Goal: Transaction & Acquisition: Purchase product/service

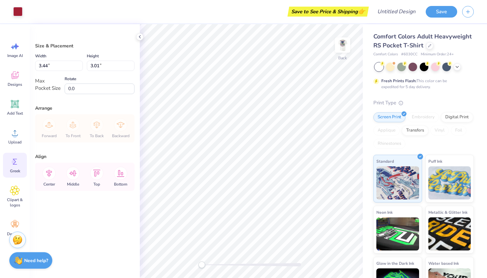
click at [18, 167] on div "Greek" at bounding box center [15, 165] width 24 height 25
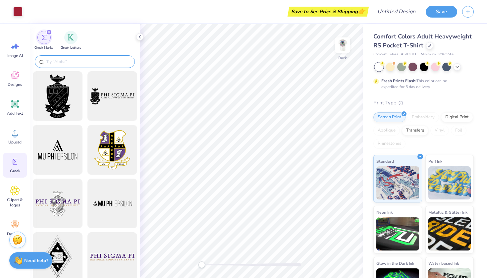
click at [69, 63] on input "text" at bounding box center [88, 61] width 85 height 7
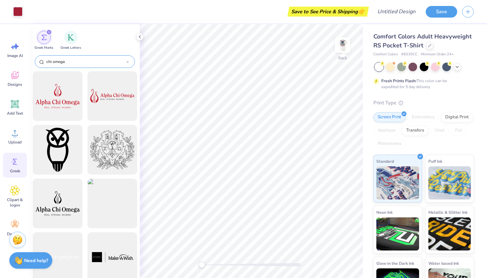
type input "chi omega"
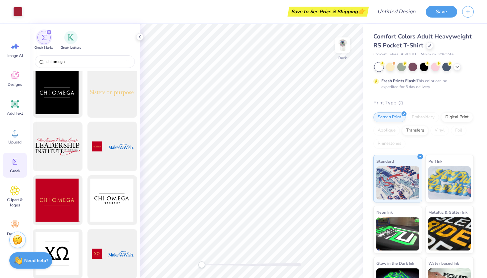
scroll to position [541, 0]
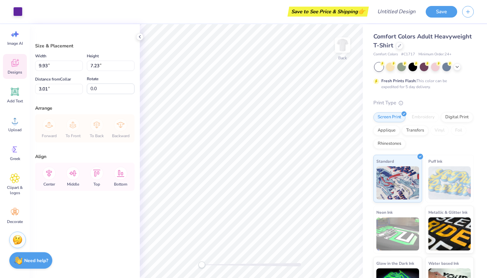
click at [19, 72] on span "Designs" at bounding box center [15, 72] width 15 height 5
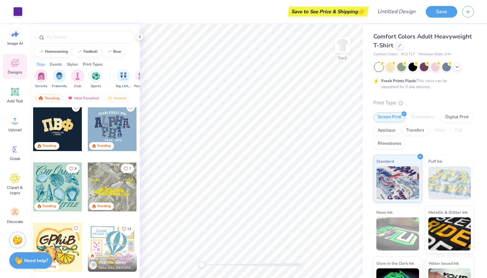
scroll to position [1850, 0]
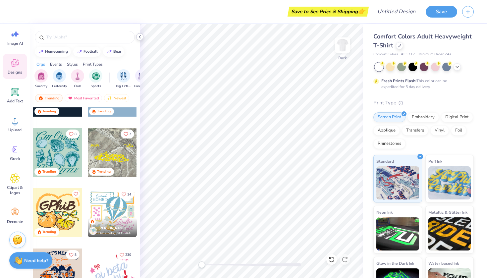
click at [140, 35] on icon at bounding box center [139, 36] width 5 height 5
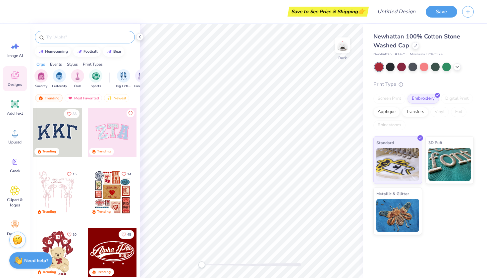
click at [73, 36] on input "text" at bounding box center [88, 37] width 85 height 7
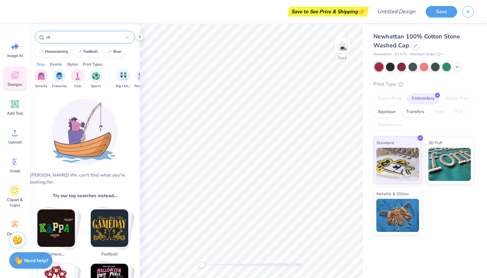
type input "u"
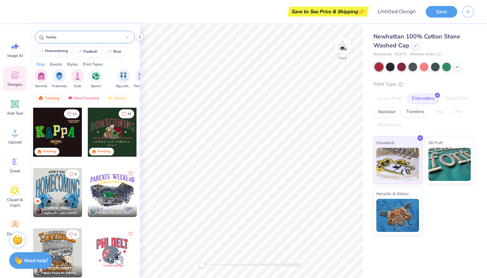
click at [60, 51] on div "homecoming" at bounding box center [56, 51] width 23 height 4
type input "homecoming"
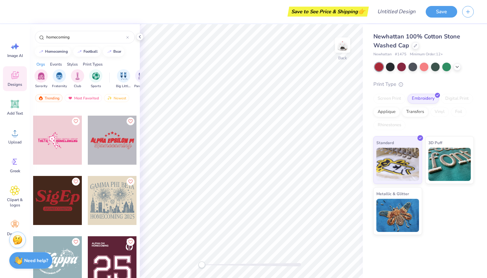
scroll to position [235, 0]
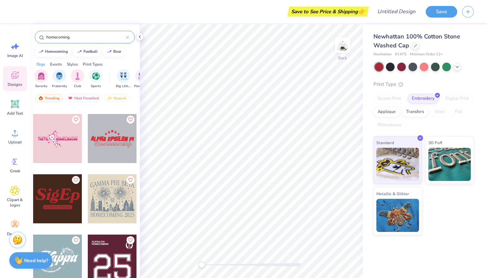
click at [82, 40] on div "homecoming" at bounding box center [85, 37] width 100 height 13
drag, startPoint x: 79, startPoint y: 38, endPoint x: 35, endPoint y: 38, distance: 43.8
click at [35, 38] on div "homecoming" at bounding box center [85, 37] width 100 height 13
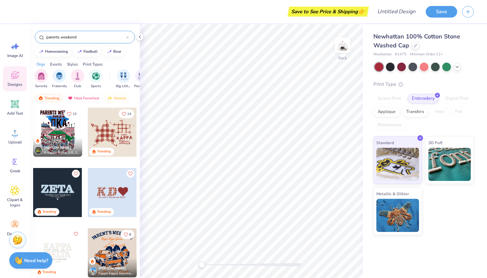
type input "parents weekend"
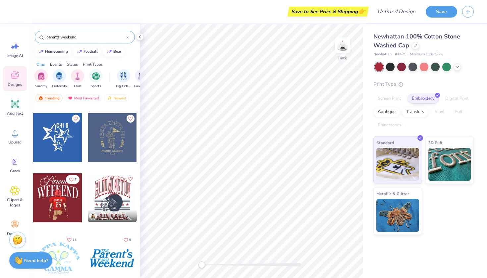
scroll to position [480, 0]
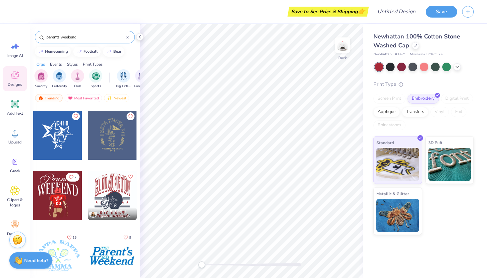
click at [59, 202] on div at bounding box center [57, 195] width 49 height 49
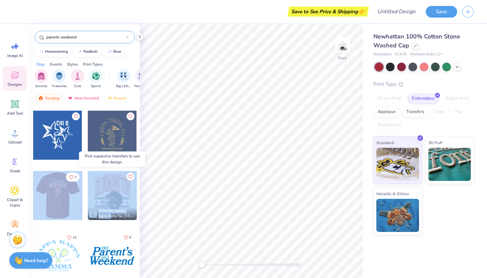
drag, startPoint x: 59, startPoint y: 198, endPoint x: 112, endPoint y: 218, distance: 56.2
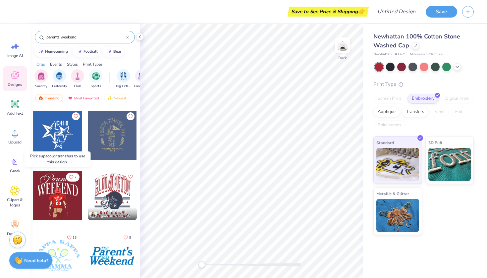
click at [73, 203] on div at bounding box center [57, 195] width 49 height 49
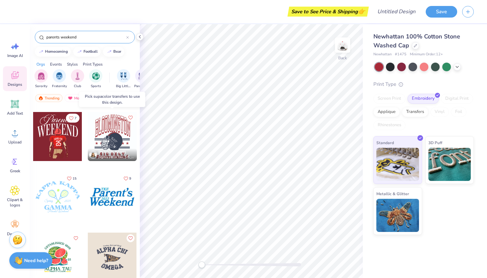
scroll to position [541, 0]
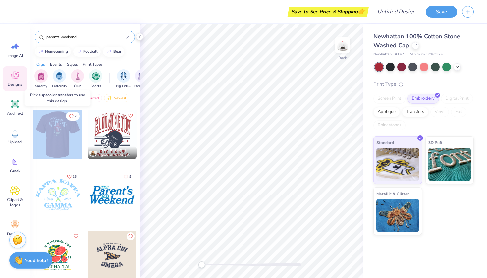
drag, startPoint x: 60, startPoint y: 133, endPoint x: 64, endPoint y: 141, distance: 8.9
click at [64, 141] on div at bounding box center [57, 134] width 147 height 49
click at [64, 141] on div at bounding box center [57, 134] width 49 height 49
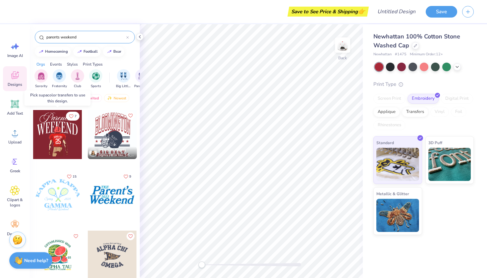
click at [33, 141] on div at bounding box center [8, 134] width 49 height 49
click at [82, 130] on div at bounding box center [57, 134] width 49 height 49
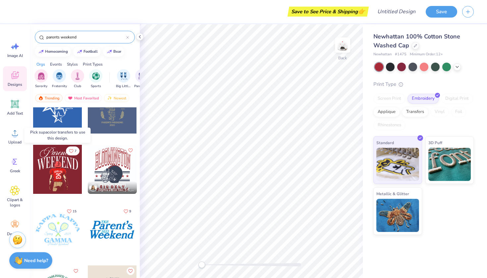
scroll to position [502, 0]
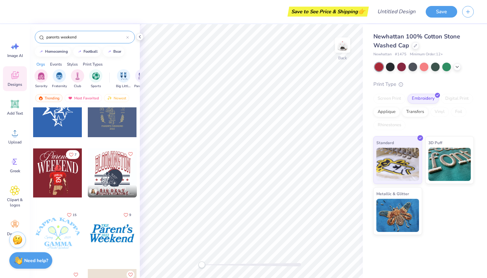
click at [67, 167] on div at bounding box center [57, 173] width 49 height 49
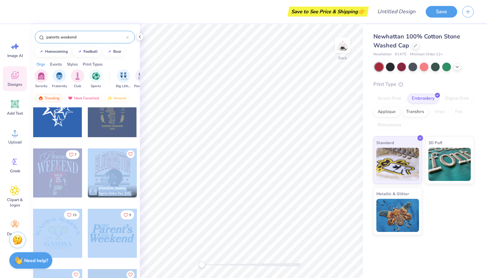
click at [247, 138] on div "Save to See Price & Shipping 👉 Design Title Save Image AI Designs Add Text Uplo…" at bounding box center [243, 139] width 487 height 278
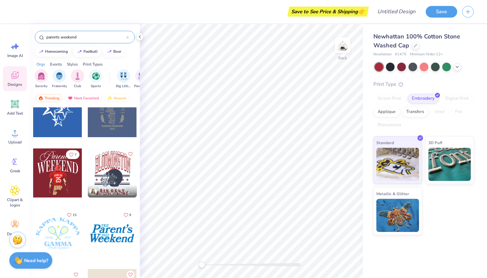
click at [136, 105] on div "Trending Most Favorited Newest" at bounding box center [85, 99] width 110 height 15
click at [43, 76] on img "filter for Sorority" at bounding box center [41, 76] width 8 height 8
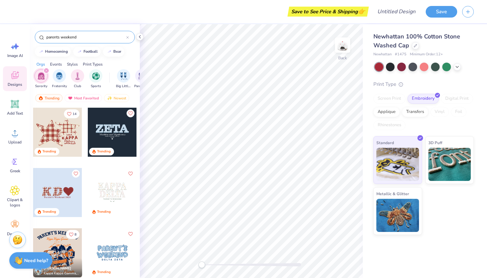
click at [62, 193] on div at bounding box center [57, 192] width 49 height 49
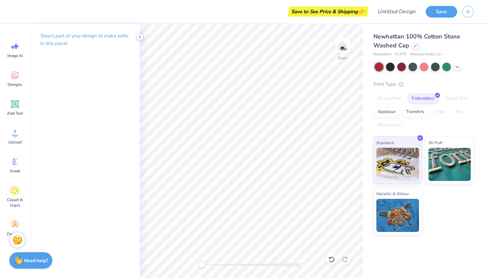
click at [138, 38] on icon at bounding box center [139, 36] width 5 height 5
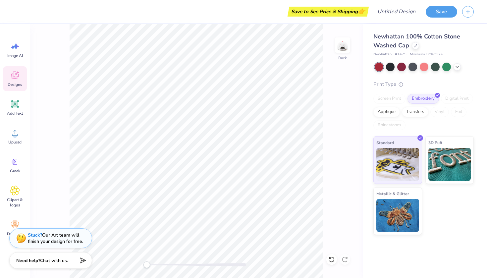
click at [20, 73] on div "Designs" at bounding box center [15, 78] width 24 height 25
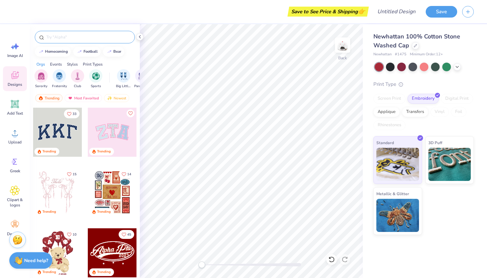
click at [61, 38] on input "text" at bounding box center [88, 37] width 85 height 7
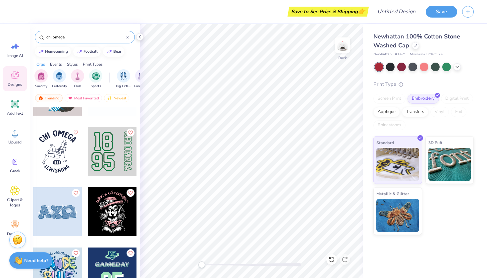
scroll to position [2758, 0]
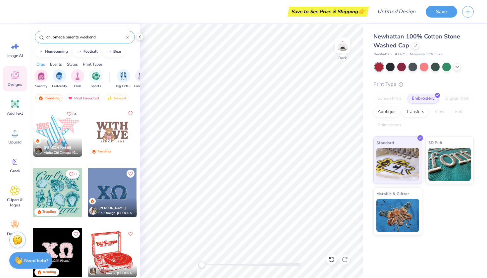
type input "chi omega parents weekend"
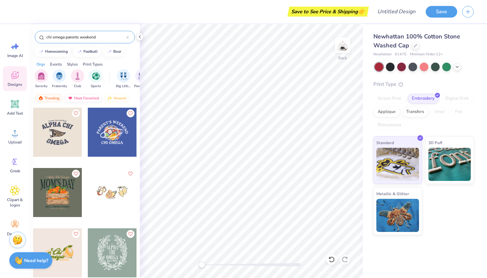
scroll to position [0, 0]
click at [99, 77] on img "filter for Sports" at bounding box center [96, 76] width 8 height 8
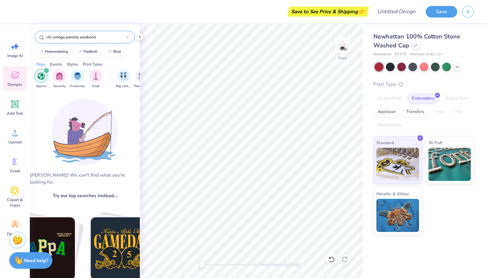
click at [128, 37] on icon at bounding box center [127, 37] width 3 height 3
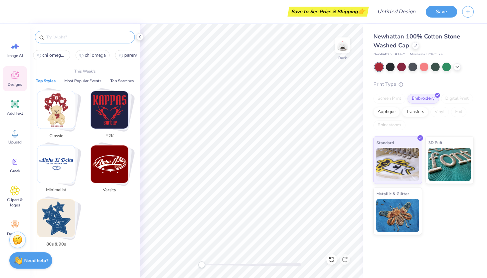
click at [109, 38] on input "text" at bounding box center [88, 37] width 85 height 7
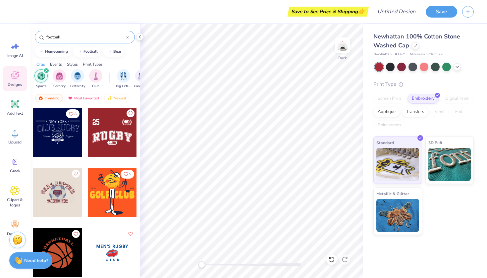
type input "football"
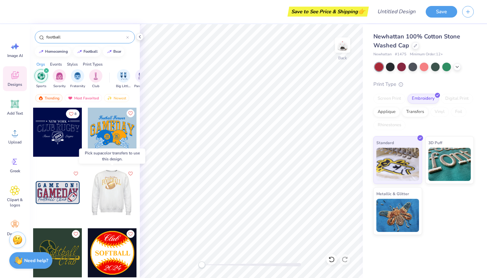
click at [88, 198] on div at bounding box center [63, 192] width 49 height 49
click at [112, 195] on div at bounding box center [112, 192] width 49 height 49
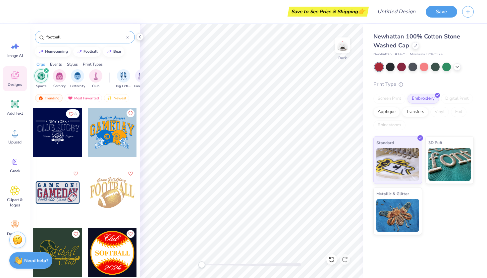
drag, startPoint x: 66, startPoint y: 35, endPoint x: 43, endPoint y: 36, distance: 23.6
click at [43, 36] on div "football" at bounding box center [85, 37] width 100 height 13
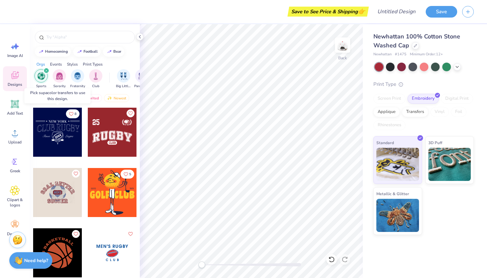
click at [68, 139] on div at bounding box center [57, 132] width 49 height 49
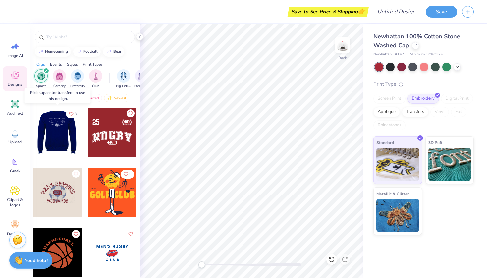
click at [71, 138] on div at bounding box center [57, 132] width 49 height 49
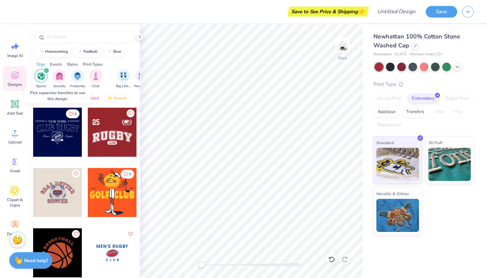
click at [33, 138] on div at bounding box center [8, 132] width 49 height 49
click at [71, 138] on div at bounding box center [8, 132] width 147 height 49
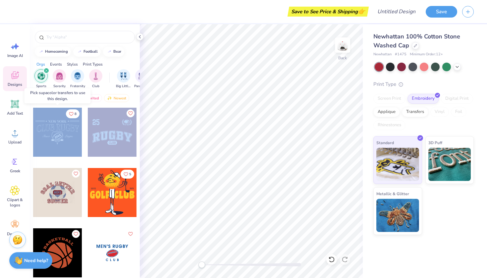
click at [71, 138] on div at bounding box center [57, 132] width 49 height 49
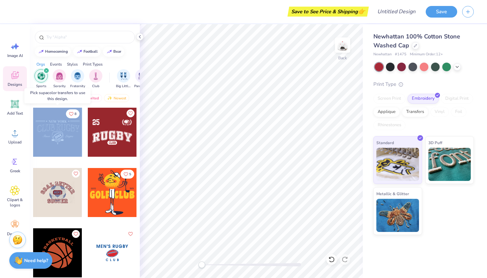
click at [71, 138] on div at bounding box center [57, 132] width 49 height 49
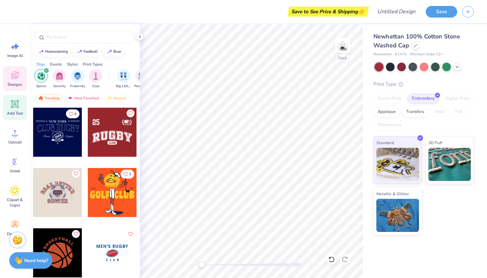
click at [20, 106] on icon at bounding box center [15, 104] width 10 height 10
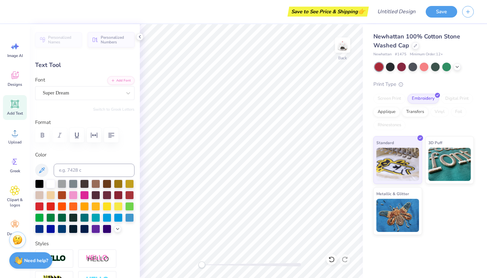
type textarea "T"
type textarea "Chi Omega"
click at [80, 85] on div "Font Super Dream" at bounding box center [84, 88] width 99 height 24
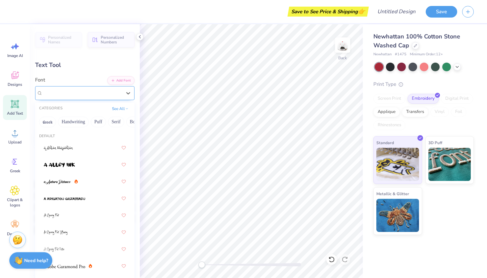
click at [80, 88] on div "Super Dream" at bounding box center [82, 93] width 80 height 10
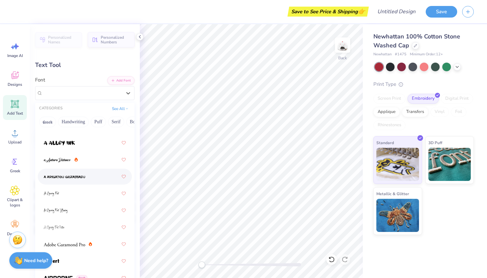
scroll to position [22, 0]
click at [84, 179] on img at bounding box center [64, 176] width 41 height 5
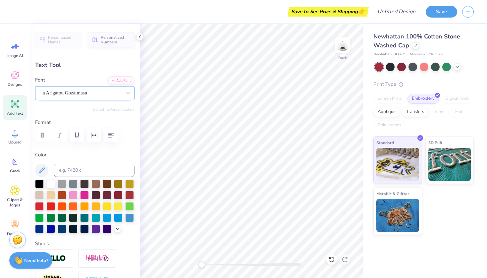
scroll to position [0, 1]
click at [112, 92] on div "a Arigatou Gozaimasu" at bounding box center [82, 93] width 80 height 10
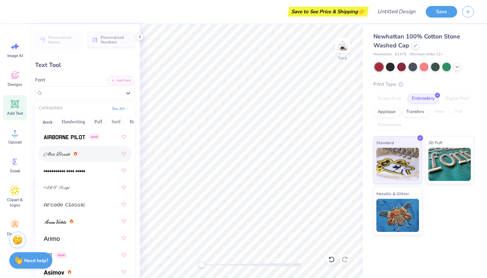
scroll to position [216, 0]
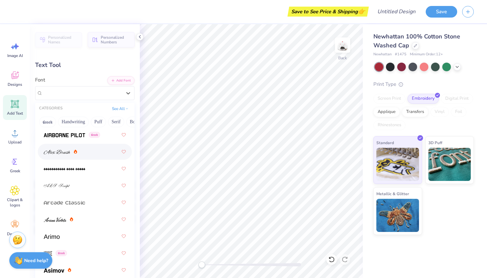
click at [93, 153] on div at bounding box center [85, 152] width 82 height 12
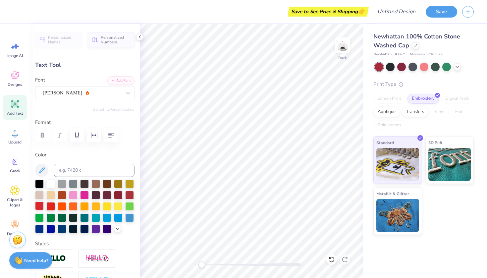
click at [40, 207] on div at bounding box center [39, 206] width 9 height 9
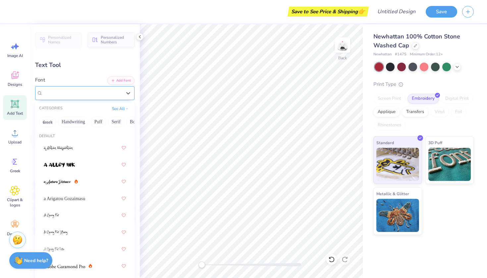
click at [102, 94] on div "[PERSON_NAME]" at bounding box center [82, 93] width 80 height 10
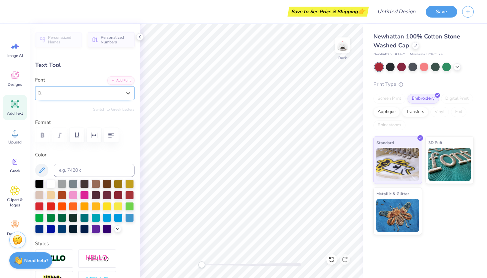
click at [102, 94] on div "[PERSON_NAME]" at bounding box center [82, 93] width 79 height 8
type input "2.97"
type input "0.63"
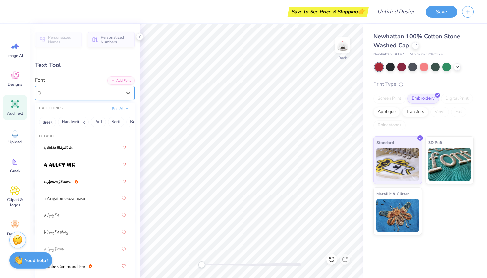
click at [86, 93] on div "[PERSON_NAME]" at bounding box center [82, 93] width 80 height 10
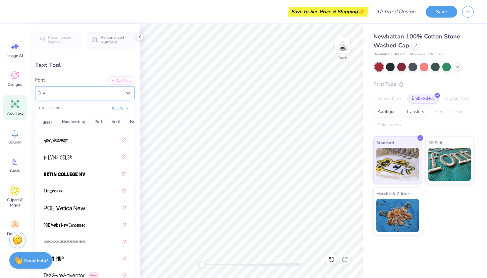
scroll to position [0, 0]
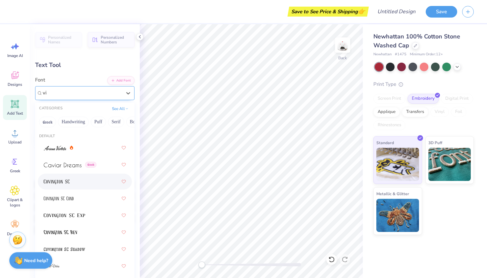
type input "v"
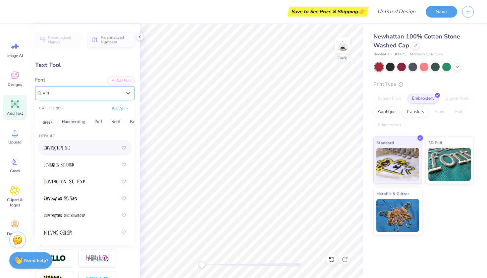
click at [85, 150] on div at bounding box center [85, 148] width 82 height 12
type input "vin"
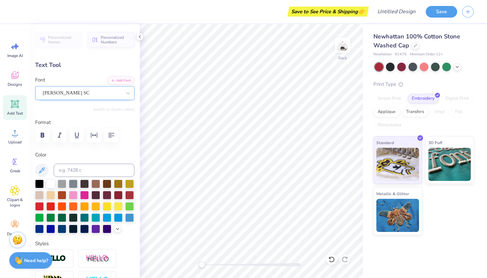
type textarea "C"
click at [20, 199] on span "Clipart & logos" at bounding box center [15, 202] width 22 height 11
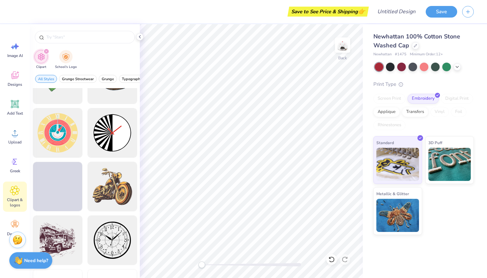
scroll to position [207, 0]
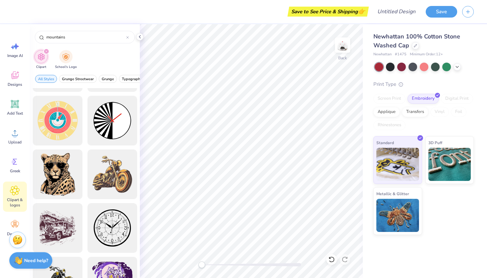
type input "mountains"
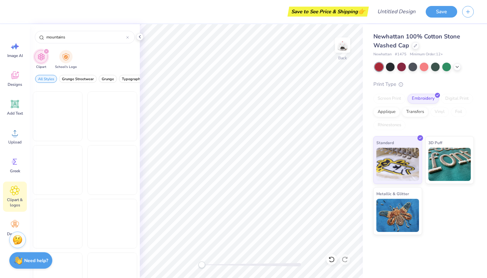
scroll to position [1944, 0]
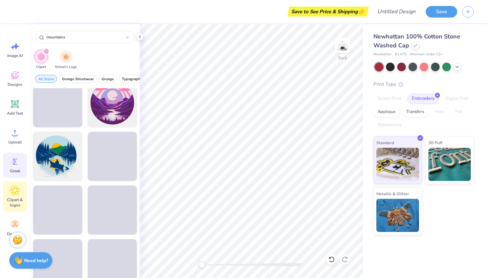
click at [10, 166] on div "Greek" at bounding box center [15, 165] width 24 height 25
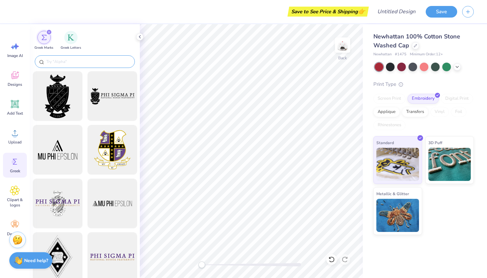
click at [79, 61] on input "text" at bounding box center [88, 61] width 85 height 7
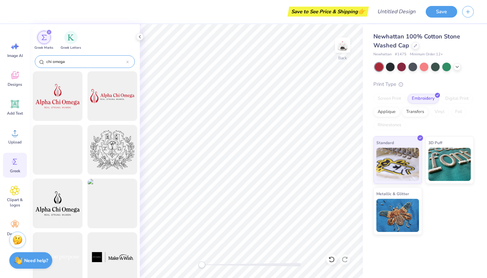
type input "chi omega"
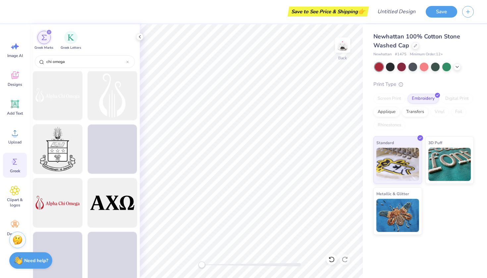
scroll to position [1236, 0]
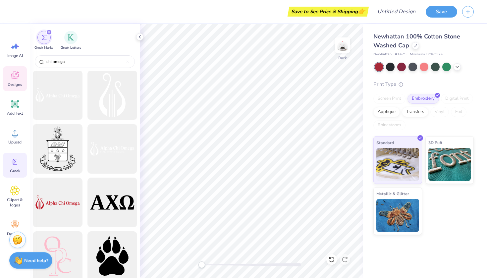
click at [16, 81] on div "Designs" at bounding box center [15, 78] width 24 height 25
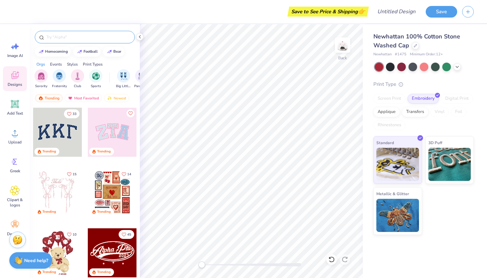
click at [68, 35] on input "text" at bounding box center [88, 37] width 85 height 7
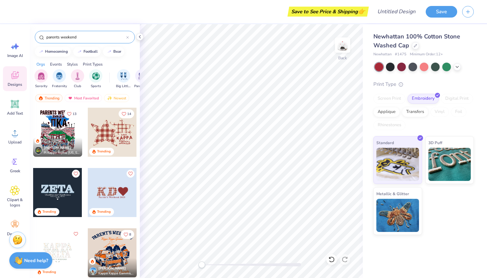
type input "parents weekend"
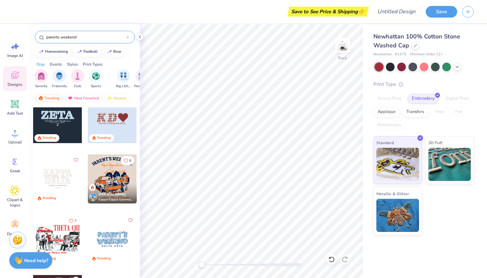
scroll to position [80, 0]
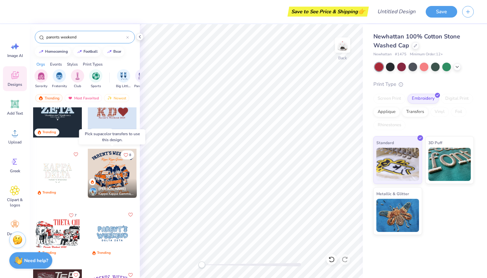
click at [116, 167] on div at bounding box center [112, 173] width 49 height 49
click at [129, 175] on div at bounding box center [161, 173] width 147 height 49
click at [129, 175] on div at bounding box center [112, 173] width 49 height 49
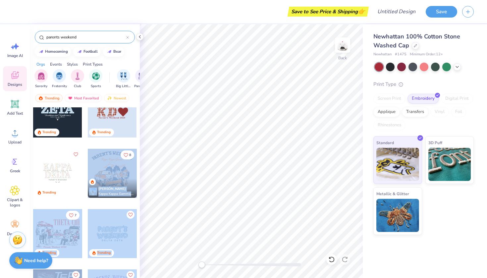
click at [181, 184] on div "Save to See Price & Shipping 👉 Design Title Save Image AI Designs Add Text Uplo…" at bounding box center [243, 139] width 487 height 278
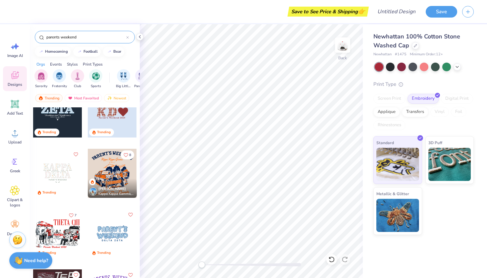
click at [104, 192] on span "Kappa Kappa Gamma, Wake Forest University" at bounding box center [116, 194] width 36 height 5
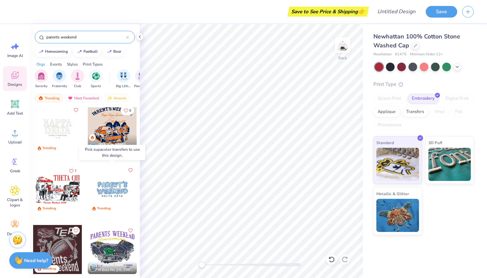
scroll to position [124, 0]
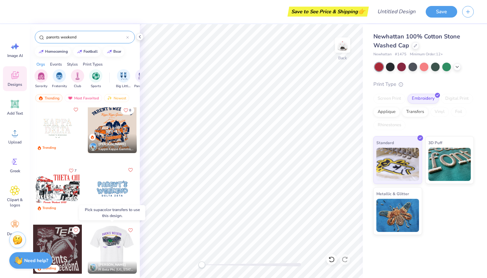
click at [88, 249] on div at bounding box center [63, 249] width 49 height 49
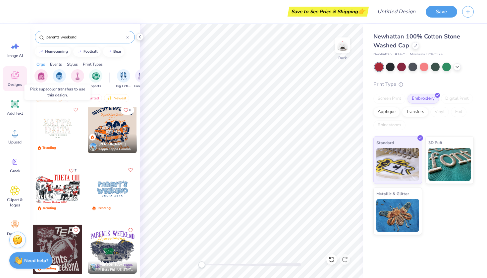
click at [60, 127] on div at bounding box center [57, 128] width 49 height 49
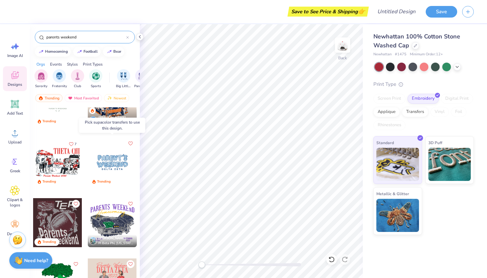
scroll to position [153, 0]
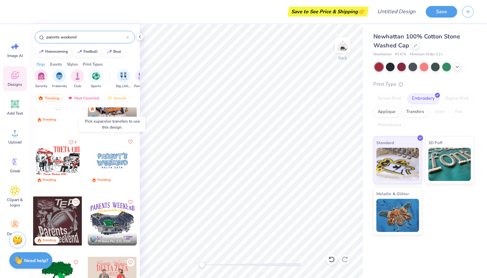
click at [106, 159] on div at bounding box center [112, 160] width 49 height 49
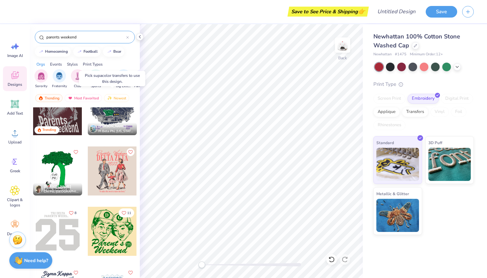
scroll to position [265, 0]
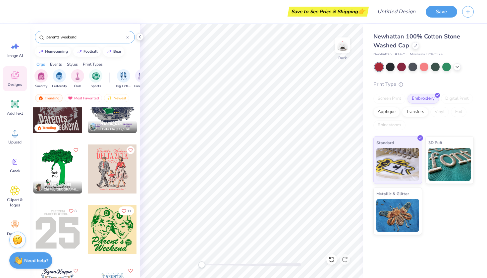
click at [113, 173] on div at bounding box center [112, 169] width 49 height 49
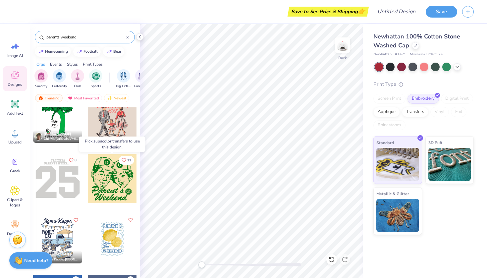
scroll to position [337, 0]
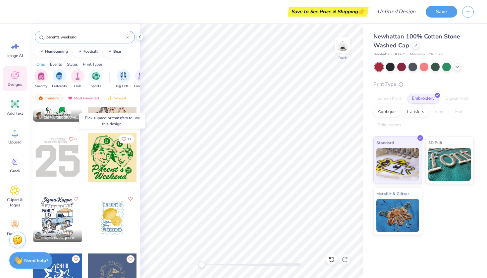
click at [111, 159] on div at bounding box center [112, 157] width 49 height 49
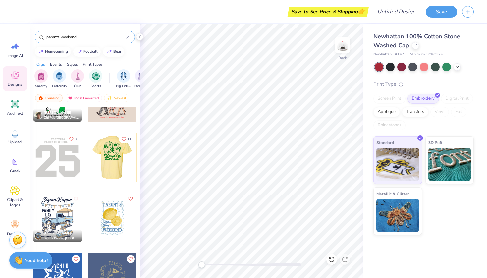
click at [124, 222] on div at bounding box center [112, 217] width 49 height 49
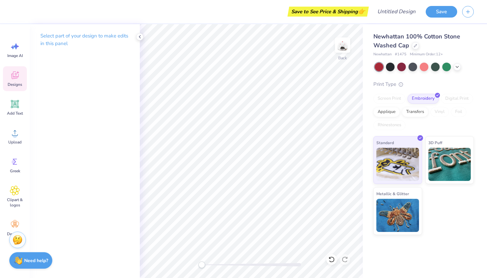
click at [20, 79] on icon at bounding box center [15, 75] width 10 height 10
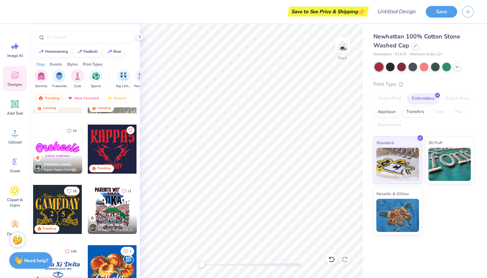
scroll to position [407, 0]
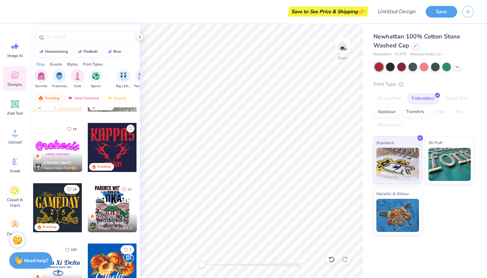
click at [57, 217] on div at bounding box center [57, 207] width 49 height 49
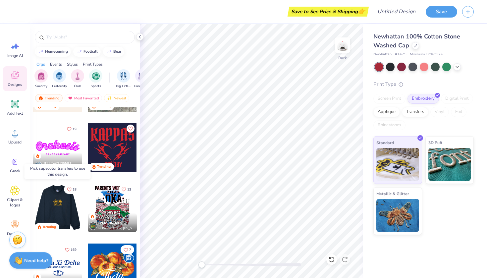
click at [61, 207] on div at bounding box center [57, 207] width 147 height 49
click at [61, 207] on div at bounding box center [57, 207] width 49 height 49
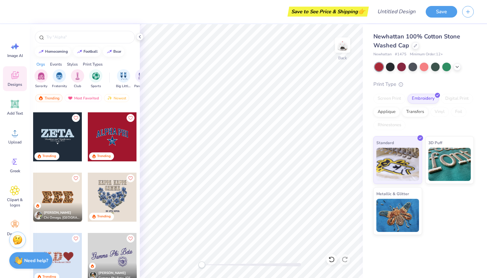
scroll to position [1511, 0]
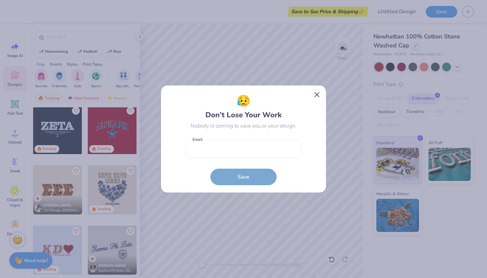
click at [317, 95] on button "Close" at bounding box center [317, 95] width 13 height 13
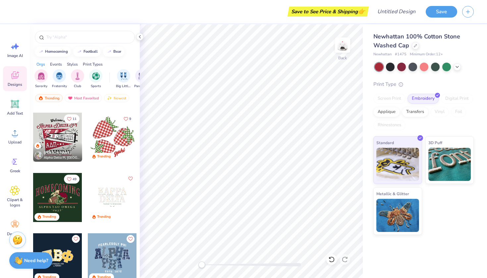
scroll to position [1693, 0]
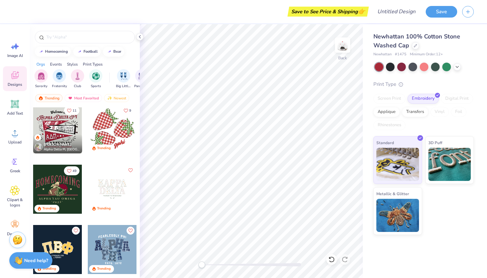
click at [67, 191] on div at bounding box center [57, 189] width 49 height 49
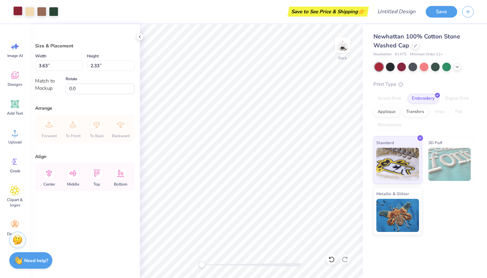
click at [18, 13] on div at bounding box center [17, 10] width 9 height 9
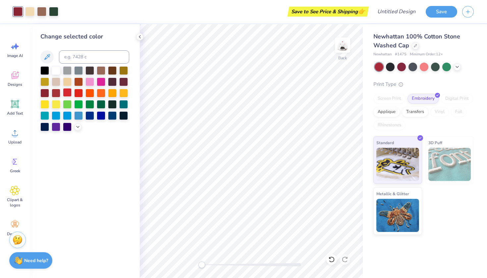
click at [71, 95] on div at bounding box center [67, 92] width 9 height 9
click at [79, 96] on div at bounding box center [78, 92] width 9 height 9
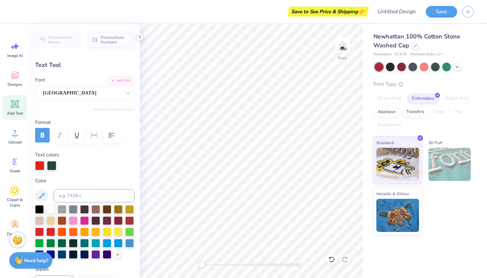
type textarea "A"
type textarea "X"
type input "3.63"
type input "1.05"
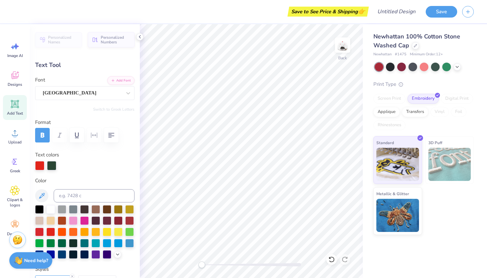
type input "0.0"
type textarea "x"
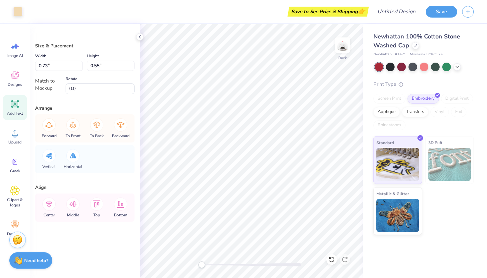
click at [11, 105] on icon at bounding box center [15, 104] width 10 height 10
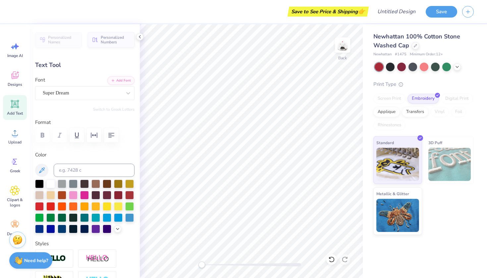
type input "3.63"
type input "1.05"
type input "0.71"
type input "0.21"
paste textarea
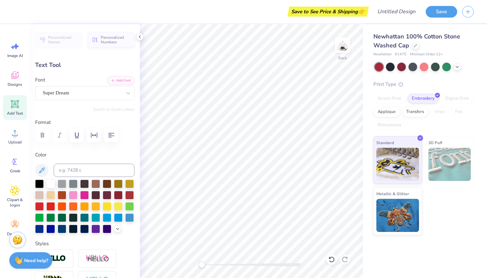
paste textarea
type textarea "x"
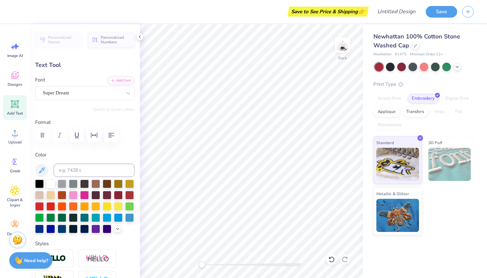
type input "3.63"
type input "1.05"
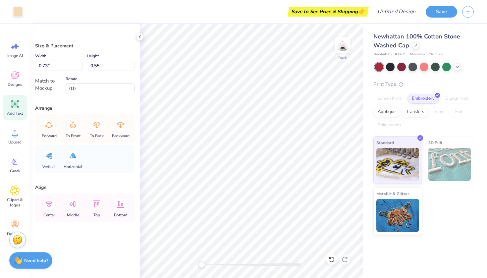
click at [15, 104] on icon at bounding box center [15, 104] width 8 height 8
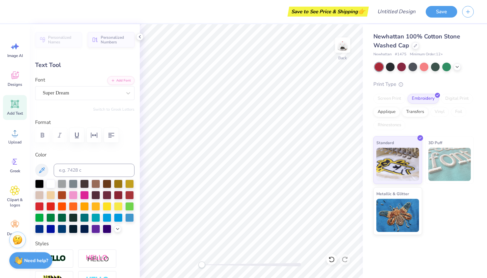
type textarea "T"
type textarea "x"
type input "0.36"
type input "0.41"
type textarea "x"
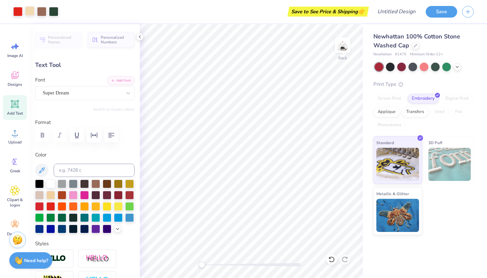
click at [29, 14] on div at bounding box center [29, 10] width 9 height 9
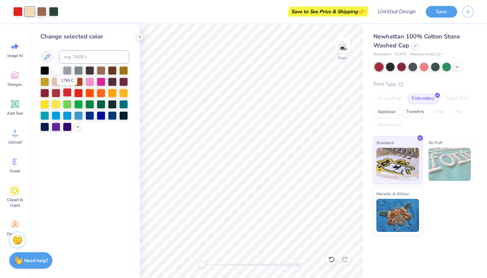
click at [67, 94] on div at bounding box center [67, 92] width 9 height 9
click at [43, 10] on div at bounding box center [41, 10] width 9 height 9
click at [42, 71] on div at bounding box center [44, 70] width 9 height 9
click at [113, 71] on div at bounding box center [112, 70] width 9 height 9
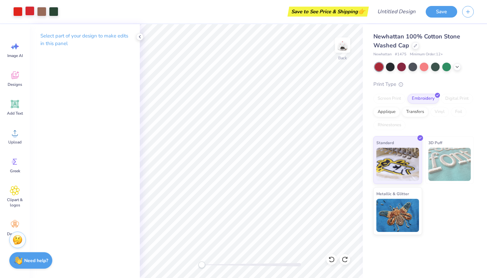
click at [29, 12] on div at bounding box center [29, 10] width 9 height 9
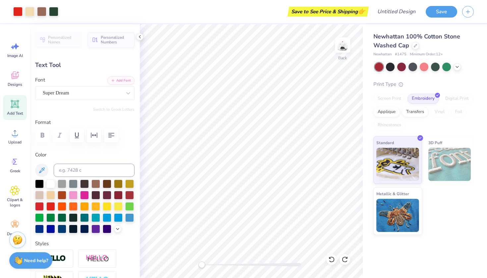
type input "0.56"
type input "0.23"
type input "-8.3"
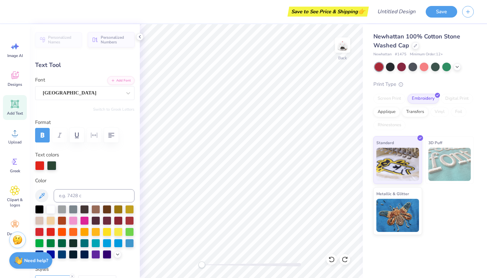
type textarea "W"
type input "0.0"
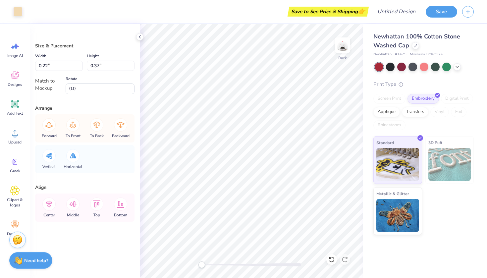
type input "0.73"
type input "0.55"
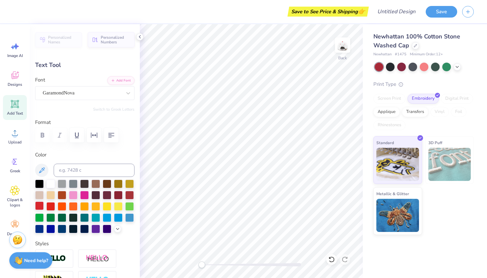
click at [40, 206] on div at bounding box center [39, 206] width 9 height 9
type input "0.70"
type input "0.15"
click at [39, 207] on div at bounding box center [39, 206] width 9 height 9
type input "0.68"
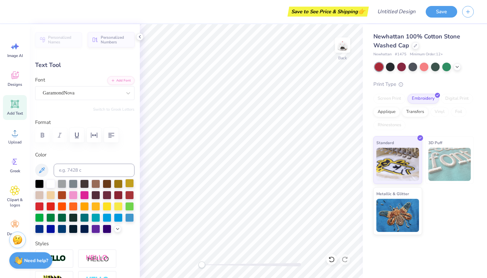
scroll to position [0, 0]
type textarea "2 0 2 5"
type input "3.07"
type input "0.17"
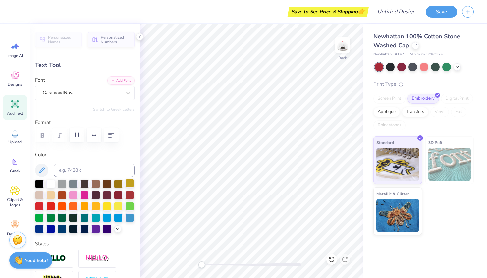
type textarea "C H I O M E G A"
type input "3.63"
type input "1.05"
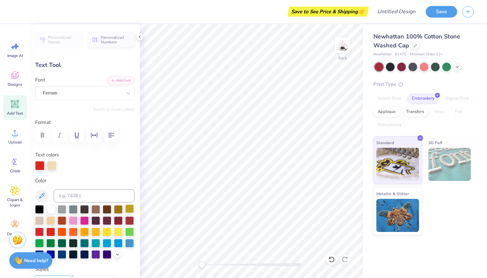
scroll to position [0, 0]
type textarea "H"
type textarea "PARENTS WEEKEND"
click at [94, 132] on icon "button" at bounding box center [94, 135] width 8 height 8
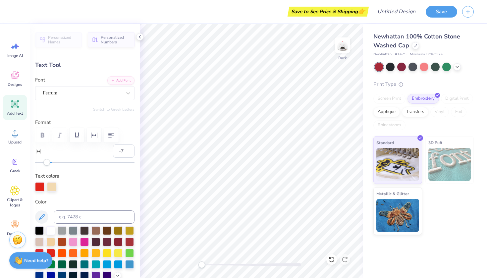
type input "-8"
drag, startPoint x: 52, startPoint y: 164, endPoint x: 45, endPoint y: 164, distance: 7.0
click at [45, 164] on div "Accessibility label" at bounding box center [45, 162] width 7 height 7
type input "-3"
click at [49, 163] on div "Accessibility label" at bounding box center [49, 162] width 7 height 7
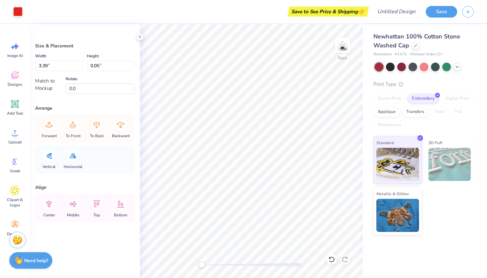
type input "0.81"
type input "0.43"
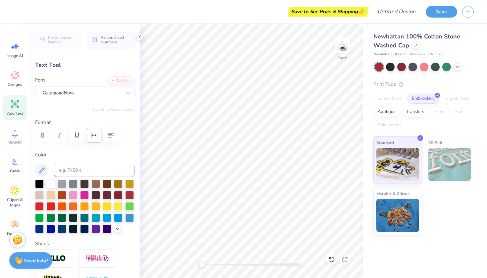
click at [96, 135] on icon "button" at bounding box center [94, 135] width 8 height 8
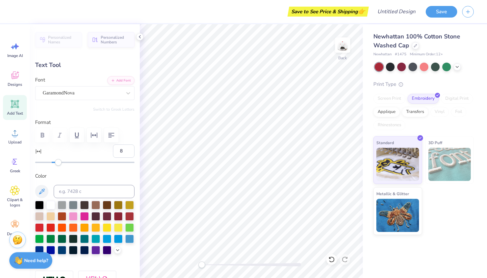
type input "9"
drag, startPoint x: 52, startPoint y: 163, endPoint x: 59, endPoint y: 163, distance: 6.6
click at [59, 163] on div "Accessibility label" at bounding box center [59, 162] width 7 height 7
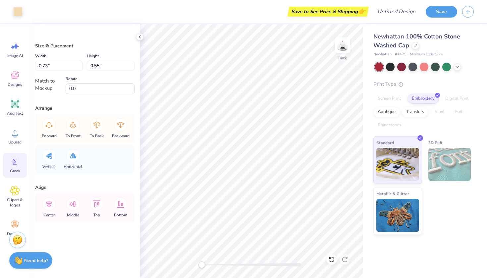
click at [16, 159] on icon at bounding box center [15, 162] width 10 height 10
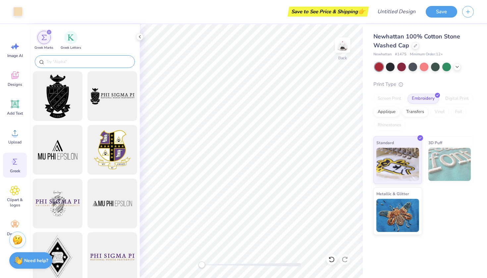
click at [65, 62] on input "text" at bounding box center [88, 61] width 85 height 7
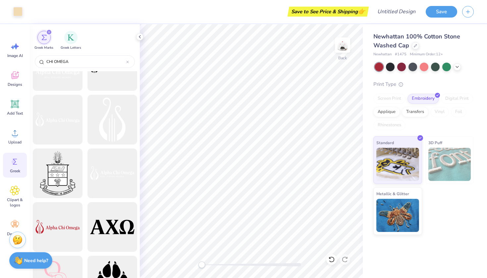
scroll to position [1213, 0]
type input "CHI OMEGA"
click at [117, 217] on div at bounding box center [112, 226] width 55 height 55
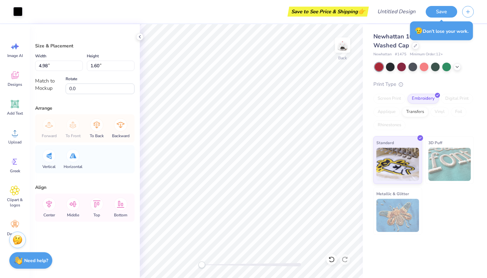
type input "0.82"
type input "0.26"
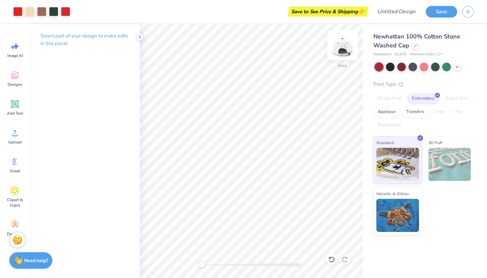
click at [338, 52] on img at bounding box center [343, 45] width 27 height 27
click at [342, 50] on img at bounding box center [343, 45] width 27 height 27
click at [16, 172] on span "Greek" at bounding box center [15, 170] width 10 height 5
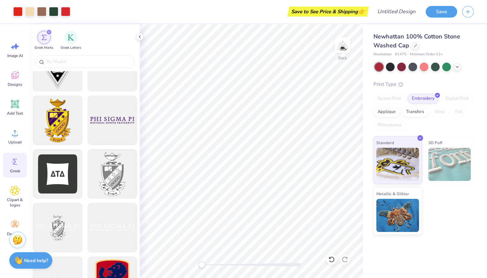
scroll to position [191, 0]
click at [96, 65] on div at bounding box center [85, 61] width 100 height 13
click at [93, 60] on input "text" at bounding box center [88, 61] width 85 height 7
click at [75, 41] on div "filter for Greek Letters" at bounding box center [70, 36] width 13 height 13
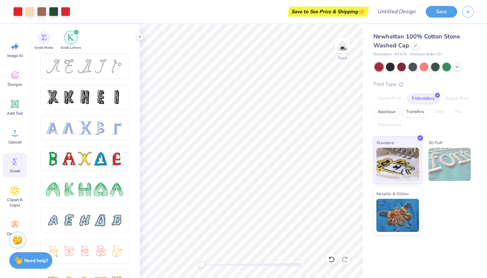
scroll to position [0, 0]
click at [115, 99] on div at bounding box center [117, 97] width 14 height 14
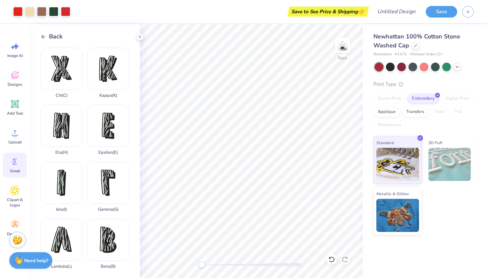
click at [51, 28] on div "Back Chi ( C ) Kappa ( K ) Eta ( H ) Epsilon ( E ) Iota ( I ) Gamma ( G ) Lambd…" at bounding box center [85, 151] width 110 height 254
click at [51, 38] on span "Back" at bounding box center [56, 36] width 14 height 9
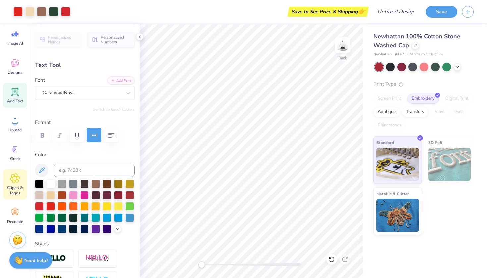
scroll to position [12, 0]
click at [16, 189] on span "Clipart & logos" at bounding box center [15, 190] width 22 height 11
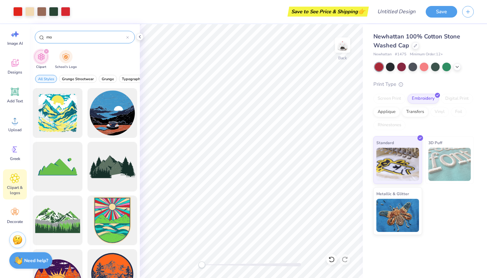
type input "m"
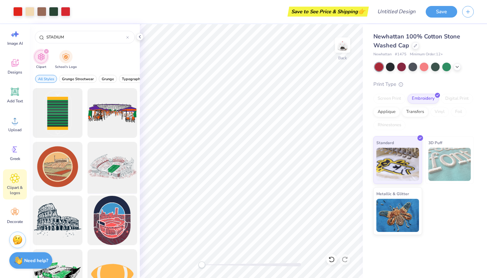
type input "STADIUM"
click at [111, 169] on div at bounding box center [112, 167] width 55 height 55
click at [118, 170] on div at bounding box center [112, 167] width 55 height 55
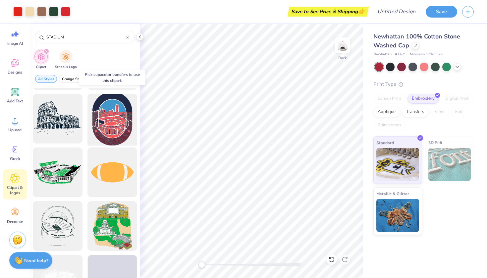
scroll to position [108, 0]
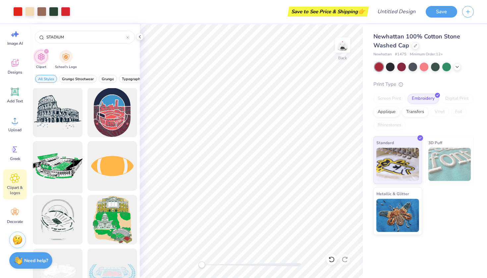
click at [50, 159] on div at bounding box center [57, 166] width 55 height 55
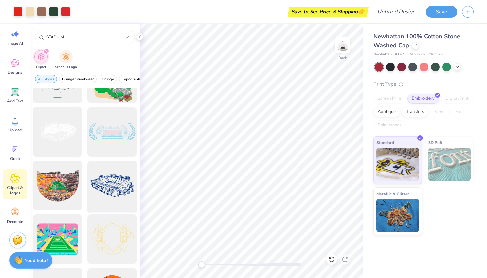
scroll to position [252, 0]
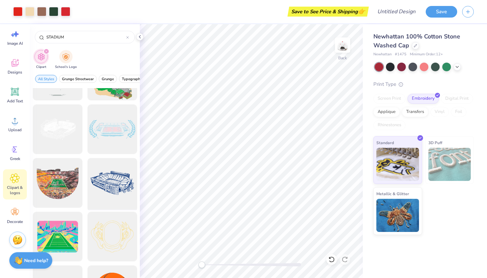
click at [108, 182] on div at bounding box center [112, 183] width 55 height 55
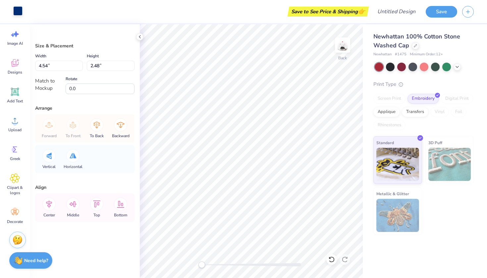
click at [19, 12] on div at bounding box center [17, 10] width 9 height 9
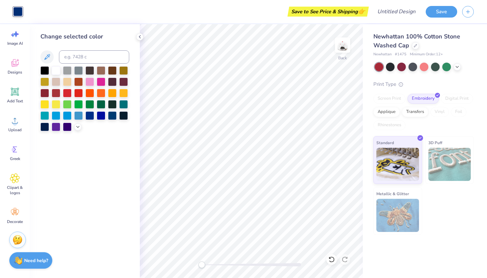
click at [69, 89] on div at bounding box center [84, 98] width 89 height 65
click at [69, 90] on div at bounding box center [67, 92] width 9 height 9
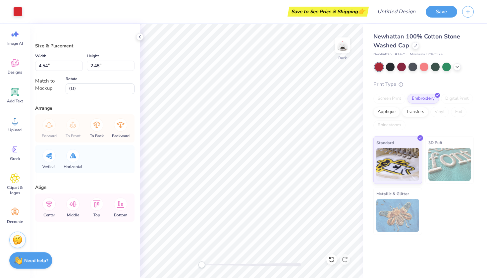
type input "1.03"
type input "0.56"
type input "1.10"
type input "1.06"
type input "0.09"
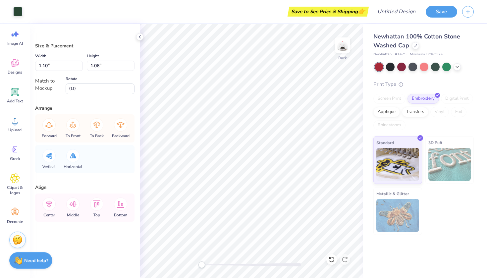
type input "0.27"
type input "1.10"
type input "1.06"
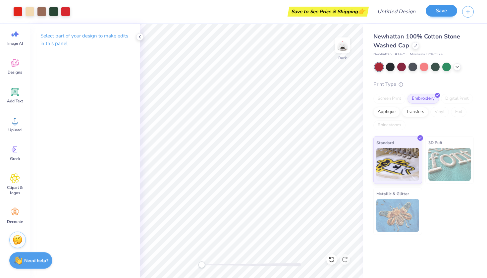
click at [442, 15] on button "Save" at bounding box center [441, 11] width 31 height 12
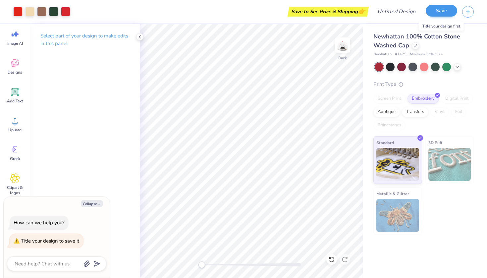
click at [442, 15] on button "Save" at bounding box center [441, 11] width 31 height 12
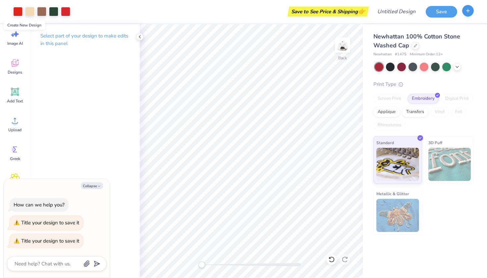
click at [472, 15] on button "button" at bounding box center [469, 11] width 12 height 12
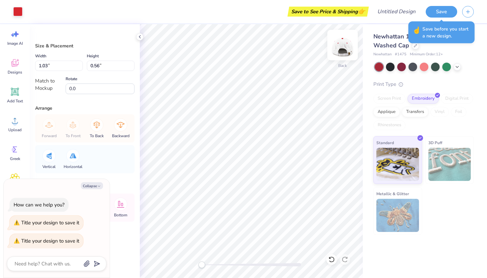
type textarea "x"
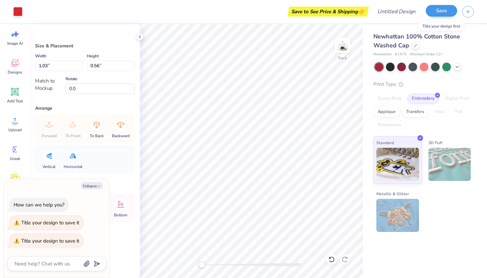
click at [446, 17] on div "Save" at bounding box center [441, 12] width 31 height 12
click at [410, 12] on input "Design Title" at bounding box center [405, 11] width 32 height 13
type input "p"
type textarea "x"
type input "pa"
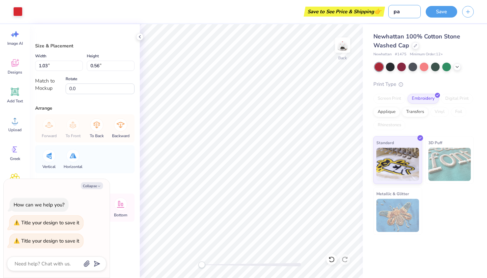
type textarea "x"
type input "par"
type textarea "x"
type input "pare"
type textarea "x"
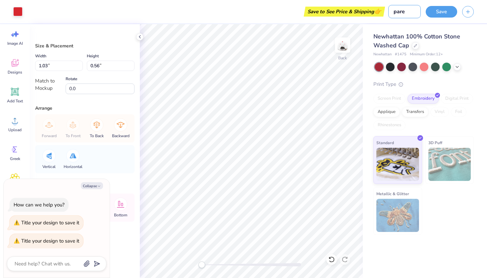
type input "paren"
type textarea "x"
type input "parent"
type textarea "x"
type input "parents"
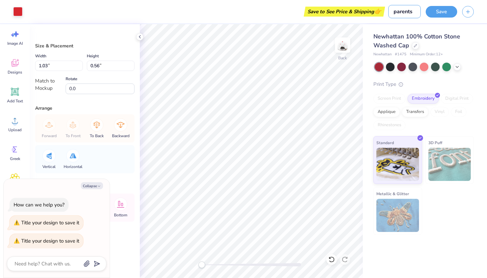
type textarea "x"
type input "parents"
type textarea "x"
type input "parents w"
type textarea "x"
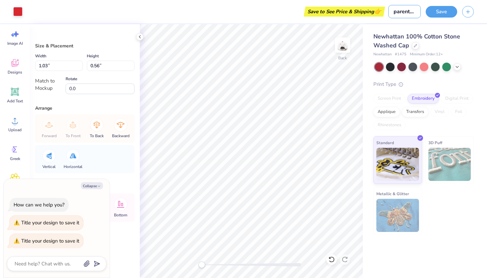
type input "parents we"
type textarea "x"
type input "parents wee"
type textarea "x"
type input "parents week"
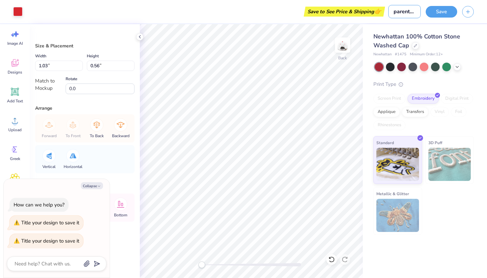
type textarea "x"
type input "parents weeke"
type textarea "x"
type input "parents weeken"
type textarea "x"
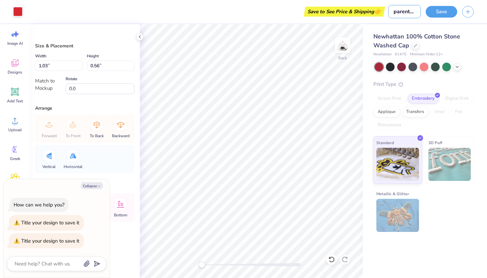
type input "parents weekend"
type textarea "x"
type input "parents weekend"
type textarea "x"
type input "parents weekend h"
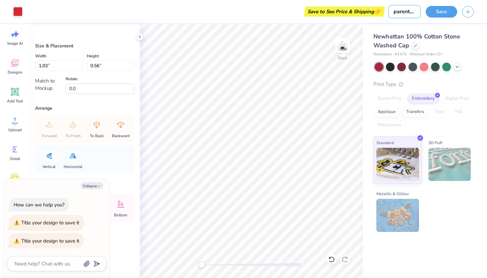
type textarea "x"
type input "parents weekend ha"
type textarea "x"
type input "parents weekend hat"
type textarea "x"
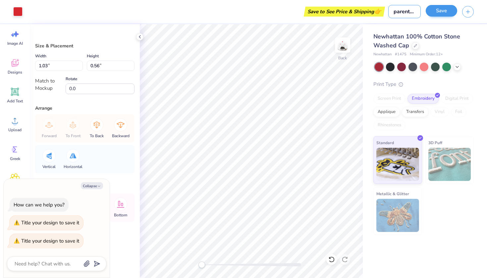
type input "parents weekend hat"
click at [441, 14] on button "Save" at bounding box center [441, 11] width 31 height 12
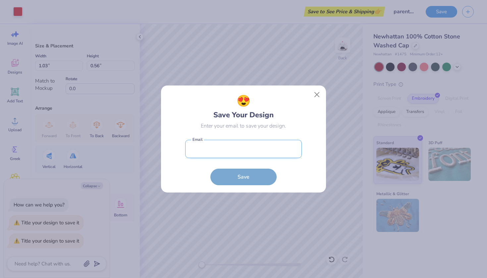
click at [270, 152] on input "email" at bounding box center [243, 149] width 117 height 18
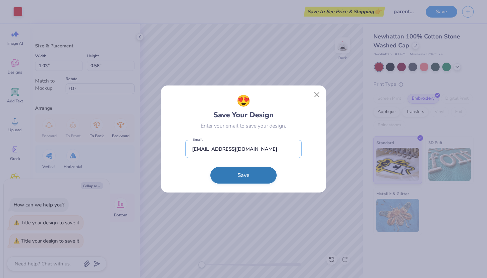
type input "fimurray13@gmail.com"
click at [246, 179] on button "Save" at bounding box center [244, 175] width 66 height 17
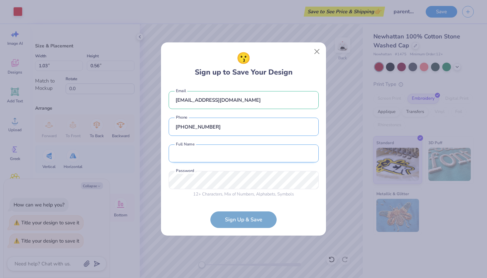
type input "(443) 980-9884"
type input "Fiona Murray"
click at [240, 193] on span "Numbers" at bounding box center [245, 194] width 17 height 6
click at [260, 227] on form "fimurray13@gmail.com Email (443) 980-9884 Phone Fiona Murray Full Name 12 + Cha…" at bounding box center [244, 157] width 150 height 144
click at [256, 223] on form "fimurray13@gmail.com Email (443) 980-9884 Phone Fiona Murray Full Name 12 + Cha…" at bounding box center [244, 157] width 150 height 144
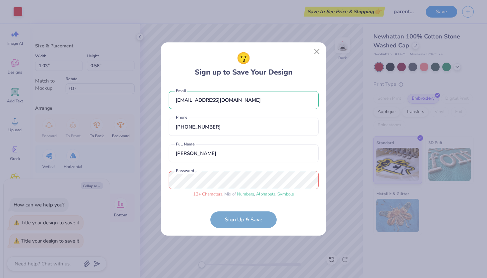
click at [241, 209] on form "fimurray13@gmail.com Email (443) 980-9884 Phone Fiona Murray Full Name 12 + Cha…" at bounding box center [244, 157] width 150 height 144
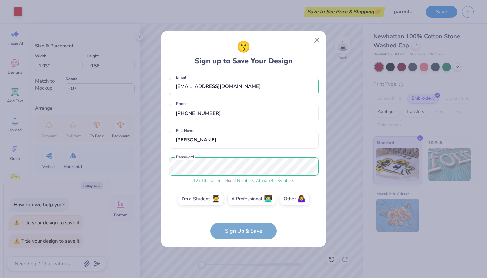
click at [241, 227] on form "fimurray13@gmail.com Email (443) 980-9884 Phone Fiona Murray Full Name 12 + Cha…" at bounding box center [244, 156] width 150 height 166
click at [244, 237] on form "fimurray13@gmail.com Email (443) 980-9884 Phone Fiona Murray Full Name 12 + Cha…" at bounding box center [244, 156] width 150 height 166
click at [210, 208] on div "I'm a Student 🧑‍🎓 A Professional 👩‍💻 Other 🤷‍♀️" at bounding box center [244, 201] width 150 height 17
click at [210, 202] on label "I'm a Student 🧑‍🎓" at bounding box center [201, 198] width 46 height 13
click at [242, 202] on input "I'm a Student 🧑‍🎓" at bounding box center [244, 203] width 4 height 4
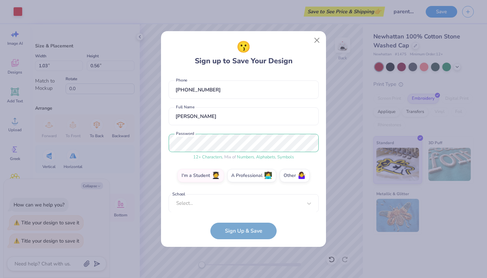
click at [244, 233] on form "fimurray13@gmail.com Email (443) 980-9884 Phone Fiona Murray Full Name 12 + Cha…" at bounding box center [244, 156] width 150 height 166
click at [238, 205] on div "Select..." at bounding box center [244, 203] width 150 height 18
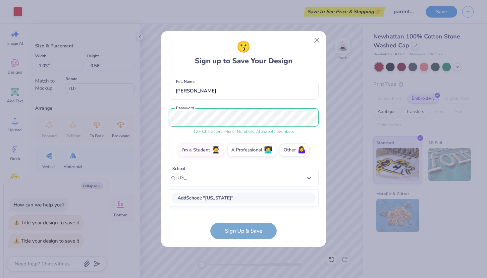
scroll to position [45, 0]
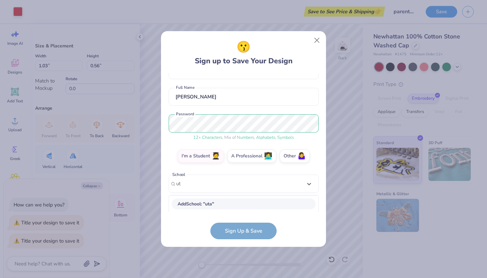
type input "u"
type input "university of utah"
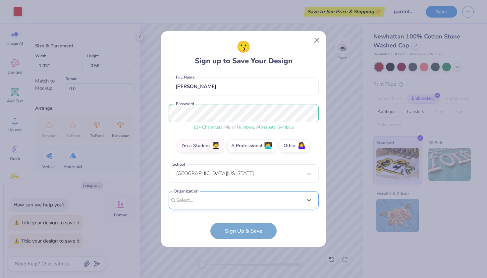
click at [231, 202] on div "option focused, 1 of 15. 15 results available. Use Up and Down to choose option…" at bounding box center [244, 251] width 150 height 121
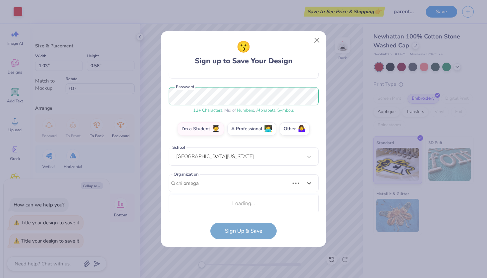
scroll to position [155, 0]
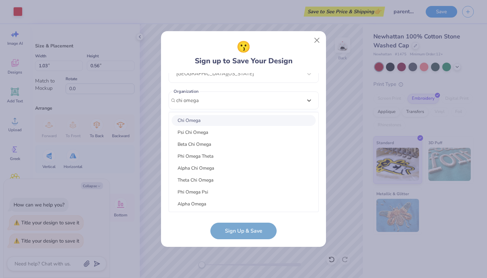
click at [245, 120] on div "Chi Omega" at bounding box center [244, 120] width 144 height 11
type input "chi omega"
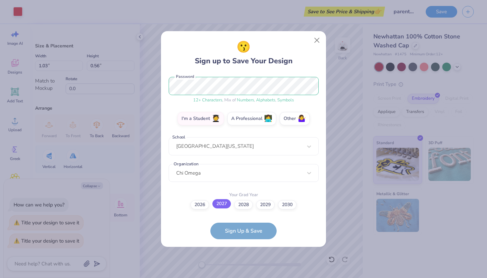
click at [222, 208] on label "2027" at bounding box center [222, 203] width 19 height 9
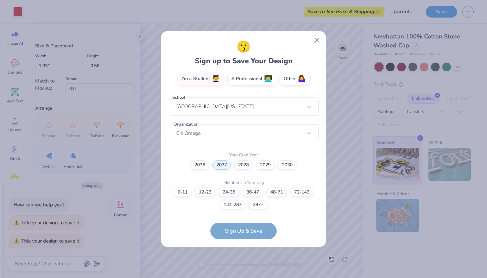
click at [213, 149] on div "fimurray13@gmail.com Email (443) 980-9884 Phone Fiona Murray Full Name 12 + Cha…" at bounding box center [244, 142] width 150 height 139
click at [261, 208] on label "287+" at bounding box center [258, 203] width 19 height 9
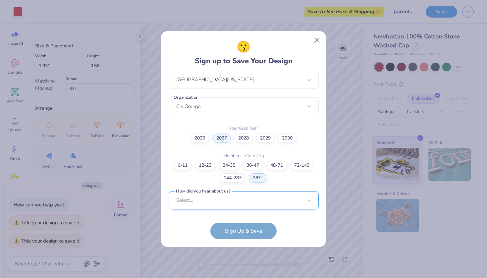
scroll to position [249, 0]
click at [264, 196] on div "Select..." at bounding box center [244, 200] width 150 height 18
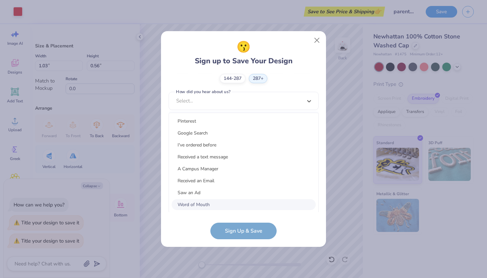
click at [260, 205] on div "Word of Mouth" at bounding box center [244, 204] width 144 height 11
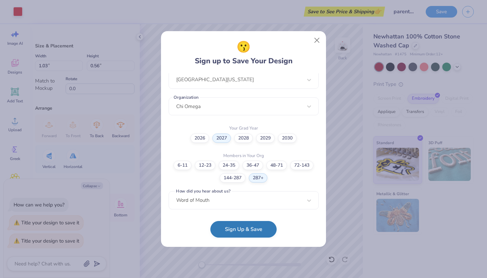
click at [257, 231] on button "Sign Up & Save" at bounding box center [244, 229] width 66 height 17
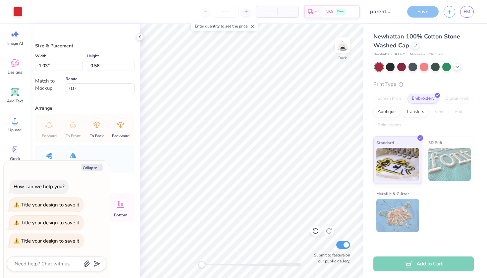
click at [430, 14] on div "Save" at bounding box center [422, 12] width 31 height 12
click at [452, 13] on icon "button" at bounding box center [450, 11] width 6 height 6
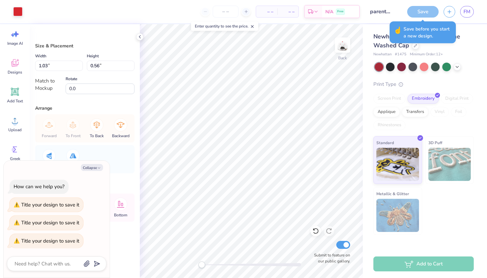
click at [426, 15] on div "Save" at bounding box center [422, 12] width 31 height 12
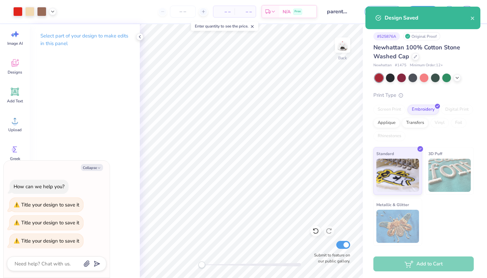
click at [477, 16] on div "Design Saved" at bounding box center [423, 18] width 115 height 23
click at [473, 17] on icon "close" at bounding box center [473, 18] width 5 height 5
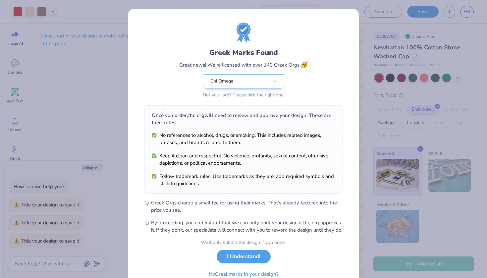
drag, startPoint x: 430, startPoint y: 8, endPoint x: 465, endPoint y: 39, distance: 47.2
click at [465, 39] on body "Art colors – – Per Item – – Total Est. Delivery N/A Free Design Title parents w…" at bounding box center [243, 139] width 487 height 278
click at [241, 262] on button "I Understand!" at bounding box center [244, 255] width 54 height 14
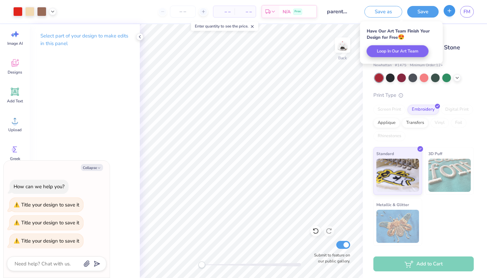
click at [447, 13] on button "button" at bounding box center [450, 11] width 12 height 12
type textarea "x"
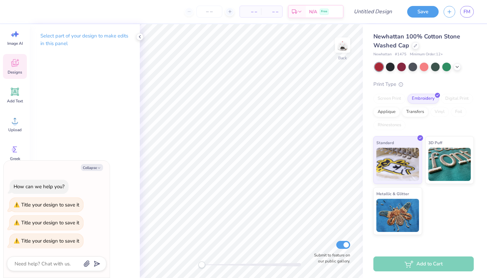
click at [19, 69] on div "Designs" at bounding box center [15, 66] width 24 height 25
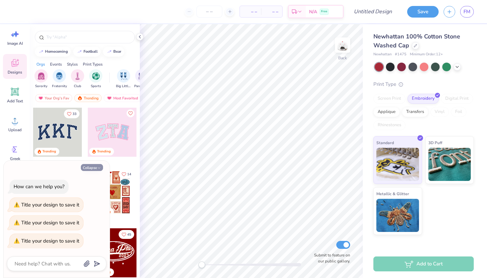
click at [100, 168] on icon "button" at bounding box center [99, 168] width 4 height 4
type textarea "x"
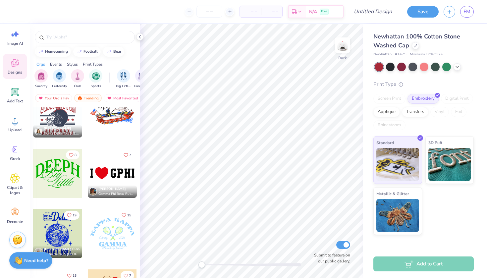
scroll to position [6835, 0]
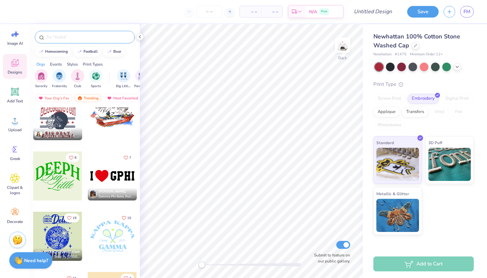
click at [105, 38] on input "text" at bounding box center [88, 37] width 85 height 7
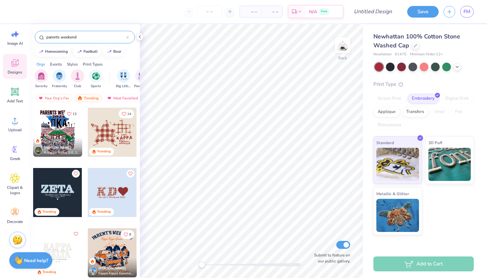
type input "parents weekend"
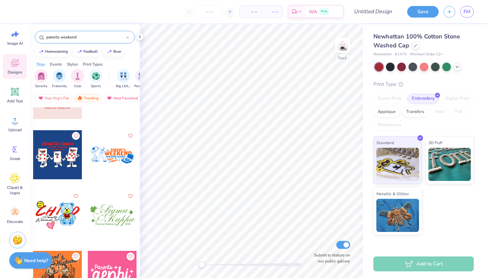
scroll to position [5020, 0]
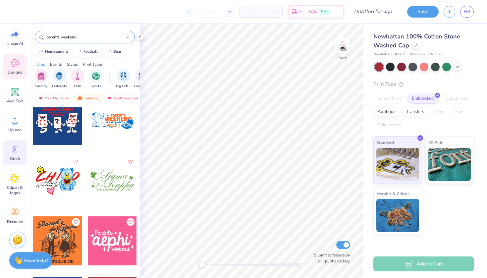
click at [17, 159] on span "Greek" at bounding box center [15, 158] width 10 height 5
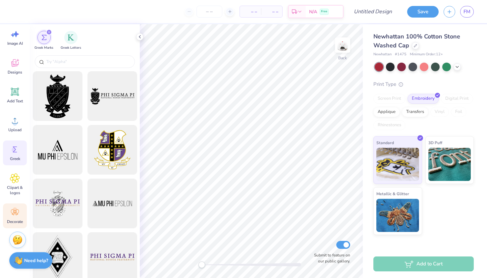
click at [17, 213] on icon at bounding box center [15, 213] width 10 height 10
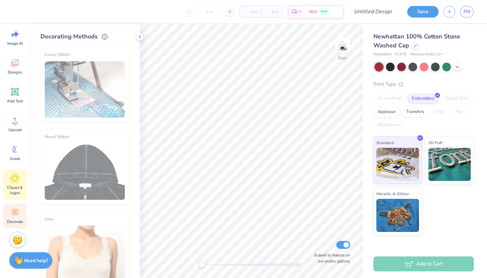
click at [16, 189] on span "Clipart & logos" at bounding box center [15, 190] width 22 height 11
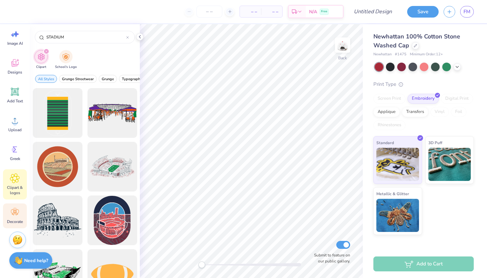
click at [16, 216] on icon at bounding box center [15, 213] width 10 height 10
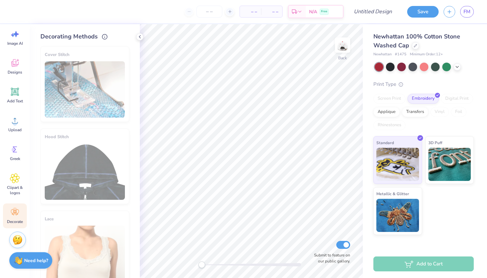
scroll to position [0, 0]
click at [18, 184] on div "Clipart & logos" at bounding box center [15, 184] width 24 height 30
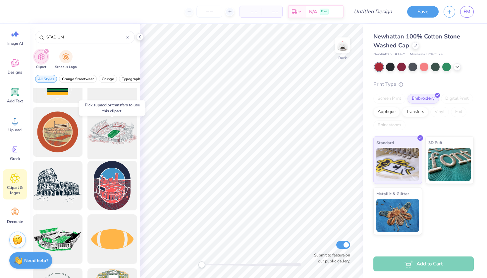
scroll to position [36, 0]
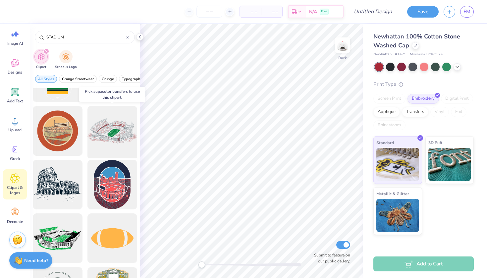
click at [109, 135] on div at bounding box center [112, 131] width 55 height 55
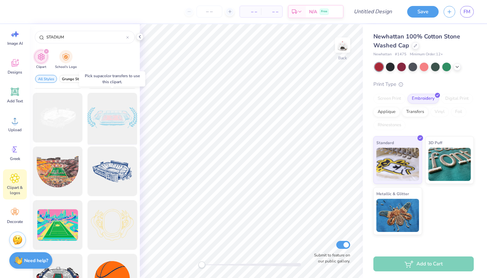
scroll to position [266, 0]
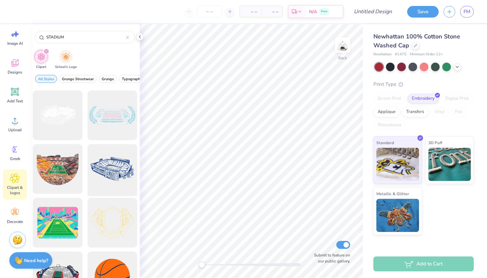
click at [107, 174] on div at bounding box center [112, 169] width 55 height 55
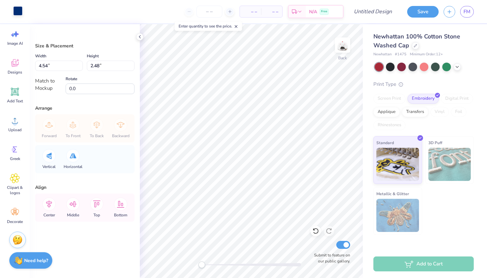
click at [15, 16] on div at bounding box center [17, 10] width 9 height 9
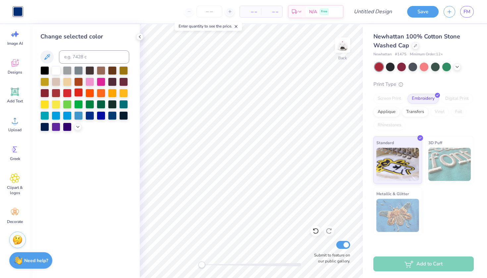
click at [78, 97] on div at bounding box center [78, 92] width 9 height 9
click at [67, 95] on div at bounding box center [67, 92] width 9 height 9
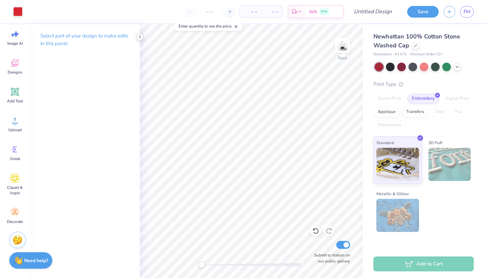
click at [138, 39] on div at bounding box center [139, 36] width 7 height 7
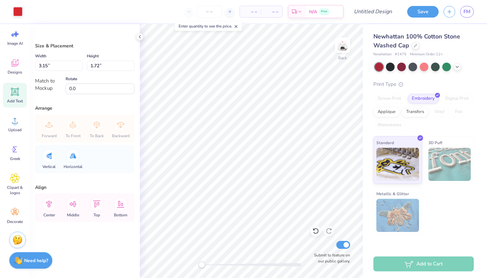
click at [19, 98] on span "Add Text" at bounding box center [15, 100] width 16 height 5
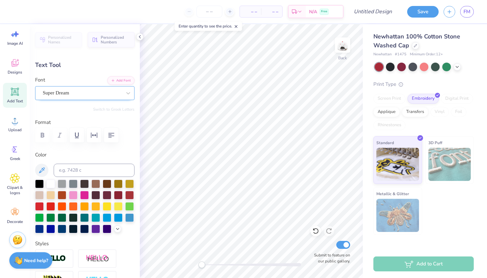
click at [89, 90] on div "Super Dream" at bounding box center [82, 93] width 80 height 10
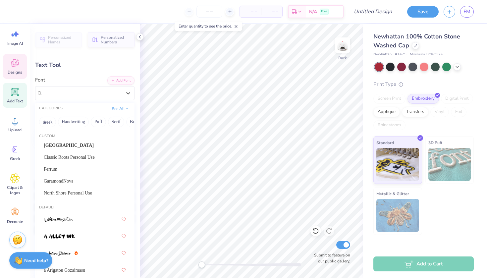
click at [20, 72] on span "Designs" at bounding box center [15, 72] width 15 height 5
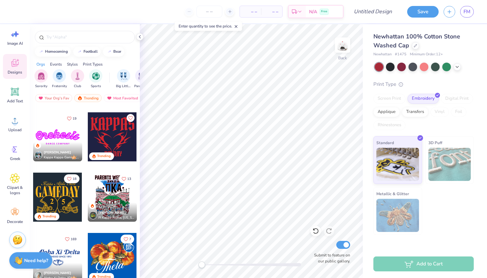
scroll to position [418, 0]
click at [69, 199] on div at bounding box center [57, 197] width 49 height 49
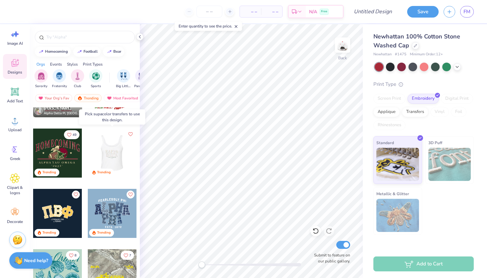
scroll to position [1730, 0]
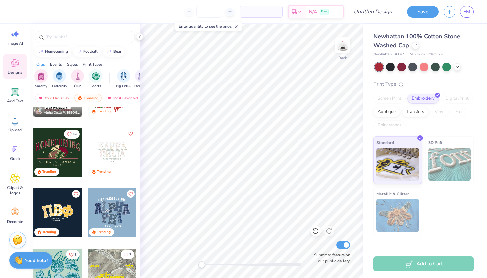
click at [58, 149] on div at bounding box center [57, 152] width 49 height 49
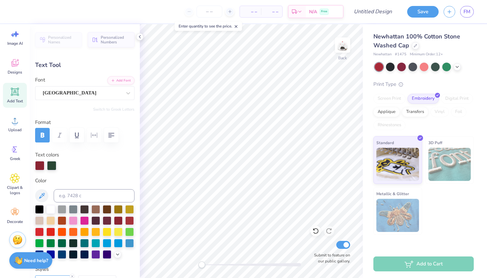
type textarea "A"
type input "0.0"
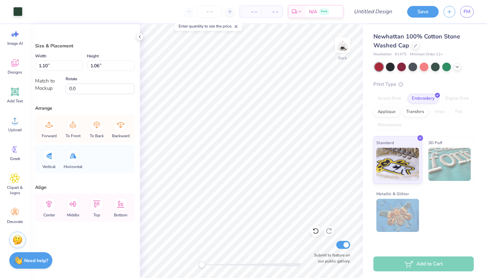
type input "0.80"
type input "0.91"
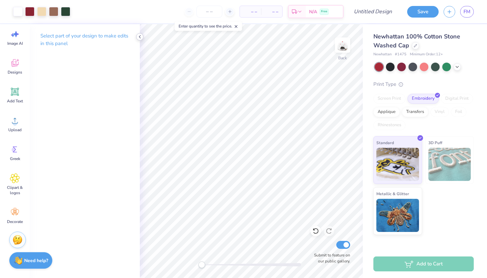
click at [142, 33] on div at bounding box center [139, 36] width 7 height 7
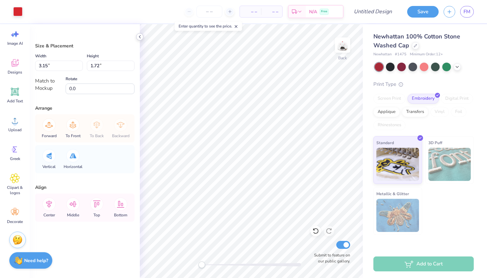
type input "0.01"
type input "0.06"
type input "0.05"
type input "0.01"
type input "3.15"
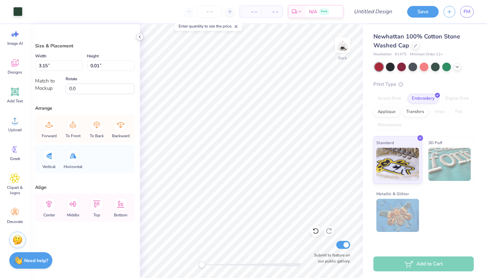
type input "1.72"
type input "0.49"
type input "0.21"
type input "3.15"
type input "1.72"
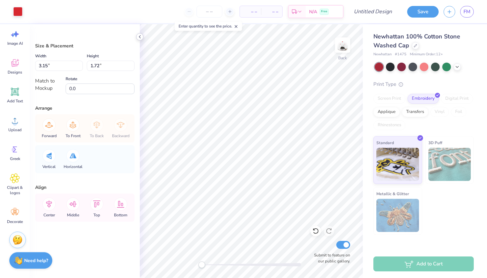
type input "0.09"
type input "0.24"
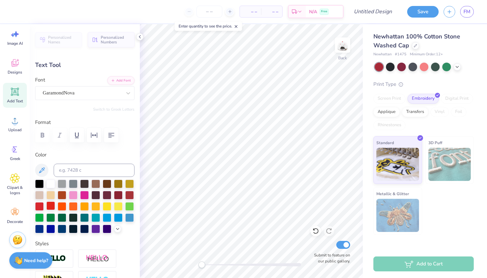
click at [48, 207] on div at bounding box center [50, 206] width 9 height 9
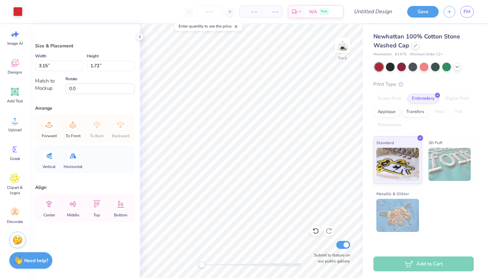
type input "1.45"
type input "0.79"
type input "0.07"
type input "0.12"
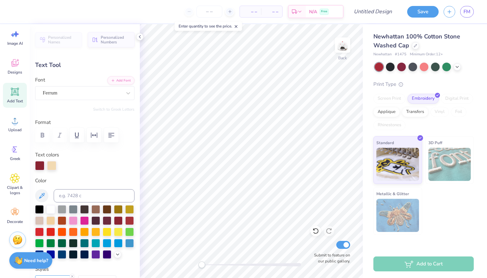
scroll to position [0, 2]
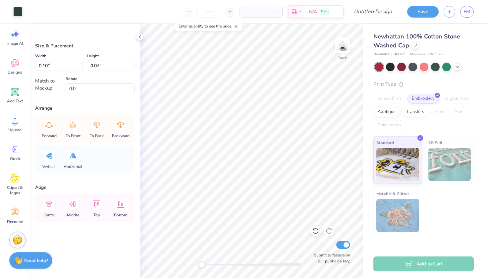
type input "0.80"
type input "0.60"
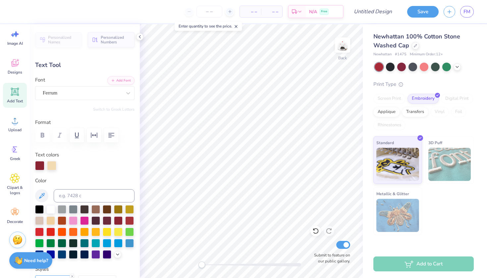
type input "1.53"
type input "0.44"
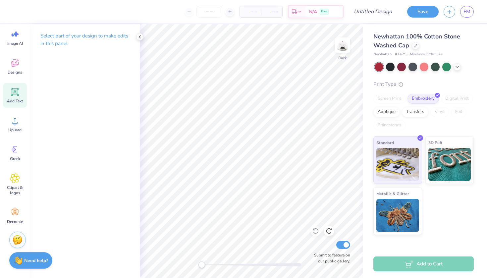
click at [16, 100] on span "Add Text" at bounding box center [15, 100] width 16 height 5
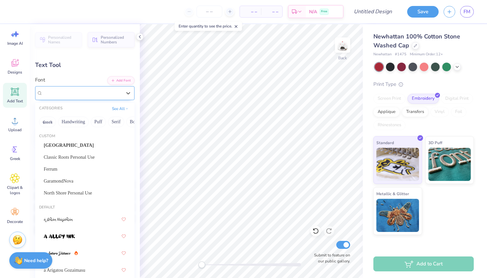
click at [116, 90] on div "Super Dream" at bounding box center [82, 93] width 80 height 10
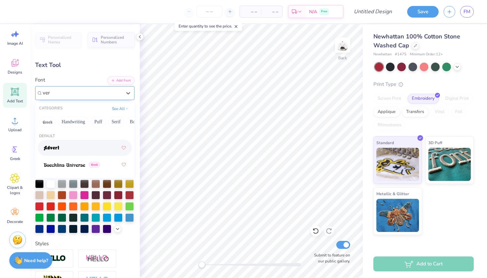
click at [91, 149] on div at bounding box center [85, 148] width 82 height 12
type input "ver"
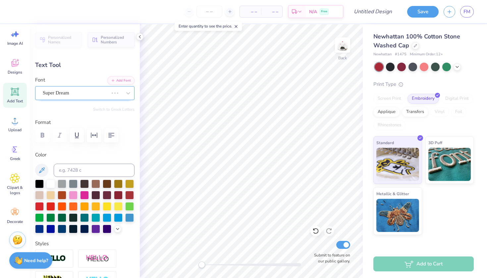
click at [96, 92] on div "Super Dream" at bounding box center [75, 93] width 67 height 10
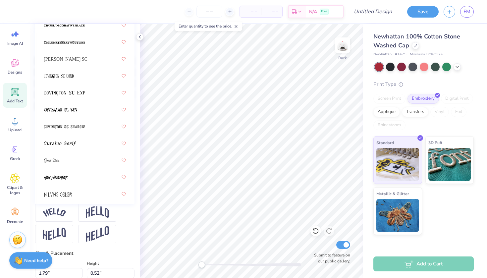
scroll to position [124, 0]
click at [71, 173] on div at bounding box center [85, 177] width 82 height 12
type input "v"
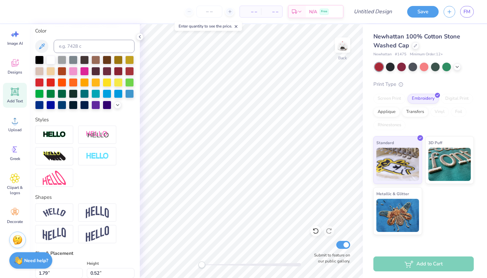
type textarea "T"
type textarea "PARENTS WEEKEnd"
click at [40, 83] on div at bounding box center [39, 82] width 9 height 9
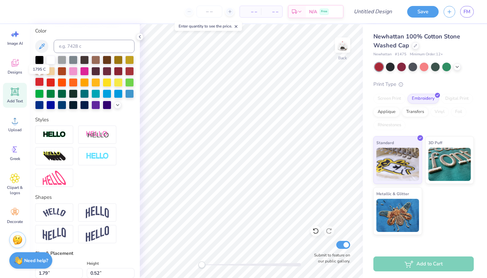
scroll to position [0, 2]
click at [90, 213] on img at bounding box center [97, 212] width 23 height 13
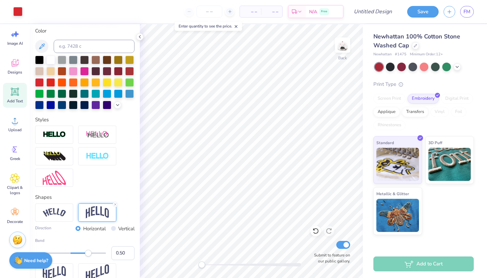
type input "4.61"
type input "1.47"
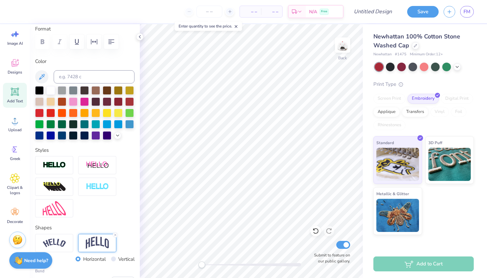
scroll to position [7, 0]
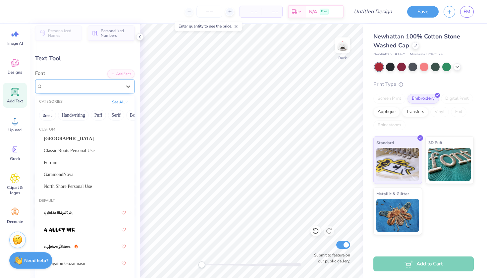
click at [86, 84] on div "Hey November" at bounding box center [82, 86] width 80 height 10
click at [82, 166] on div "Ferrum" at bounding box center [85, 162] width 82 height 7
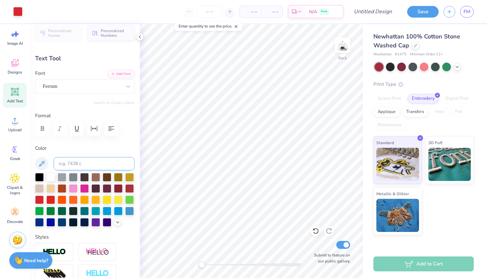
type input "4.94"
type input "1.63"
type textarea "PARENTS WEEKEND"
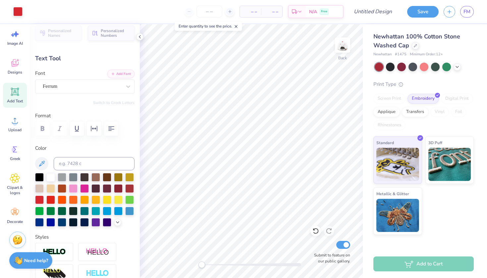
type input "4.98"
click at [17, 186] on span "Clipart & logos" at bounding box center [15, 190] width 22 height 11
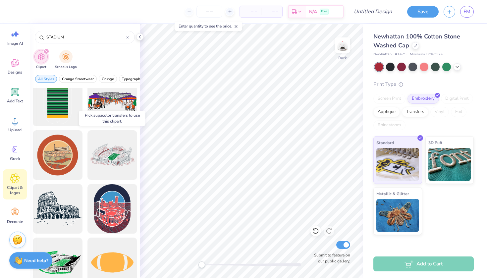
scroll to position [12, 0]
click at [110, 152] on div at bounding box center [112, 155] width 55 height 55
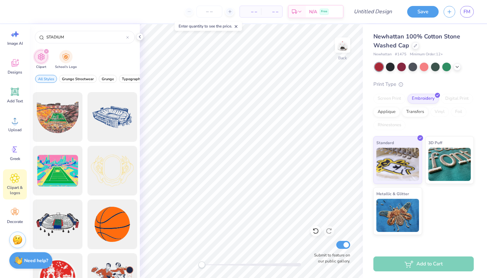
scroll to position [315, 0]
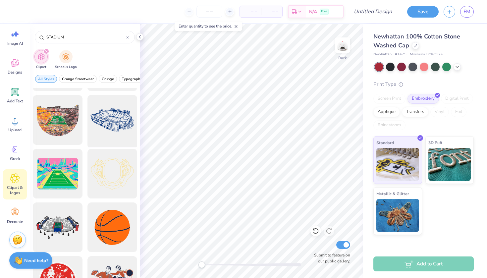
click at [123, 130] on div at bounding box center [112, 120] width 55 height 55
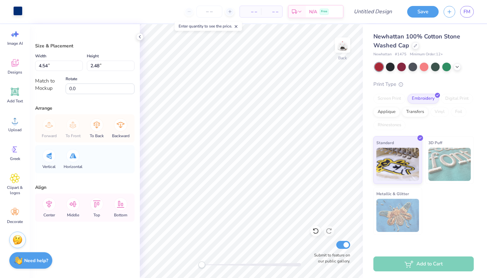
click at [21, 14] on div at bounding box center [17, 10] width 9 height 9
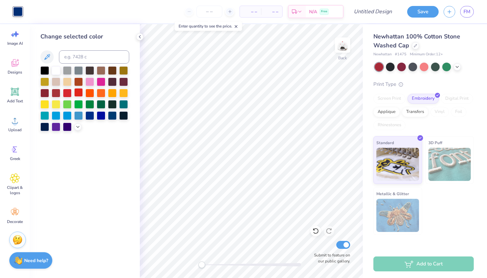
click at [79, 96] on div at bounding box center [78, 92] width 9 height 9
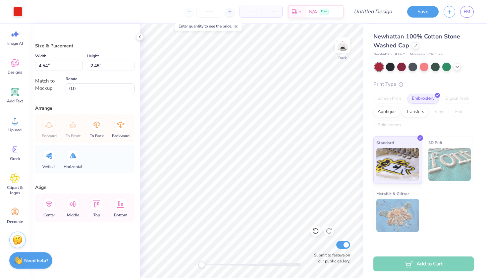
type input "3.35"
type input "1.83"
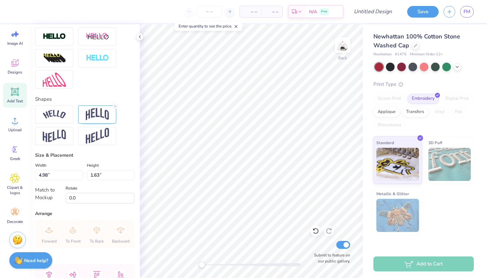
scroll to position [223, 0]
click at [80, 176] on input "4.97" at bounding box center [59, 174] width 48 height 10
click at [80, 176] on input "4.96" at bounding box center [59, 174] width 48 height 10
click at [80, 176] on input "4.95" at bounding box center [59, 174] width 48 height 10
click at [80, 176] on input "4.94" at bounding box center [59, 174] width 48 height 10
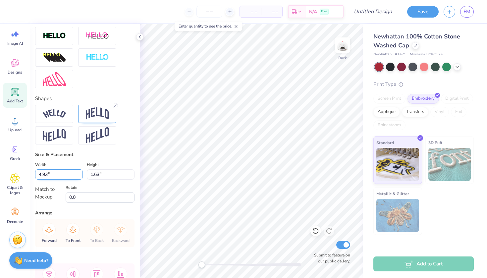
click at [80, 176] on input "4.93" at bounding box center [59, 174] width 48 height 10
click at [80, 176] on input "4.92" at bounding box center [59, 174] width 48 height 10
click at [80, 176] on input "4.91" at bounding box center [59, 174] width 48 height 10
click at [80, 176] on input "4.9" at bounding box center [59, 174] width 48 height 10
click at [80, 176] on input "4.89" at bounding box center [59, 174] width 48 height 10
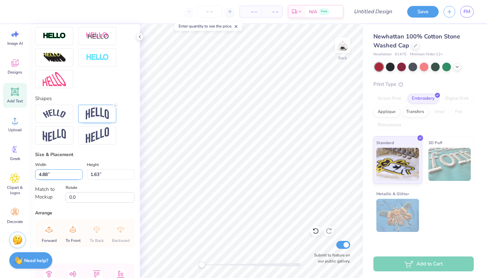
click at [80, 176] on input "4.88" at bounding box center [59, 174] width 48 height 10
click at [80, 176] on input "4.87" at bounding box center [59, 174] width 48 height 10
click at [80, 176] on input "4.86" at bounding box center [59, 174] width 48 height 10
click at [80, 176] on input "4.85" at bounding box center [59, 174] width 48 height 10
click at [80, 176] on input "4.84" at bounding box center [59, 174] width 48 height 10
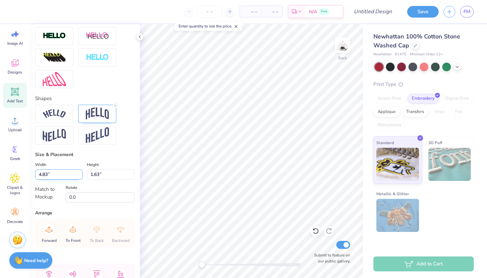
click at [80, 176] on input "4.83" at bounding box center [59, 174] width 48 height 10
click at [80, 176] on input "4.82" at bounding box center [59, 174] width 48 height 10
click at [80, 176] on input "4.81" at bounding box center [59, 174] width 48 height 10
click at [80, 176] on input "4.8" at bounding box center [59, 174] width 48 height 10
click at [80, 176] on input "4.79" at bounding box center [59, 174] width 48 height 10
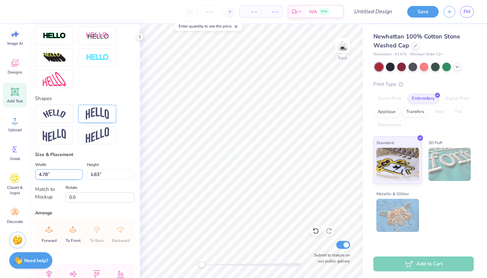
click at [80, 176] on input "4.78" at bounding box center [59, 174] width 48 height 10
click at [80, 176] on input "4.77" at bounding box center [59, 174] width 48 height 10
click at [80, 176] on input "4.76" at bounding box center [59, 174] width 48 height 10
click at [80, 176] on input "4.75" at bounding box center [59, 174] width 48 height 10
click at [80, 176] on input "4.74" at bounding box center [59, 174] width 48 height 10
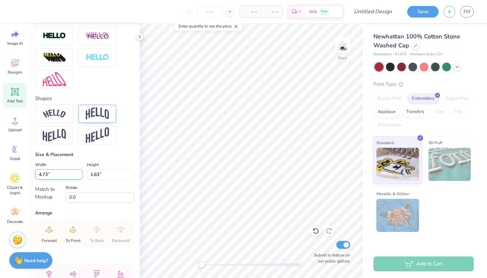
click at [80, 176] on input "4.73" at bounding box center [59, 174] width 48 height 10
type input "4"
type input "3.00"
type input "0.98"
type input "3"
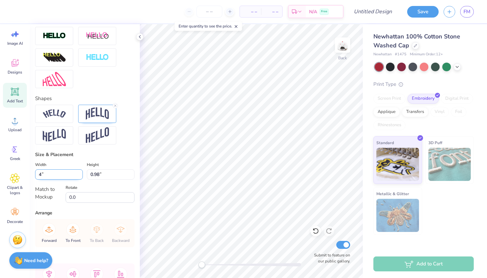
type input "4.00"
type input "1.31"
click at [51, 194] on div "Match to Mockup" at bounding box center [48, 193] width 27 height 15
click at [84, 198] on input "0.0" at bounding box center [100, 197] width 69 height 11
click at [80, 171] on input "4.01" at bounding box center [59, 174] width 48 height 10
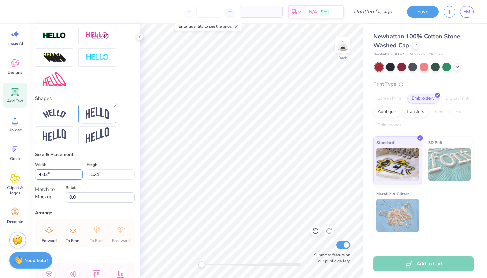
click at [80, 172] on input "4.02" at bounding box center [59, 174] width 48 height 10
click at [80, 172] on input "4.03" at bounding box center [59, 174] width 48 height 10
click at [80, 172] on input "4.04" at bounding box center [59, 174] width 48 height 10
click at [80, 172] on input "4.05" at bounding box center [59, 174] width 48 height 10
click at [80, 172] on input "4.06" at bounding box center [59, 174] width 48 height 10
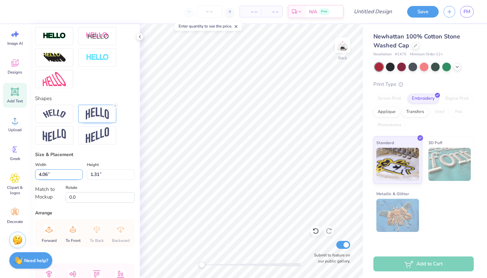
type input "4.07"
click at [80, 172] on input "4.07" at bounding box center [59, 174] width 48 height 10
type input "1.33"
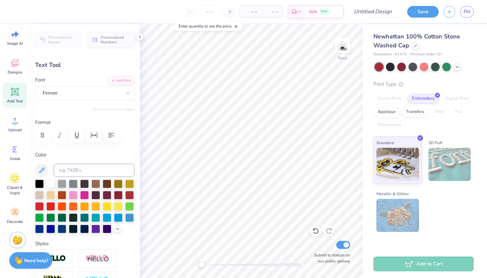
type input "4.47"
type input "1.46"
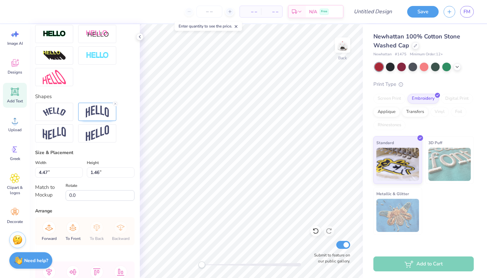
scroll to position [230, 0]
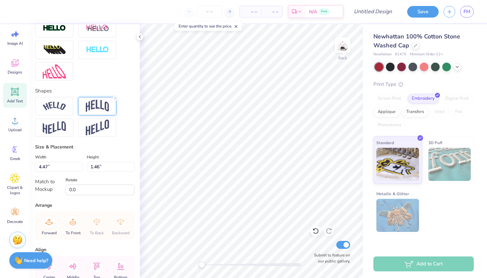
click at [95, 106] on img at bounding box center [97, 106] width 23 height 13
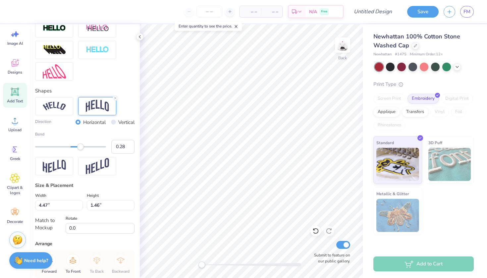
type input "0.27"
drag, startPoint x: 90, startPoint y: 148, endPoint x: 80, endPoint y: 148, distance: 9.3
click at [80, 148] on div "Accessibility label" at bounding box center [80, 147] width 7 height 7
type input "1.02"
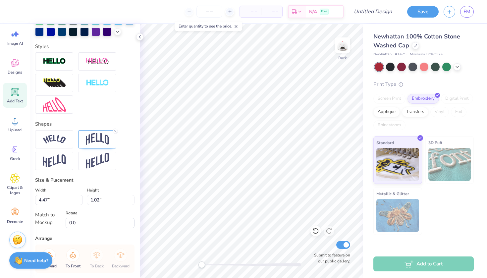
scroll to position [192, 0]
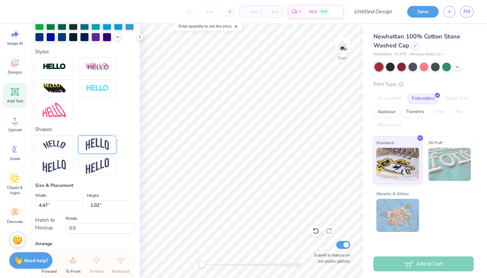
click at [102, 145] on img at bounding box center [97, 144] width 23 height 13
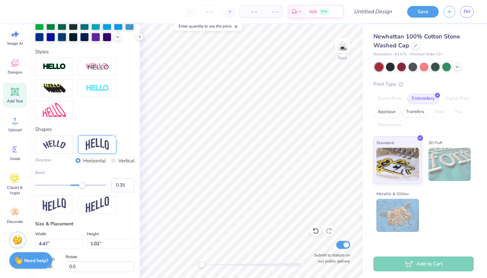
type input "0.36"
click at [84, 186] on div "Accessibility label" at bounding box center [83, 185] width 7 height 7
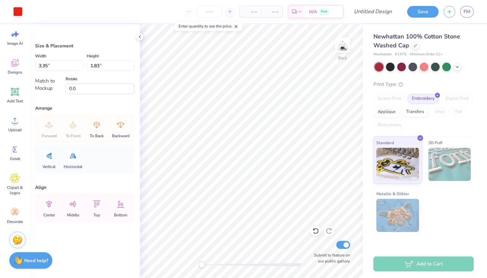
type input "3.06"
type input "1.67"
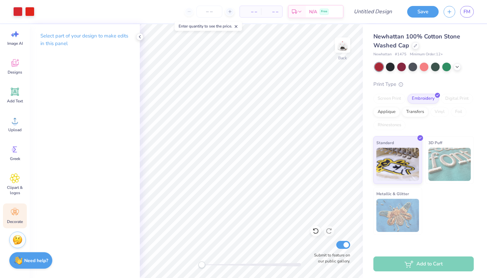
click at [15, 212] on rect at bounding box center [15, 212] width 2 height 2
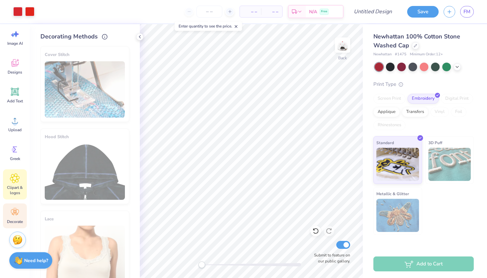
click at [15, 184] on div "Clipart & logos" at bounding box center [15, 184] width 24 height 30
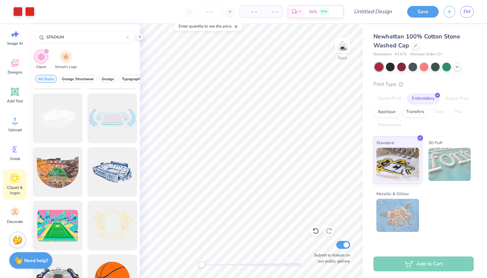
scroll to position [291, 0]
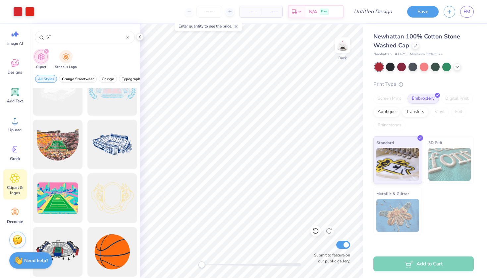
type input "S"
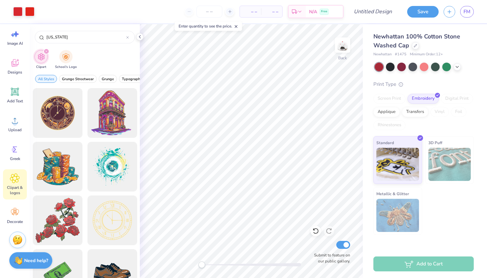
type input "[US_STATE]"
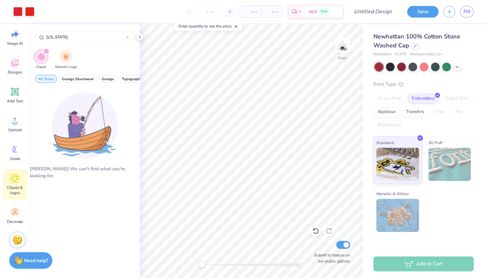
click at [45, 51] on icon "filter for Clipart" at bounding box center [46, 51] width 3 height 3
click at [67, 59] on img "filter for School's Logo" at bounding box center [65, 56] width 7 height 8
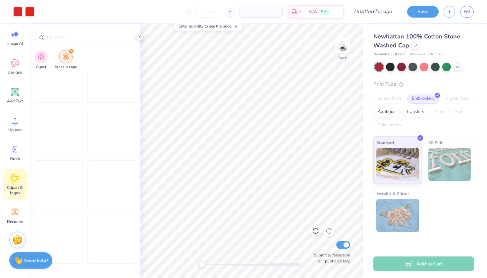
scroll to position [1488, 0]
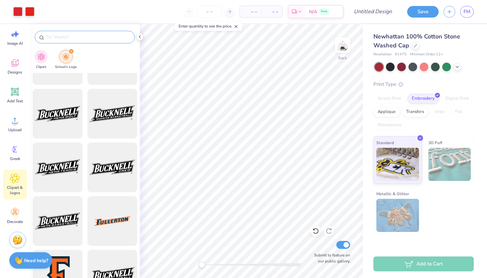
click at [85, 36] on input "text" at bounding box center [88, 37] width 85 height 7
type input "[US_STATE]"
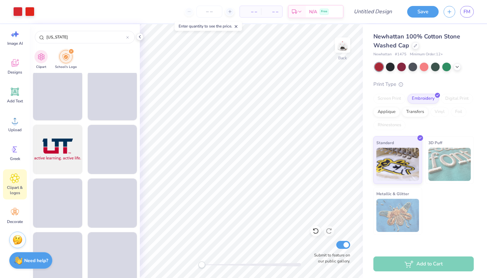
scroll to position [1677, 0]
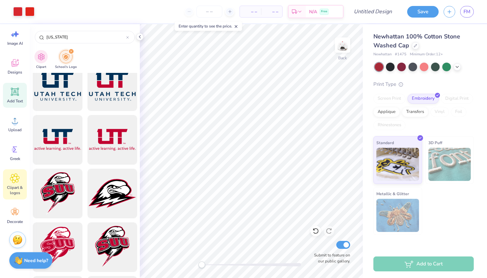
click at [14, 103] on span "Add Text" at bounding box center [15, 100] width 16 height 5
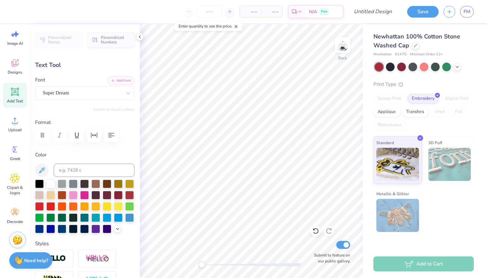
type textarea "T"
type textarea "UTAH"
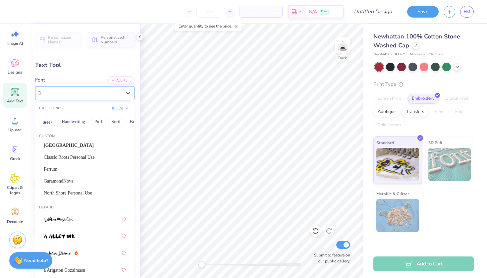
click at [78, 91] on div "Super Dream" at bounding box center [82, 93] width 80 height 10
click at [79, 181] on div "GaramondNova" at bounding box center [85, 181] width 82 height 7
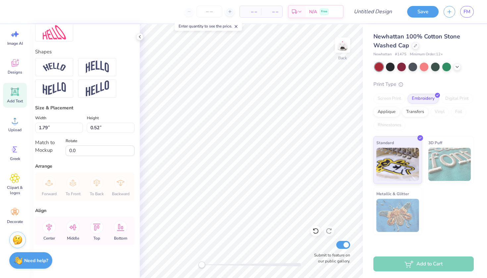
scroll to position [270, 0]
type input "2.03"
type input "0.54"
type input "0.87"
type input "0.23"
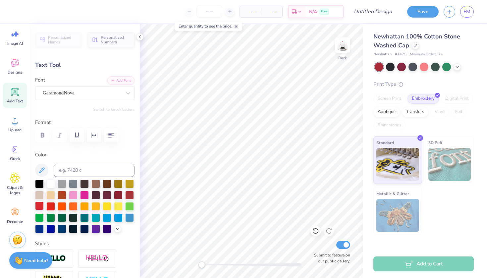
type textarea "2025"
click at [37, 208] on div at bounding box center [39, 206] width 9 height 9
type input "0.70"
type input "0.24"
type input "0.49"
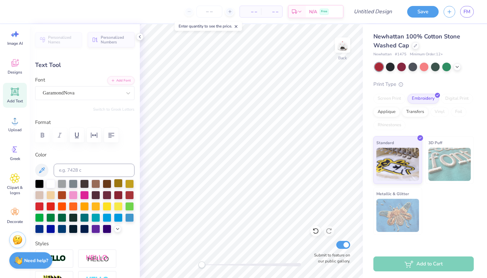
type input "0.17"
click at [343, 53] on img at bounding box center [343, 45] width 27 height 27
click at [9, 152] on div "Greek" at bounding box center [15, 153] width 24 height 25
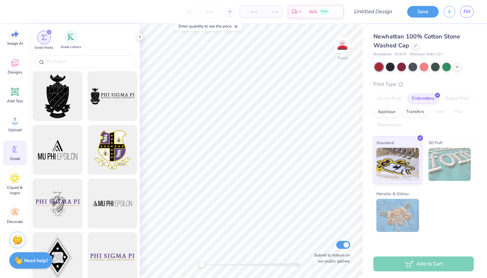
click at [70, 47] on span "Greek Letters" at bounding box center [71, 47] width 21 height 5
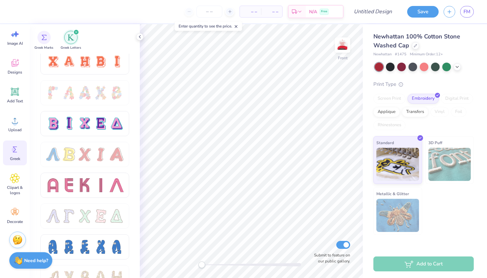
scroll to position [494, 0]
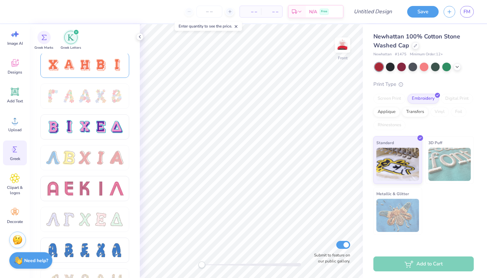
click at [89, 69] on div at bounding box center [85, 65] width 14 height 14
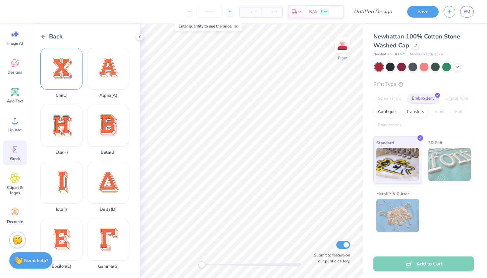
click at [68, 86] on div "Chi ( C )" at bounding box center [61, 73] width 42 height 50
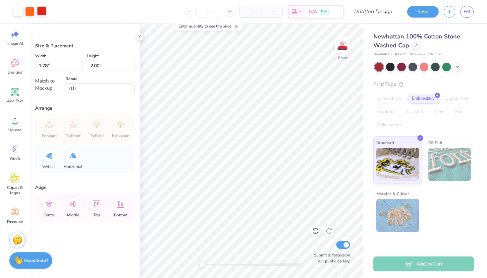
click at [42, 11] on div at bounding box center [41, 10] width 9 height 9
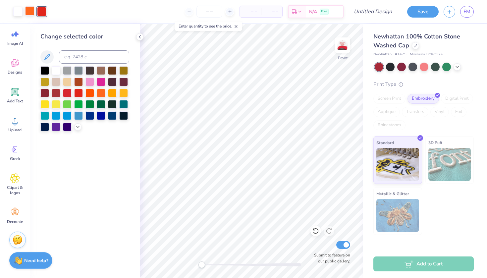
click at [33, 13] on div at bounding box center [29, 10] width 9 height 9
click at [68, 94] on div at bounding box center [67, 92] width 9 height 9
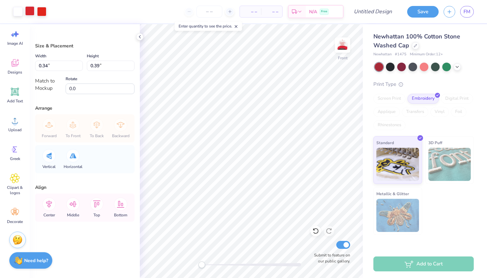
click at [31, 13] on div at bounding box center [29, 10] width 9 height 9
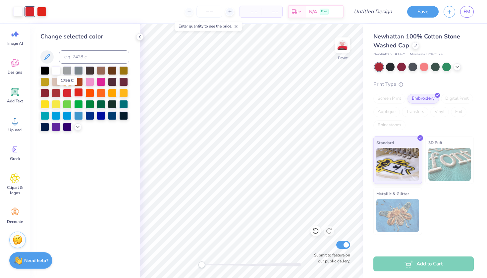
click at [74, 96] on div at bounding box center [78, 92] width 9 height 9
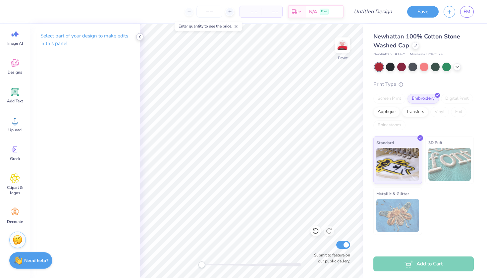
click at [137, 39] on div at bounding box center [139, 36] width 7 height 7
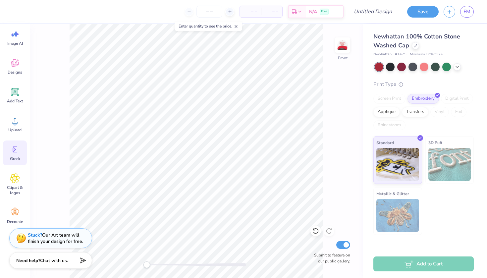
click at [21, 155] on div "Greek" at bounding box center [15, 153] width 24 height 25
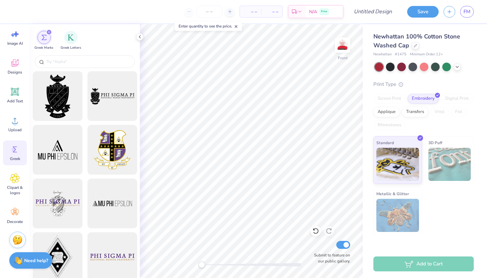
scroll to position [30, 0]
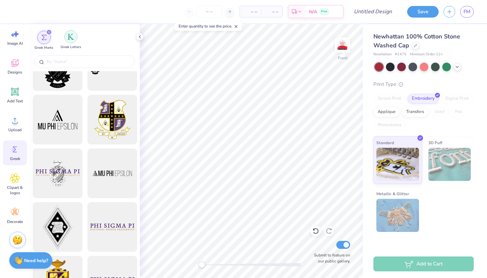
click at [69, 35] on img "filter for Greek Letters" at bounding box center [71, 36] width 7 height 7
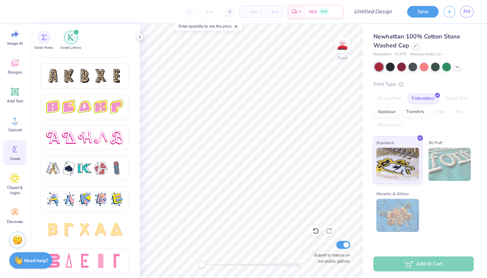
scroll to position [1100, 0]
click at [104, 258] on div at bounding box center [101, 261] width 14 height 14
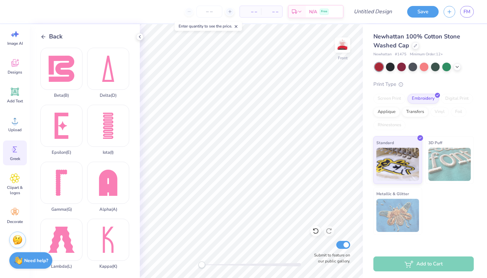
click at [44, 39] on icon at bounding box center [43, 37] width 6 height 6
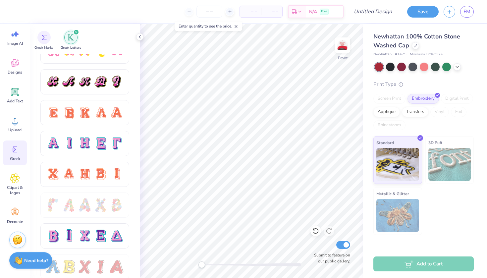
scroll to position [387, 0]
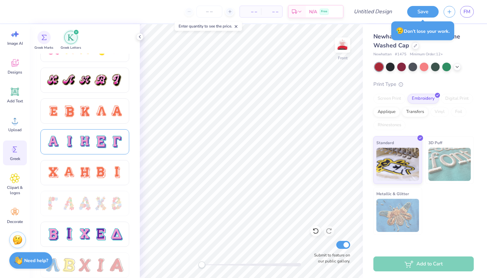
click at [97, 145] on div at bounding box center [101, 142] width 14 height 14
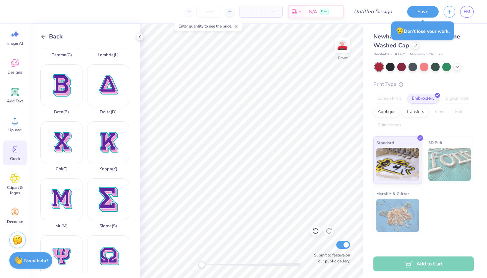
scroll to position [135, 0]
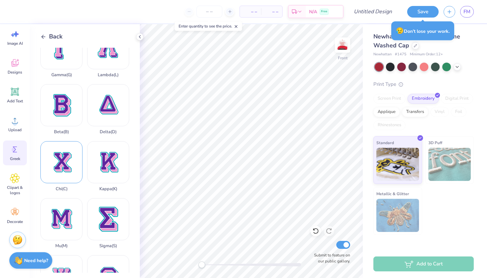
click at [73, 166] on div "Chi ( C )" at bounding box center [61, 166] width 42 height 50
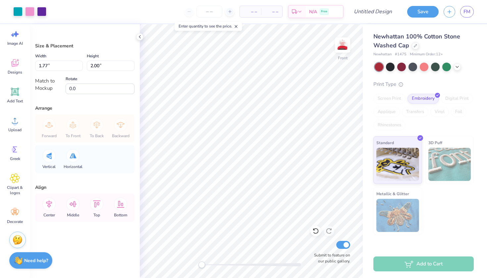
type input "0.31"
type input "0.35"
click at [43, 14] on div at bounding box center [41, 10] width 9 height 9
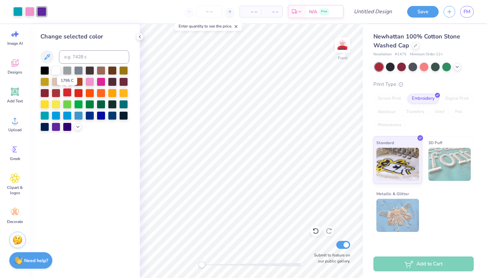
click at [65, 93] on div at bounding box center [67, 92] width 9 height 9
click at [32, 11] on div at bounding box center [29, 10] width 9 height 9
click at [69, 95] on div at bounding box center [67, 92] width 9 height 9
click at [21, 13] on div at bounding box center [17, 10] width 9 height 9
click at [53, 71] on div at bounding box center [56, 70] width 9 height 9
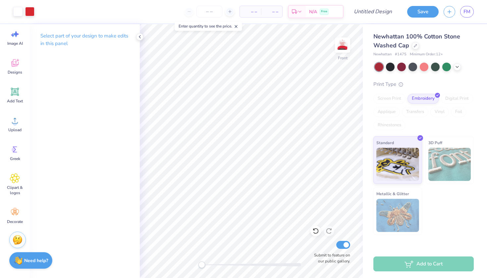
click at [138, 32] on div "Select part of your design to make edits in this panel" at bounding box center [85, 42] width 110 height 36
click at [139, 36] on icon at bounding box center [139, 36] width 5 height 5
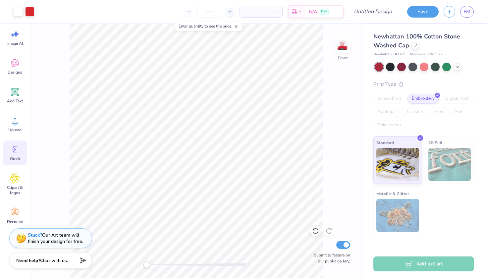
click at [16, 143] on div "Greek" at bounding box center [15, 153] width 24 height 25
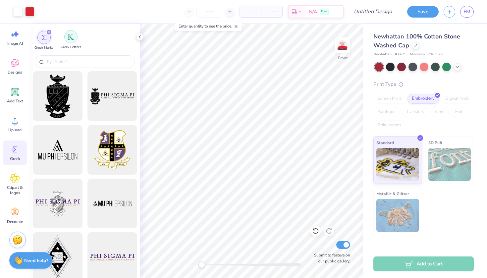
click at [72, 40] on div "filter for Greek Letters" at bounding box center [70, 36] width 13 height 13
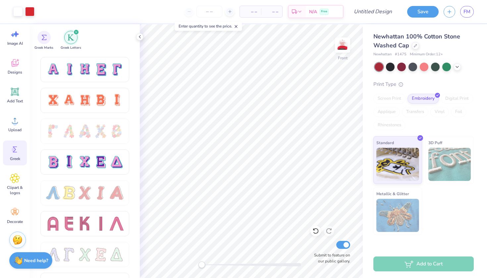
scroll to position [458, 0]
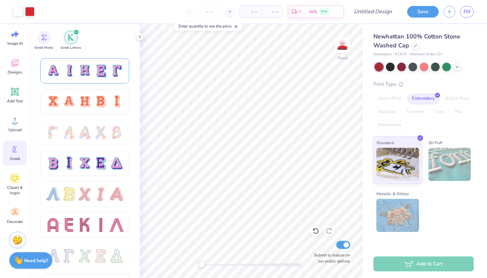
click at [97, 71] on div at bounding box center [101, 71] width 14 height 14
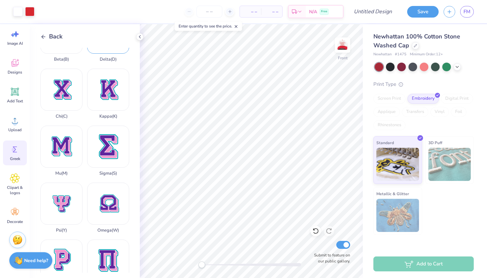
scroll to position [229, 0]
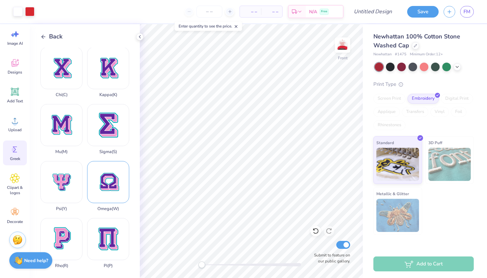
click at [111, 188] on div "Omega ( W )" at bounding box center [108, 186] width 42 height 50
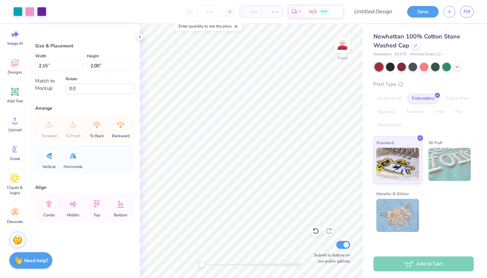
type input "0.33"
type input "0.31"
type input "0.36"
type input "0.34"
click at [41, 12] on div at bounding box center [41, 10] width 9 height 9
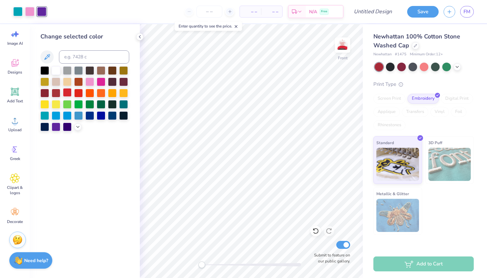
click at [67, 93] on div at bounding box center [67, 92] width 9 height 9
click at [30, 10] on div at bounding box center [29, 10] width 9 height 9
click at [63, 91] on div at bounding box center [67, 92] width 9 height 9
click at [20, 12] on div at bounding box center [17, 10] width 9 height 9
click at [54, 71] on div at bounding box center [56, 70] width 9 height 9
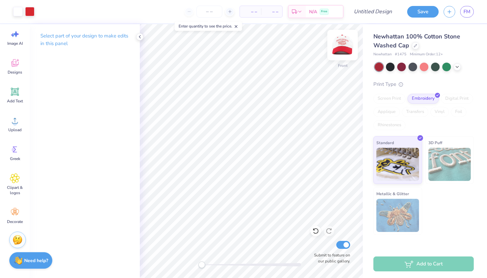
click at [342, 47] on img at bounding box center [343, 45] width 27 height 27
click at [345, 55] on img at bounding box center [343, 45] width 27 height 27
click at [342, 43] on img at bounding box center [343, 45] width 27 height 27
click at [342, 43] on img at bounding box center [342, 44] width 13 height 13
click at [140, 38] on icon at bounding box center [139, 36] width 5 height 5
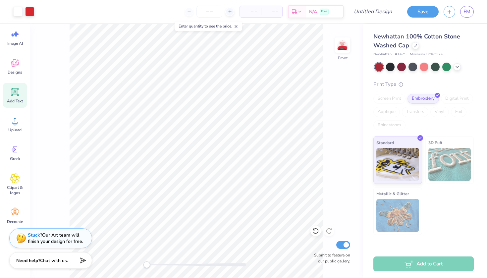
click at [18, 98] on div "Add Text" at bounding box center [15, 95] width 24 height 25
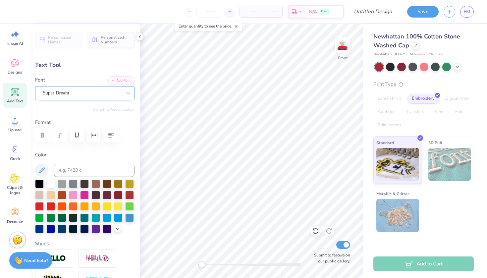
click at [79, 92] on div "Super Dream" at bounding box center [82, 93] width 80 height 10
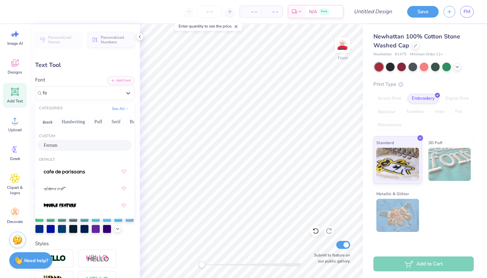
click at [74, 148] on div "Ferrum" at bounding box center [85, 145] width 82 height 7
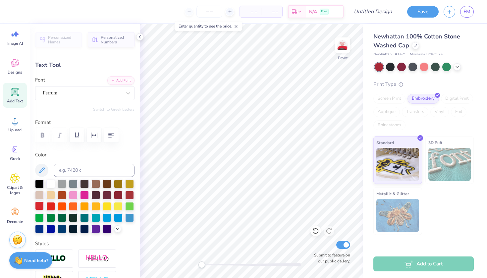
click at [40, 207] on div at bounding box center [39, 206] width 9 height 9
click at [19, 152] on icon at bounding box center [15, 150] width 10 height 10
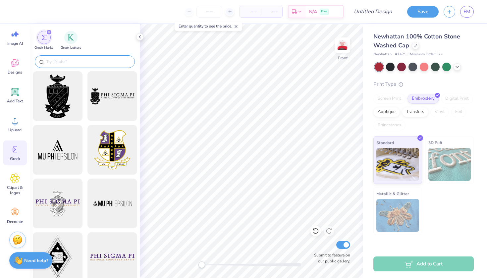
click at [84, 62] on input "text" at bounding box center [88, 61] width 85 height 7
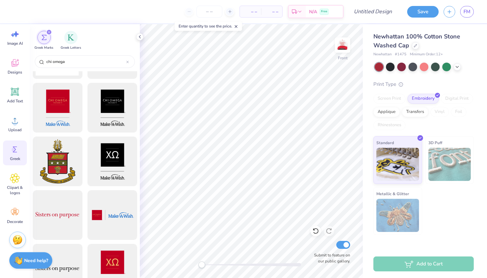
scroll to position [682, 0]
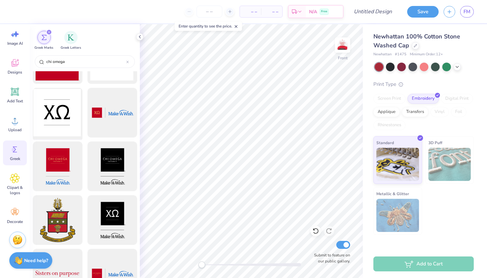
click at [55, 114] on div at bounding box center [57, 113] width 55 height 55
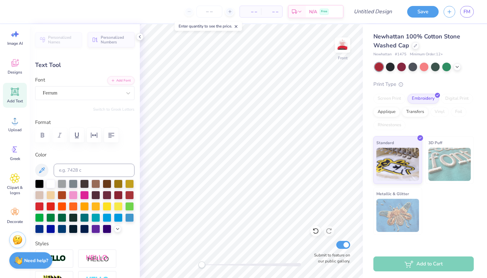
paste textarea
click at [48, 205] on div at bounding box center [50, 206] width 9 height 9
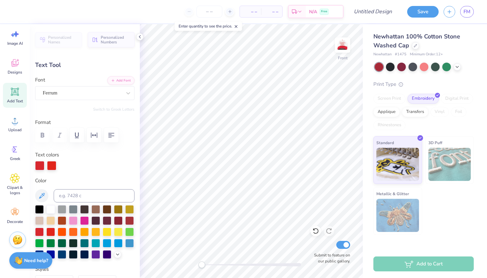
click at [41, 165] on div at bounding box center [39, 165] width 9 height 9
click at [13, 145] on icon at bounding box center [15, 150] width 10 height 10
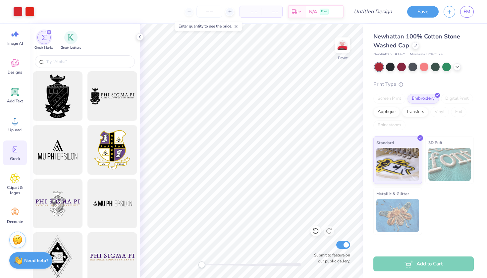
click at [16, 158] on span "Greek" at bounding box center [15, 158] width 10 height 5
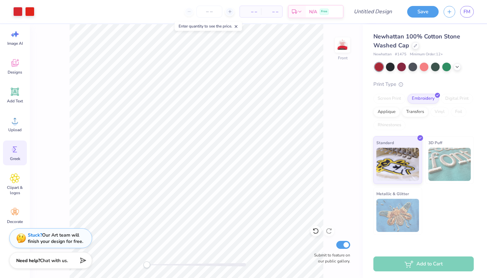
click at [17, 155] on div "Greek" at bounding box center [15, 153] width 24 height 25
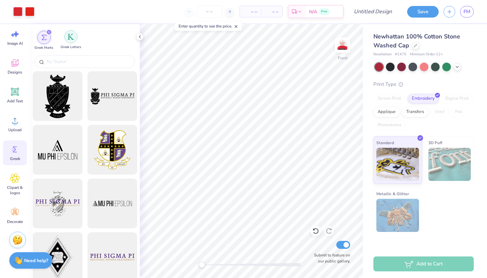
click at [69, 40] on img "filter for Greek Letters" at bounding box center [71, 36] width 7 height 7
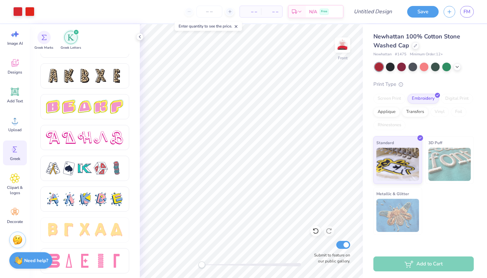
scroll to position [1100, 0]
click at [141, 38] on polyline at bounding box center [139, 36] width 1 height 3
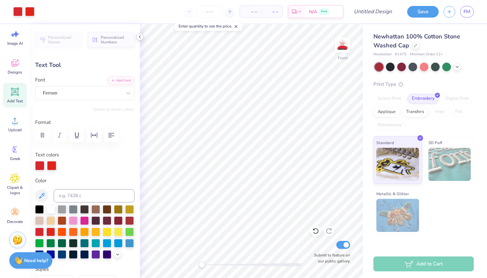
click at [140, 37] on icon at bounding box center [139, 36] width 5 height 5
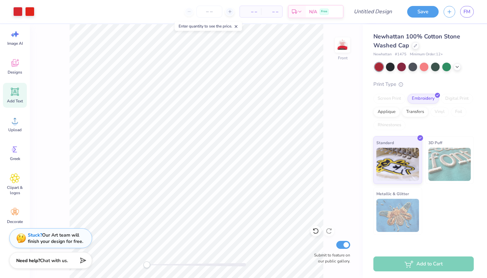
click at [236, 28] on icon at bounding box center [236, 26] width 5 height 5
click at [74, 255] on div "Need help? Chat with us." at bounding box center [50, 259] width 83 height 17
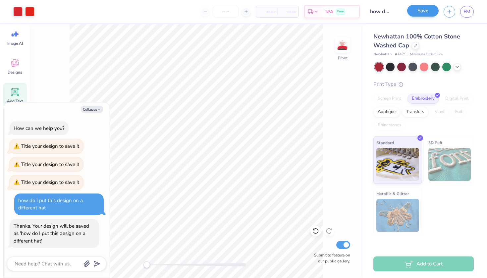
click at [421, 15] on button "Save" at bounding box center [422, 11] width 31 height 12
drag, startPoint x: 443, startPoint y: 169, endPoint x: 406, endPoint y: 111, distance: 68.1
click at [443, 169] on img at bounding box center [450, 164] width 43 height 33
click at [406, 111] on div "Transfers" at bounding box center [415, 111] width 27 height 10
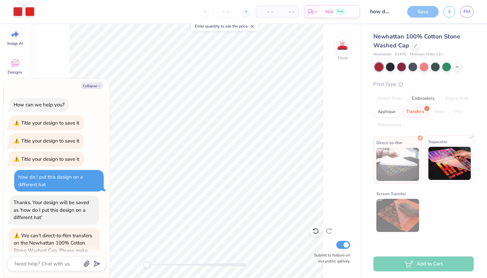
scroll to position [168, 0]
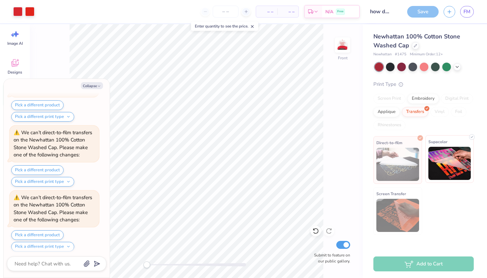
click at [453, 164] on img at bounding box center [450, 163] width 43 height 33
click at [407, 155] on img at bounding box center [398, 164] width 43 height 33
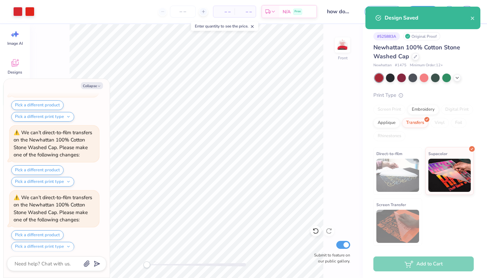
click at [407, 165] on img at bounding box center [398, 175] width 43 height 33
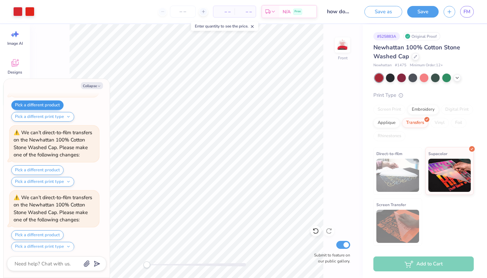
click at [56, 105] on button "Pick a different product" at bounding box center [37, 105] width 52 height 10
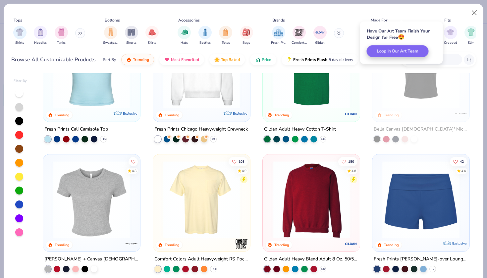
scroll to position [617, 0]
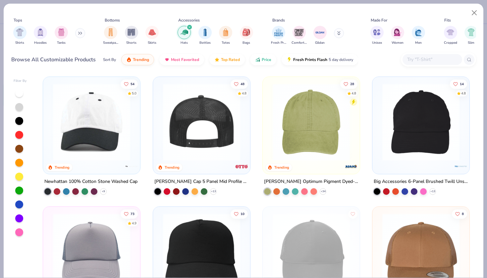
click at [159, 129] on img at bounding box center [118, 122] width 84 height 77
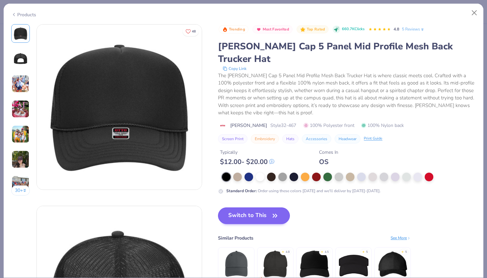
click at [260, 208] on button "Switch to This" at bounding box center [254, 216] width 72 height 17
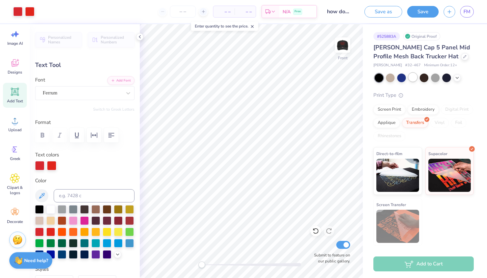
click at [413, 77] on div at bounding box center [413, 77] width 9 height 9
click at [348, 47] on img at bounding box center [343, 45] width 27 height 27
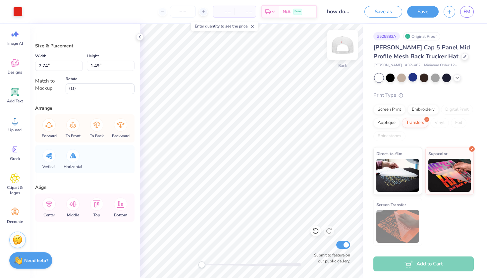
type input "2.96"
type input "1.62"
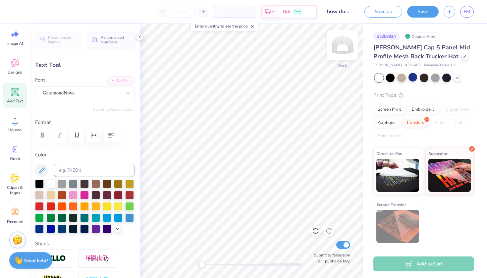
type input "3.99"
type input "1.06"
type input "3.99"
type input "1.06"
type input "0.44"
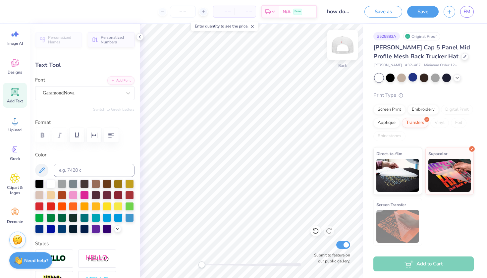
type input "0.15"
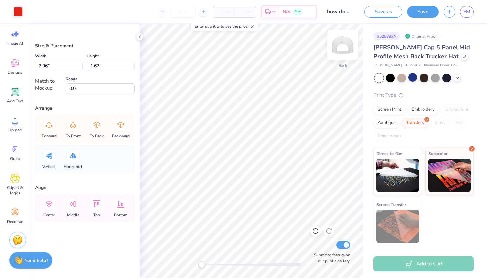
type input "3.02"
type input "1.65"
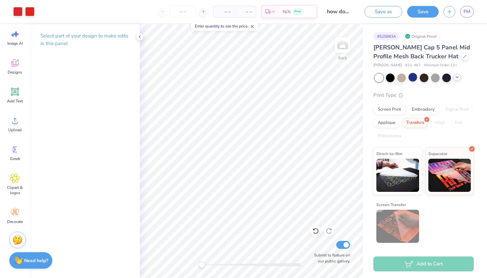
click at [459, 77] on icon at bounding box center [457, 77] width 5 height 5
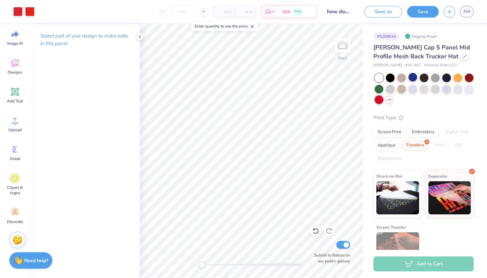
click at [378, 98] on div at bounding box center [379, 99] width 9 height 9
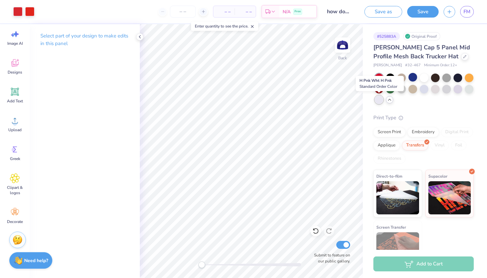
click at [378, 101] on div at bounding box center [379, 99] width 9 height 9
click at [380, 91] on div at bounding box center [379, 88] width 9 height 9
click at [389, 90] on div at bounding box center [390, 88] width 9 height 9
click at [401, 89] on div at bounding box center [402, 88] width 9 height 9
click at [388, 89] on div at bounding box center [390, 88] width 9 height 9
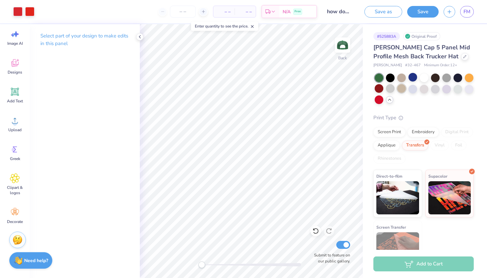
click at [399, 88] on div at bounding box center [402, 88] width 9 height 9
click at [410, 89] on div at bounding box center [413, 88] width 9 height 9
click at [421, 91] on div at bounding box center [424, 88] width 9 height 9
click at [431, 91] on div at bounding box center [435, 88] width 9 height 9
click at [443, 90] on div at bounding box center [447, 88] width 9 height 9
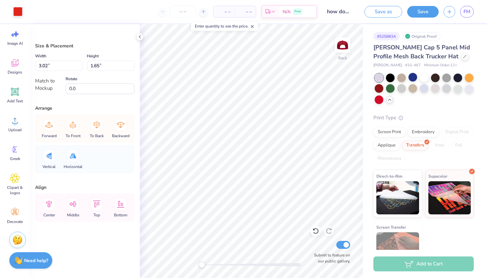
type input "3.23"
type input "1.76"
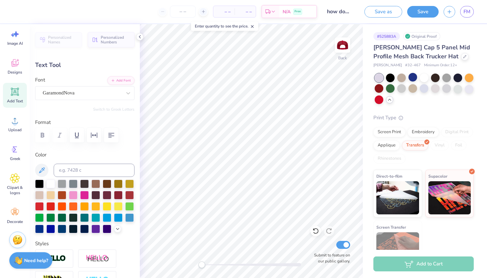
type input "3.99"
type input "1.06"
click at [343, 45] on img at bounding box center [343, 45] width 27 height 27
type input "2.85"
type input "0.76"
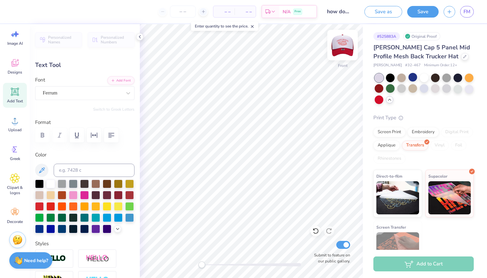
type input "0.18"
type input "0.30"
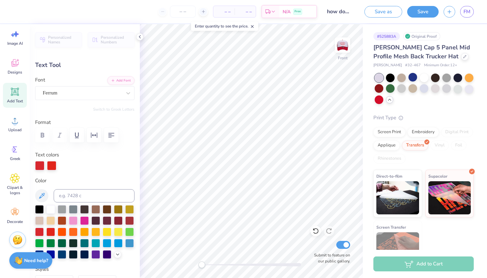
click at [378, 76] on div at bounding box center [379, 78] width 9 height 9
click at [402, 89] on div at bounding box center [402, 88] width 9 height 9
click at [51, 212] on div at bounding box center [50, 209] width 9 height 9
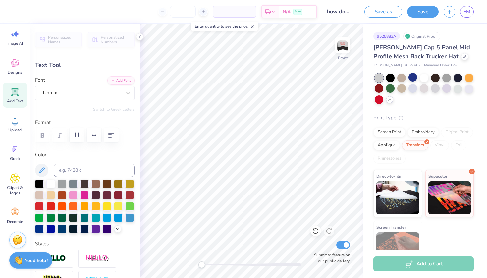
type textarea "x o"
type input "0.49"
type input "0.31"
click at [341, 45] on img at bounding box center [343, 45] width 27 height 27
click at [374, 100] on div at bounding box center [424, 89] width 100 height 31
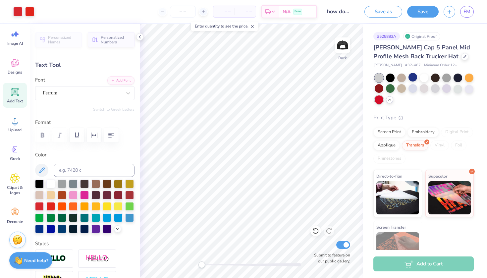
click at [377, 101] on div at bounding box center [379, 99] width 9 height 9
click at [390, 74] on div at bounding box center [390, 77] width 9 height 9
click at [391, 88] on div at bounding box center [390, 88] width 9 height 9
click at [415, 89] on div at bounding box center [413, 88] width 9 height 9
click at [422, 86] on div at bounding box center [424, 88] width 9 height 9
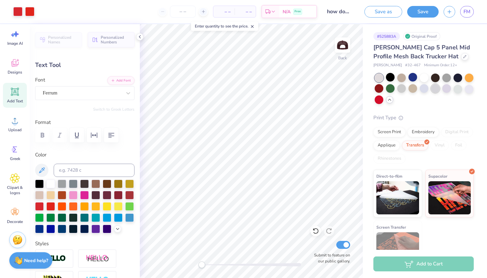
click at [437, 88] on div at bounding box center [435, 88] width 9 height 9
click at [448, 89] on div at bounding box center [447, 88] width 9 height 9
click at [456, 89] on div at bounding box center [458, 88] width 9 height 9
click at [466, 88] on div at bounding box center [469, 88] width 9 height 9
click at [381, 80] on div at bounding box center [379, 78] width 9 height 9
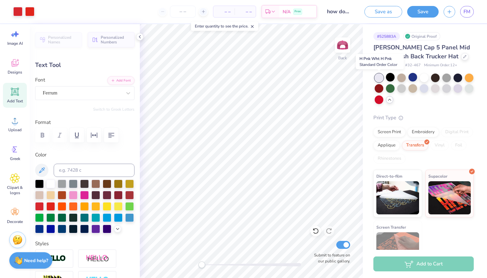
click at [381, 80] on div at bounding box center [379, 78] width 9 height 9
click at [380, 77] on div at bounding box center [379, 78] width 9 height 9
click at [426, 74] on div at bounding box center [424, 77] width 9 height 9
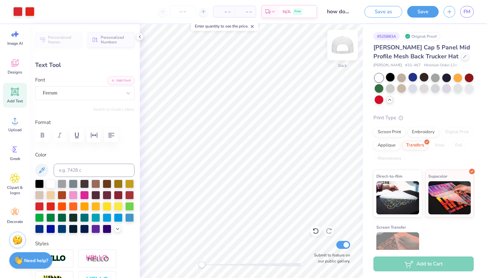
click at [342, 53] on img at bounding box center [343, 45] width 27 height 27
click at [38, 208] on div at bounding box center [39, 206] width 9 height 9
click at [344, 53] on img at bounding box center [343, 45] width 27 height 27
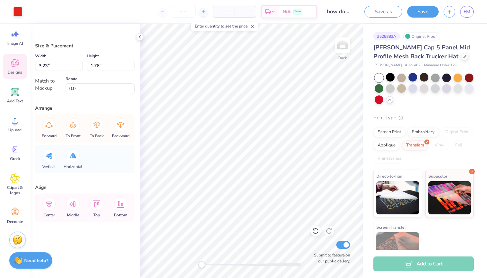
click at [17, 72] on span "Designs" at bounding box center [15, 72] width 15 height 5
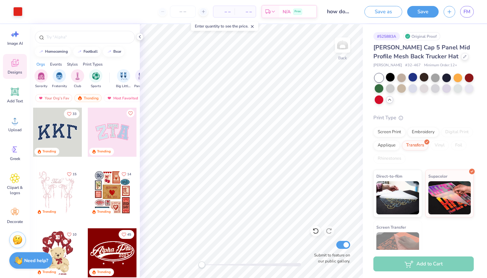
click at [78, 45] on div at bounding box center [85, 35] width 110 height 23
click at [78, 42] on div at bounding box center [85, 37] width 100 height 13
click at [74, 35] on input "text" at bounding box center [88, 37] width 85 height 7
type input "chi omega"
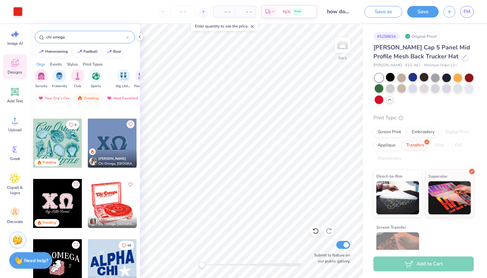
scroll to position [64, 0]
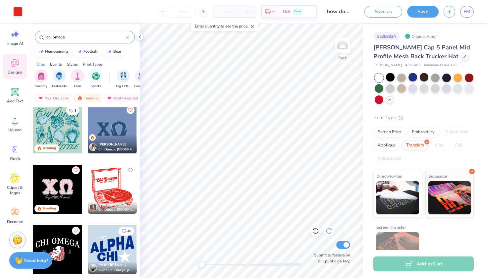
click at [116, 137] on div "[PERSON_NAME] Chi Omega, [GEOGRAPHIC_DATA]" at bounding box center [112, 143] width 49 height 19
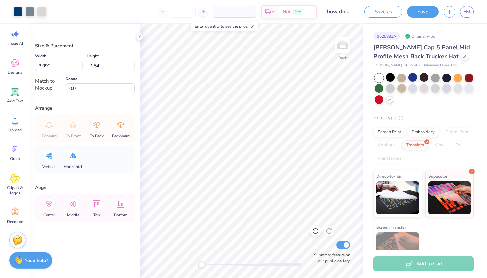
type input "0.42"
type input "0.21"
click at [381, 98] on div at bounding box center [379, 99] width 9 height 9
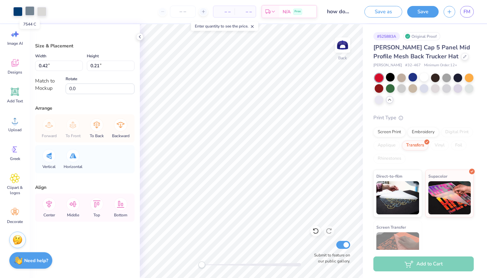
click at [32, 11] on div at bounding box center [29, 10] width 9 height 9
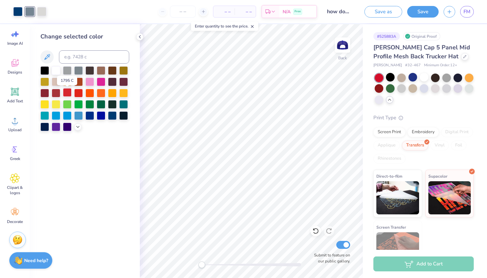
click at [66, 95] on div at bounding box center [67, 92] width 9 height 9
click at [18, 12] on div at bounding box center [17, 10] width 9 height 9
click at [66, 93] on div at bounding box center [67, 92] width 9 height 9
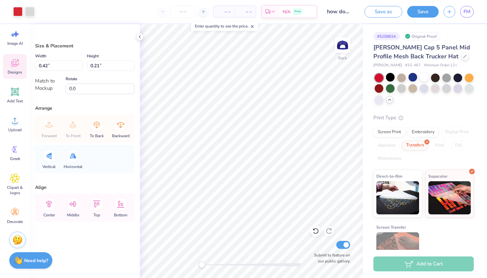
click at [18, 69] on div "Designs" at bounding box center [15, 66] width 24 height 25
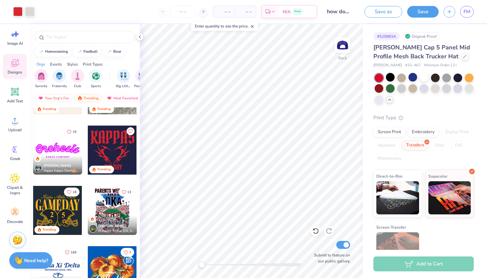
scroll to position [488, 0]
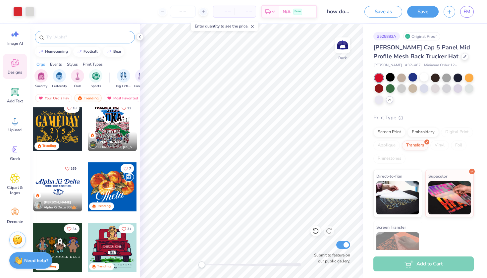
click at [82, 39] on input "text" at bounding box center [88, 37] width 85 height 7
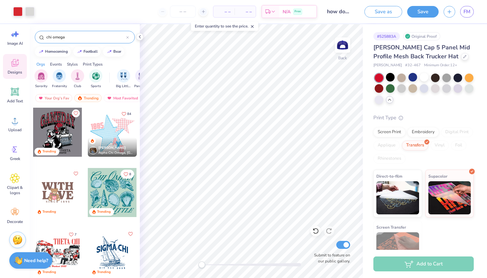
type input "chi omega"
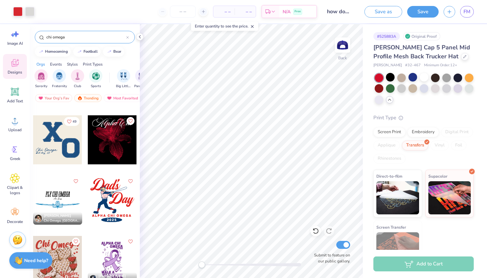
scroll to position [235, 0]
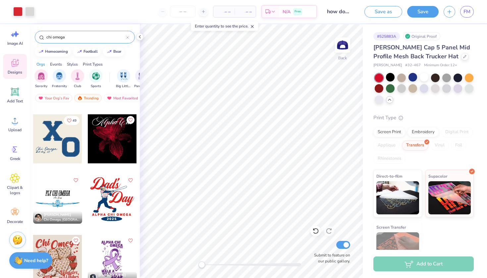
click at [69, 145] on div at bounding box center [57, 138] width 49 height 49
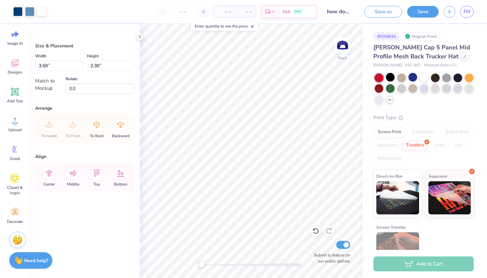
type input "3.08"
type input "1.98"
type input "3.23"
type input "1.76"
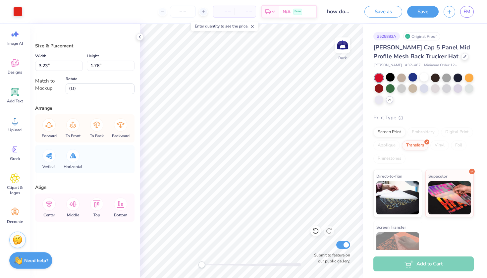
type input "3.08"
type input "1.98"
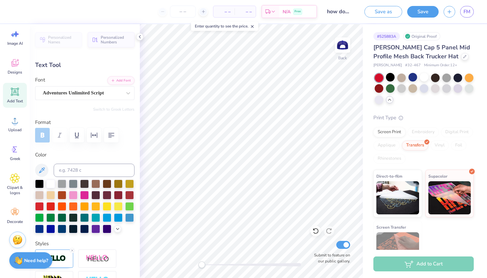
type input "1.05"
type input "0.21"
type input "1.52"
type input "0.33"
click at [40, 207] on div at bounding box center [39, 206] width 9 height 9
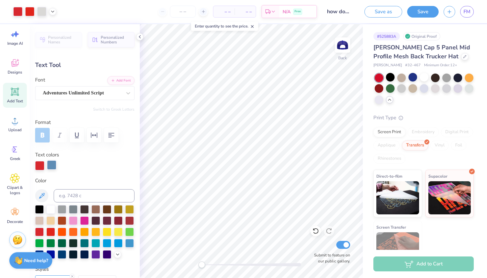
click at [52, 167] on div at bounding box center [51, 164] width 9 height 9
click at [40, 233] on div at bounding box center [39, 231] width 9 height 9
type input "1.05"
type input "0.21"
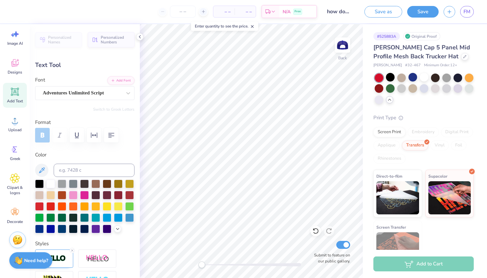
scroll to position [0, 0]
type textarea "'25"
type input "0.87"
type input "0.19"
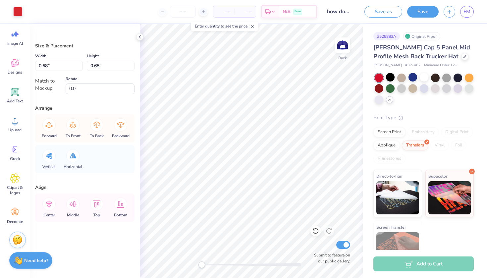
type input "0.23"
type input "0.71"
type input "0.70"
click at [17, 15] on div at bounding box center [17, 10] width 9 height 9
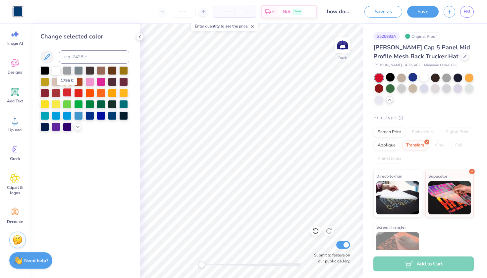
click at [68, 90] on div at bounding box center [67, 92] width 9 height 9
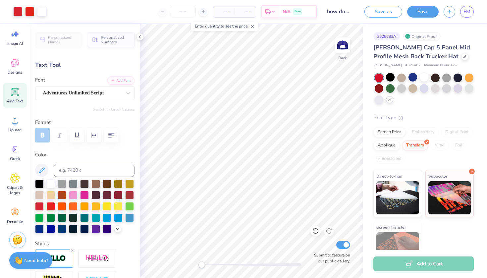
type input "0.44"
type input "0.15"
type input "0.87"
type input "0.19"
type input "0.98"
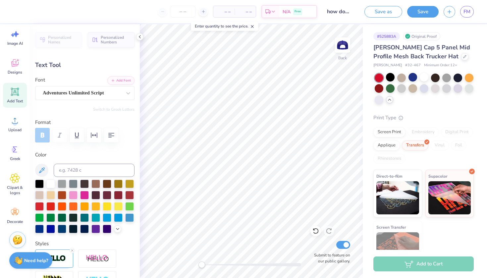
type input "0.21"
type input "0.44"
type input "0.15"
type input "0.98"
type input "0.21"
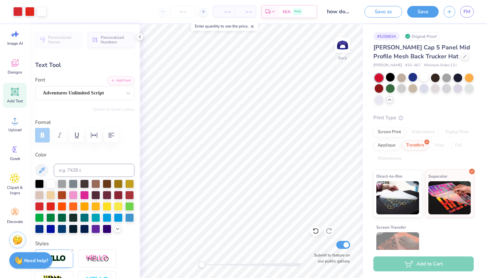
type input "0.44"
type input "0.15"
type input "0.98"
type input "0.21"
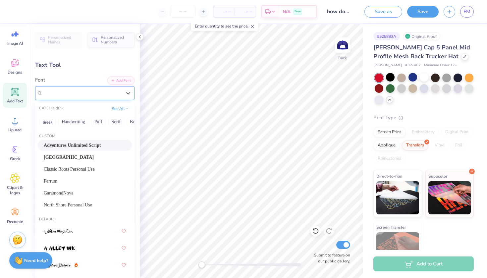
click at [102, 92] on div "Adventures Unlimited Script" at bounding box center [82, 93] width 80 height 10
click at [83, 184] on div "Ferrum" at bounding box center [85, 181] width 82 height 7
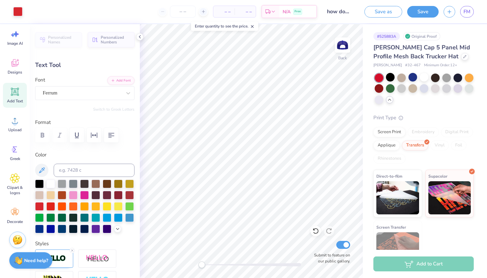
type input "1.07"
type input "0.27"
type input "0.68"
type input "0.17"
type input "0.44"
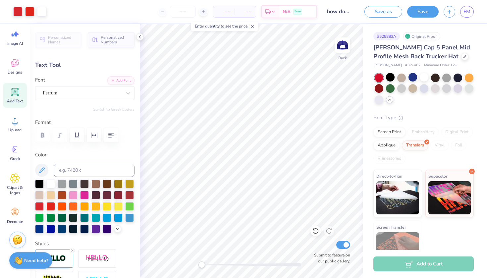
type input "0.15"
type input "0.69"
type input "0.17"
type input "3.99"
type input "1.06"
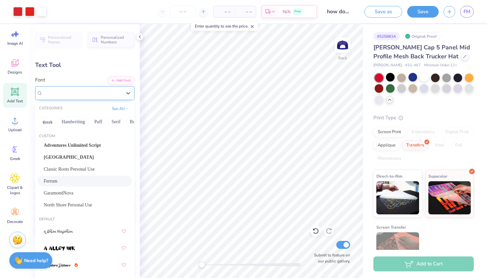
click at [70, 97] on div at bounding box center [82, 93] width 79 height 9
type input "x"
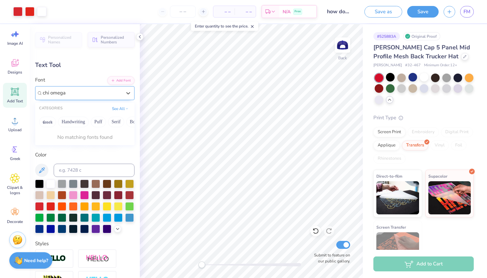
type input "chi omega"
click at [15, 75] on span "Designs" at bounding box center [15, 72] width 15 height 5
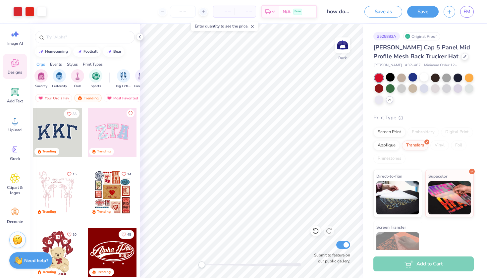
scroll to position [41, 0]
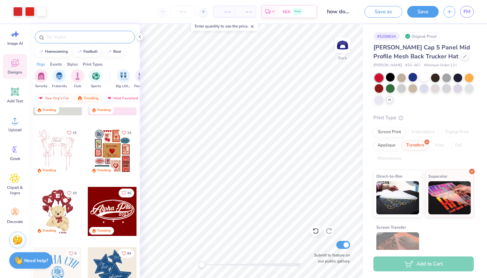
click at [83, 41] on div at bounding box center [85, 37] width 100 height 13
click at [83, 32] on div at bounding box center [85, 37] width 100 height 13
click at [75, 38] on input "text" at bounding box center [88, 37] width 85 height 7
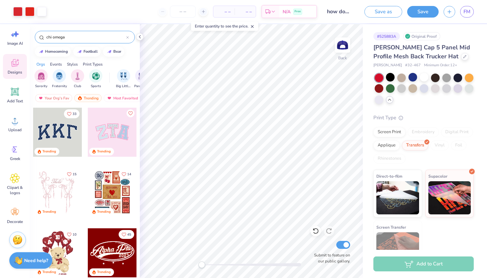
type input "chi omega"
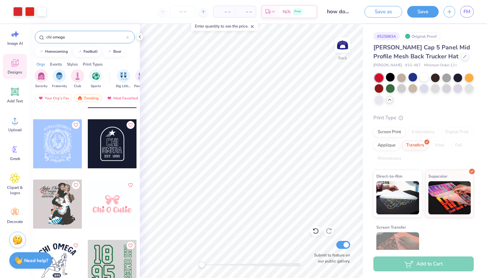
scroll to position [2645, 0]
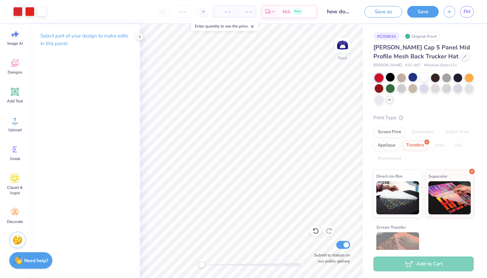
click at [69, 97] on div "Select part of your design to make edits in this panel" at bounding box center [85, 151] width 110 height 254
click at [13, 91] on icon at bounding box center [15, 92] width 6 height 6
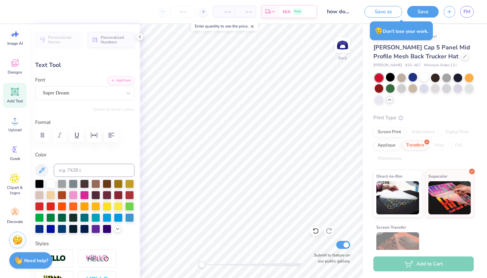
type textarea "T"
type textarea "xo"
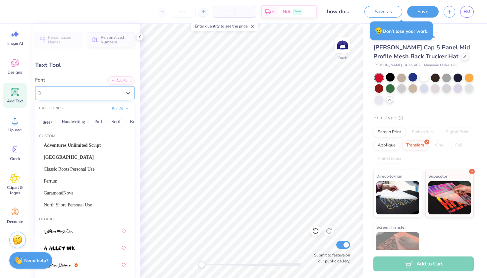
click at [76, 86] on div "Super Dream" at bounding box center [84, 93] width 99 height 14
type input "v"
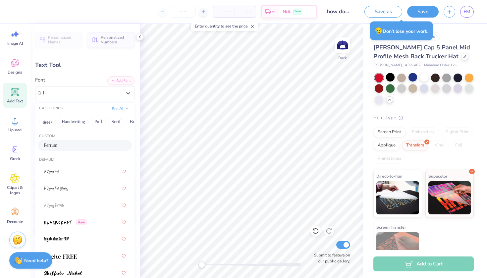
click at [81, 150] on div "Ferrum" at bounding box center [85, 145] width 94 height 11
type input "f"
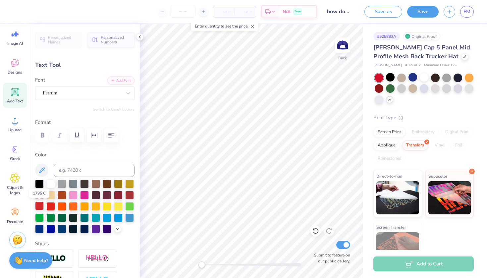
click at [38, 205] on div at bounding box center [39, 206] width 9 height 9
type input "0.44"
type input "0.15"
type input "0.23"
type input "0.20"
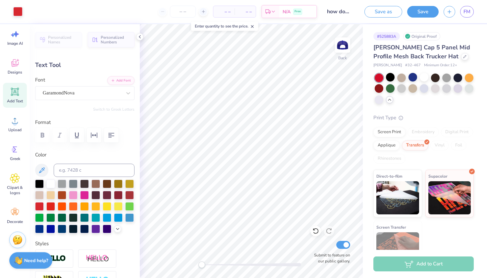
type input "0.44"
type input "0.15"
type input "0.23"
type input "0.20"
type input "0.19"
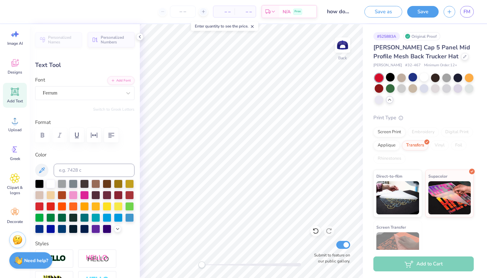
type input "0.16"
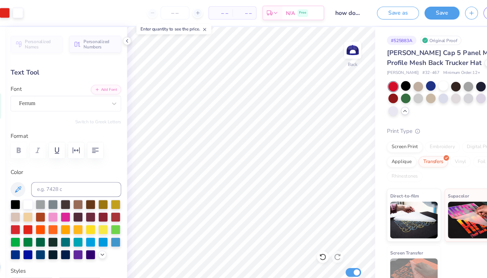
type input "0.44"
type input "0.15"
type input "0.19"
type input "0.16"
click at [420, 77] on div at bounding box center [424, 77] width 9 height 9
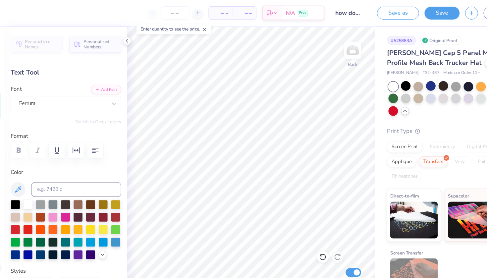
type input "0.44"
type input "0.15"
type input "0.19"
type input "0.16"
type input "0.44"
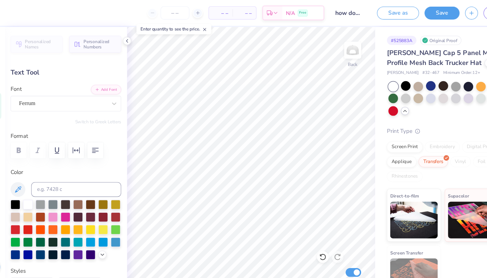
type input "0.15"
type input "0.19"
type input "0.16"
type input "0.44"
type input "0.15"
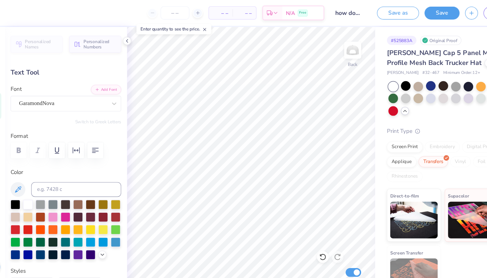
type textarea "25'"
type input "0.25"
type input "0.44"
type input "0.26"
type textarea "2"
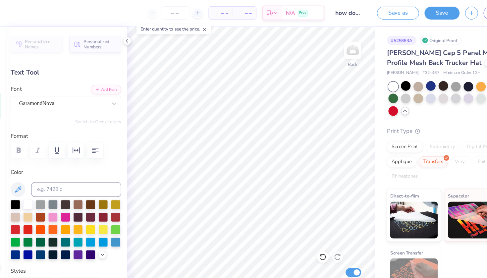
type textarea "'25"
type input "3.99"
type input "1.06"
type input "0.43"
type input "0.26"
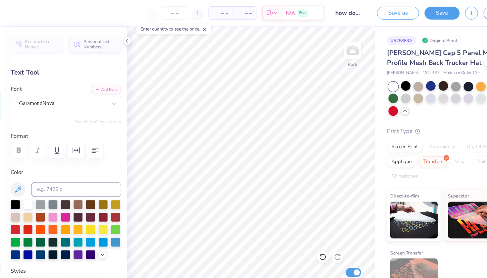
type input "0.25"
type input "0.15"
type textarea "'2025"
type input "0.49"
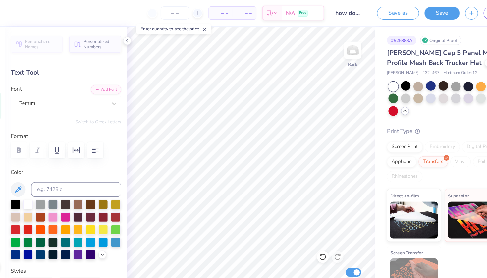
type input "0.19"
type input "0.16"
type input "0.49"
type input "0.15"
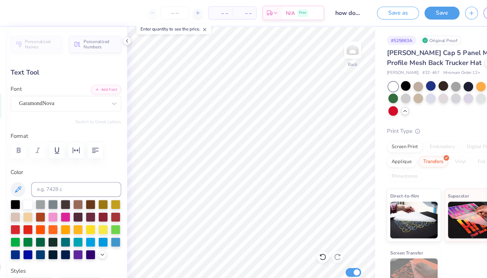
type textarea "'2025"
type input "0.41"
type input "0.13"
type input "0.82"
type input "0.26"
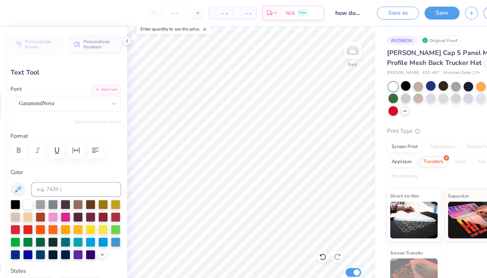
scroll to position [0, 0]
type textarea "2025"
type input "0.59"
type input "0.20"
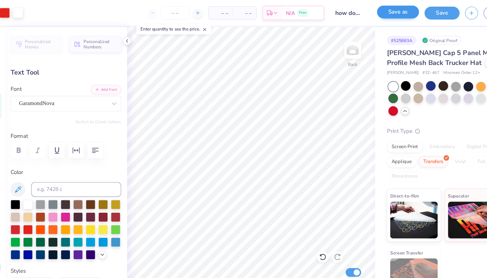
click at [365, 15] on button "Save as" at bounding box center [384, 11] width 38 height 12
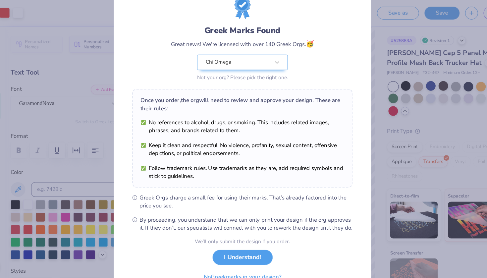
scroll to position [32, 0]
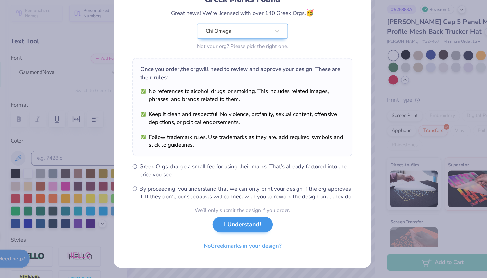
click at [224, 223] on button "I Understand!" at bounding box center [244, 230] width 54 height 14
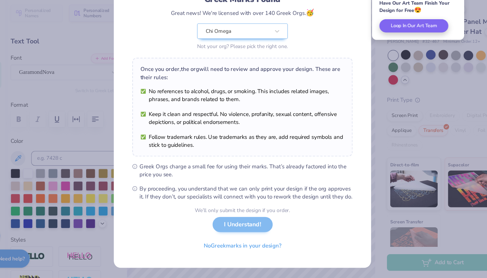
scroll to position [0, 0]
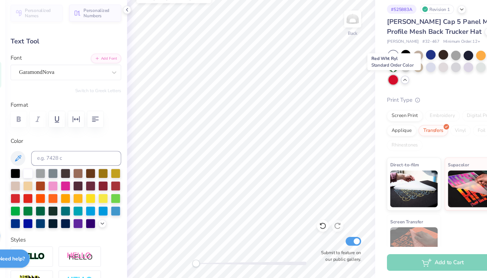
click at [375, 95] on div at bounding box center [379, 99] width 9 height 9
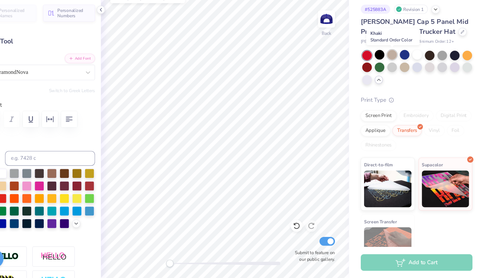
click at [398, 73] on div at bounding box center [402, 77] width 9 height 9
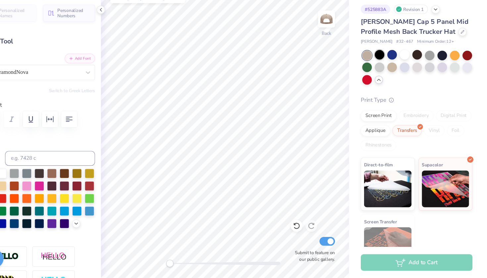
click at [386, 73] on div at bounding box center [390, 77] width 9 height 9
click at [375, 74] on div at bounding box center [379, 78] width 9 height 9
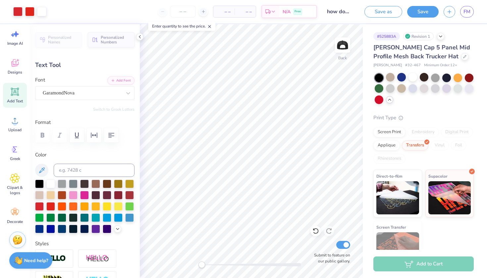
click at [380, 78] on div at bounding box center [379, 78] width 9 height 9
click at [401, 75] on div at bounding box center [402, 77] width 9 height 9
click at [413, 78] on div at bounding box center [413, 77] width 9 height 9
click at [380, 79] on div at bounding box center [379, 78] width 9 height 9
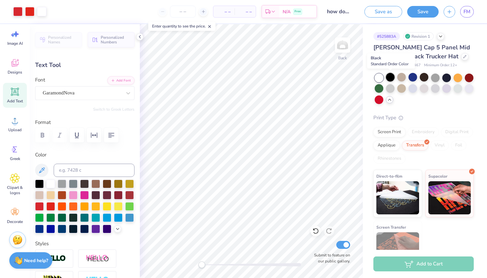
click at [390, 77] on div at bounding box center [390, 77] width 9 height 9
click at [391, 82] on div at bounding box center [390, 77] width 9 height 9
click at [391, 79] on div at bounding box center [390, 77] width 9 height 9
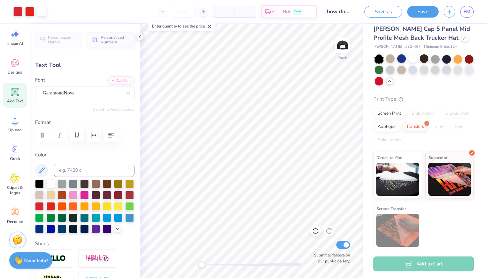
scroll to position [18, 0]
click at [396, 111] on div "Screen Print" at bounding box center [390, 113] width 32 height 10
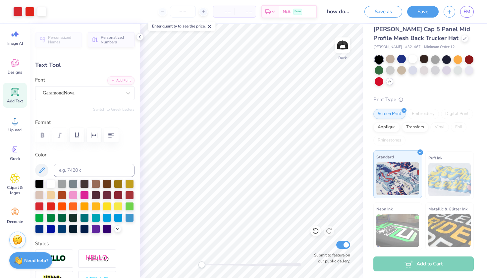
click at [413, 186] on img at bounding box center [398, 178] width 43 height 33
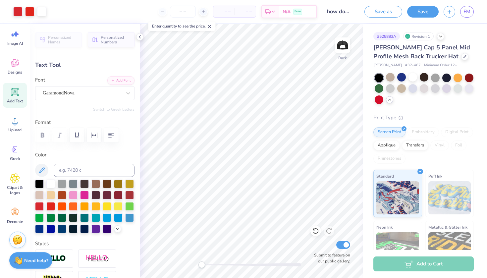
scroll to position [0, 0]
click at [272, 13] on icon at bounding box center [273, 12] width 5 height 5
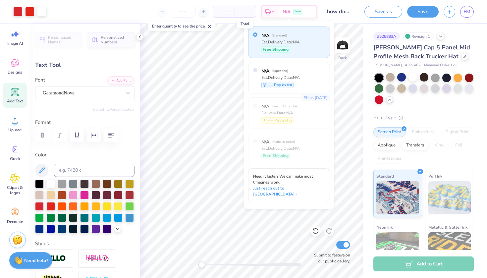
click at [243, 14] on span "– –" at bounding box center [245, 11] width 13 height 7
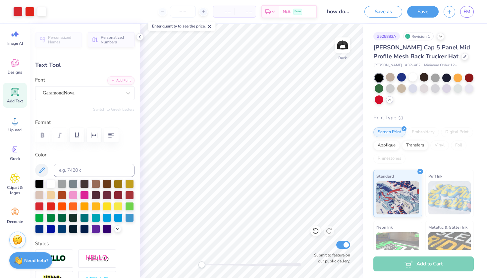
click at [224, 13] on span "– –" at bounding box center [223, 11] width 13 height 7
click at [223, 12] on span "– –" at bounding box center [223, 11] width 13 height 7
click at [182, 13] on input "number" at bounding box center [183, 12] width 26 height 12
click at [210, 27] on icon at bounding box center [210, 26] width 5 height 5
click at [184, 11] on input "number" at bounding box center [183, 12] width 26 height 12
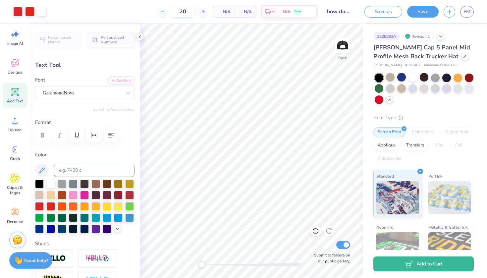
type input "2"
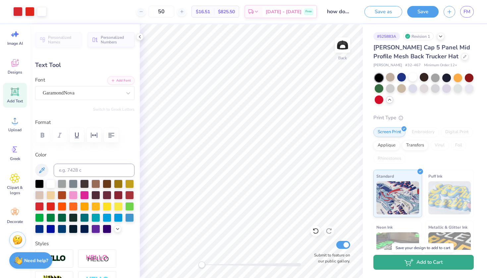
click at [427, 263] on button "Add to Cart" at bounding box center [424, 262] width 100 height 15
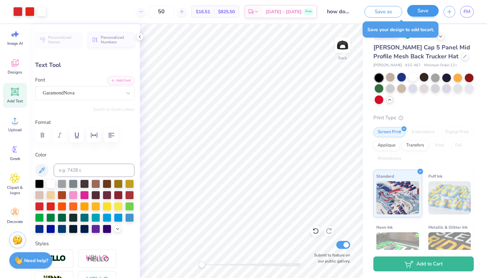
click at [418, 13] on button "Save" at bounding box center [422, 11] width 31 height 12
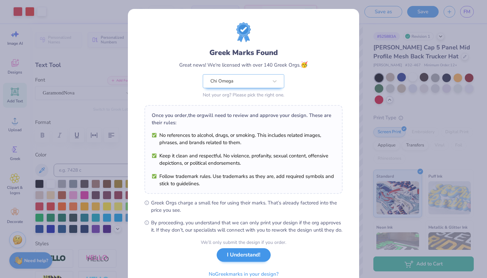
click at [250, 260] on button "I Understand!" at bounding box center [244, 255] width 54 height 14
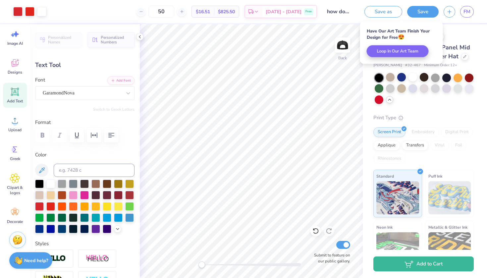
click at [427, 135] on div "Embroidery" at bounding box center [423, 132] width 31 height 10
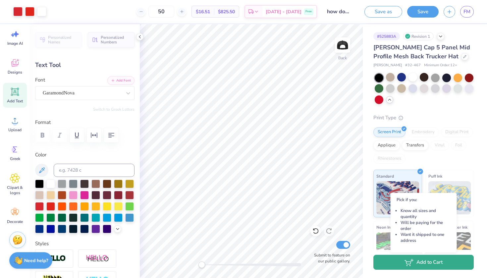
click at [430, 263] on button "Add to Cart" at bounding box center [424, 262] width 100 height 15
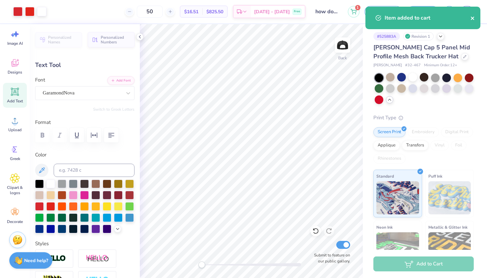
click at [472, 19] on icon "close" at bounding box center [472, 18] width 3 height 3
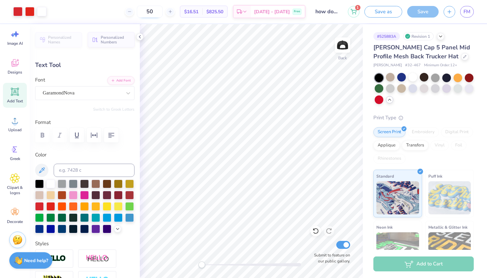
click at [163, 13] on input "50" at bounding box center [150, 12] width 26 height 12
type input "5"
type input "12"
click at [410, 78] on div at bounding box center [413, 77] width 9 height 9
click at [422, 77] on div at bounding box center [424, 77] width 9 height 9
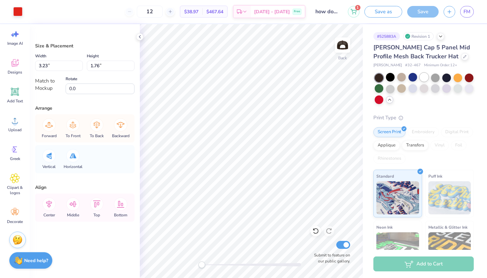
click at [421, 78] on div at bounding box center [424, 77] width 9 height 9
type input "2.99"
type input "1.63"
click at [14, 82] on div "Image AI Designs Add Text Upload Greek Clipart & logos Decorate" at bounding box center [15, 126] width 24 height 203
click at [14, 74] on span "Designs" at bounding box center [15, 72] width 15 height 5
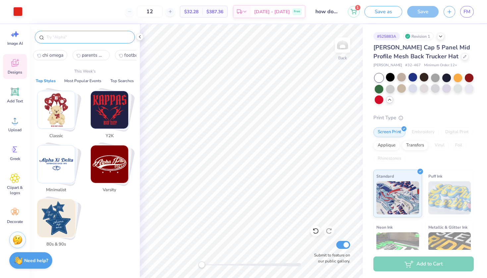
click at [57, 39] on input "text" at bounding box center [88, 37] width 85 height 7
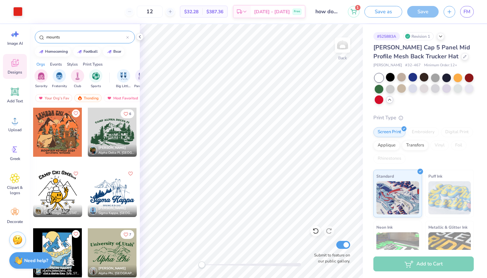
type input "mounts"
click at [126, 200] on div at bounding box center [112, 192] width 49 height 49
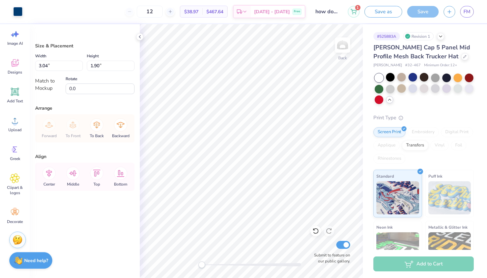
type input "2.44"
type input "1.52"
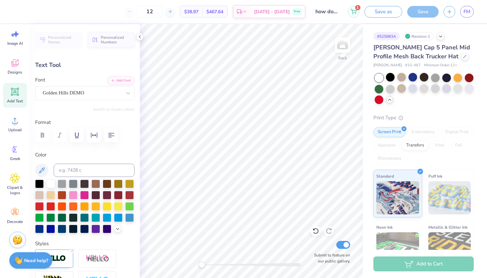
type input "3.99"
type input "1.06"
type input "2.44"
type input "0.50"
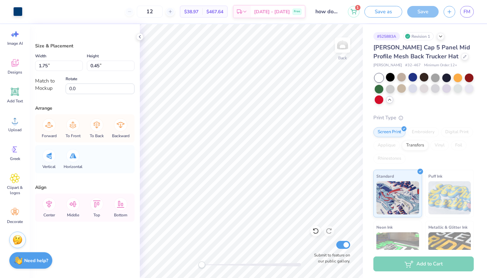
type input "1.75"
type input "0.45"
type input "2.99"
type input "1.63"
type input "0.50"
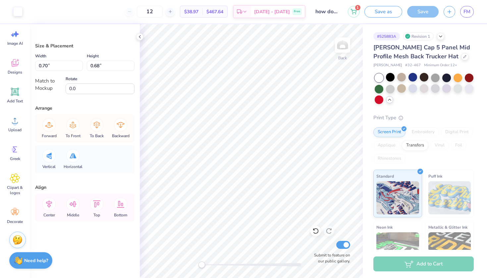
type input "1.10"
type input "0.14"
type input "0.85"
type input "2.99"
type input "1.63"
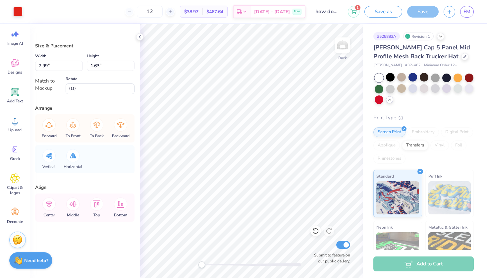
type input "0.14"
type input "0.85"
type input "2.99"
type input "1.63"
type input "0.23"
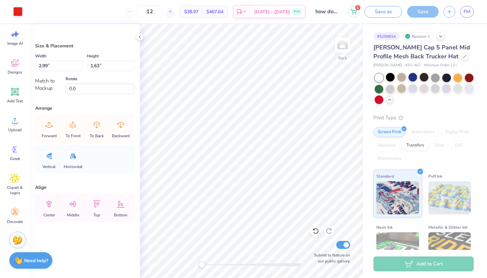
type input "0.77"
type input "1.75"
type input "0.45"
type input "-17.4"
type input "1.68"
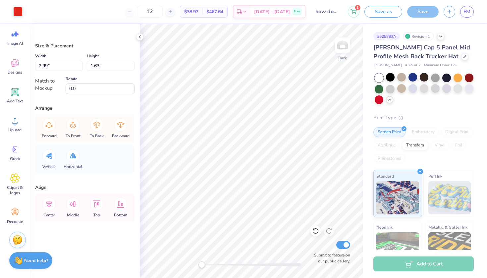
type input "0.66"
type input "-17.4"
click at [13, 12] on div at bounding box center [17, 10] width 9 height 9
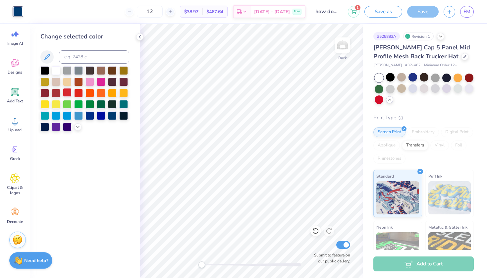
click at [69, 95] on div at bounding box center [67, 92] width 9 height 9
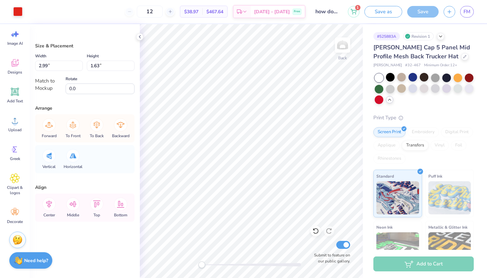
type input "1.68"
type input "0.66"
type input "-17.4"
type input "2.99"
type input "1.63"
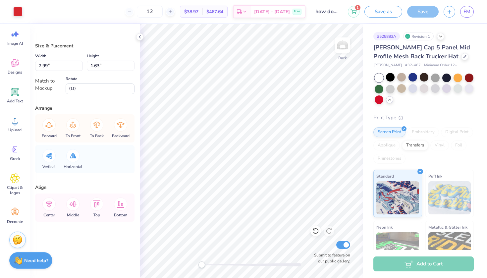
type input "1.68"
type input "0.66"
type input "-17.4"
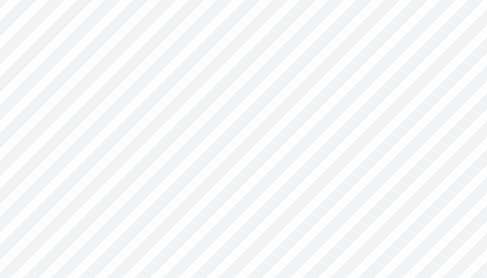
type input "0.95"
type input "0.61"
type input "0.0"
type input "1.68"
type input "0.66"
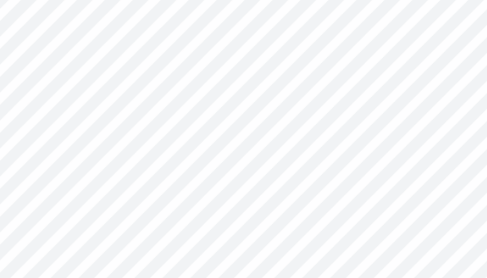
type input "-1.4"
type input "0.95"
type input "0.61"
type input "0.0"
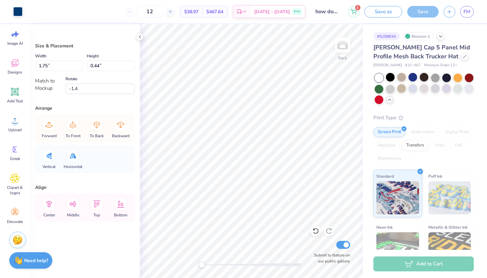
type input "0.95"
type input "0.61"
type input "0.0"
click at [19, 11] on div at bounding box center [17, 10] width 9 height 9
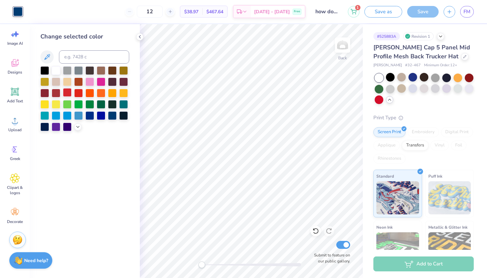
click at [69, 93] on div at bounding box center [67, 92] width 9 height 9
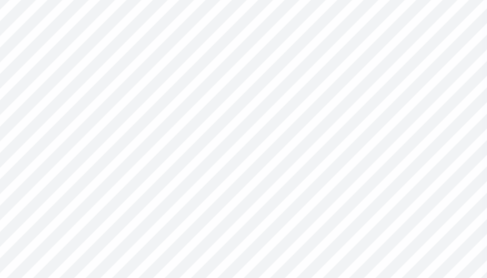
scroll to position [0, 2]
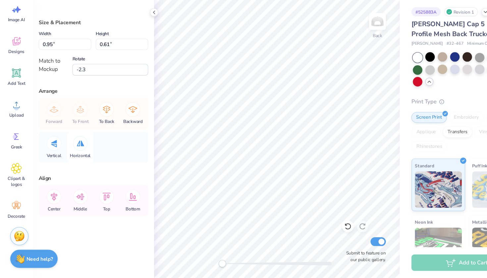
click at [72, 153] on icon at bounding box center [73, 155] width 7 height 5
type input "2.3"
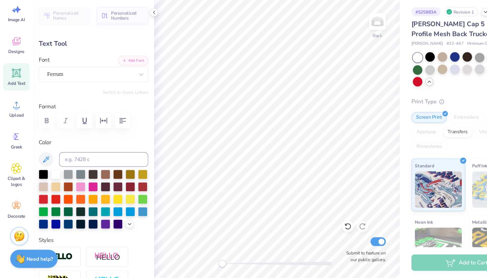
type input "0.23"
type input "0.19"
type input "3.99"
type input "1.06"
type input "0.23"
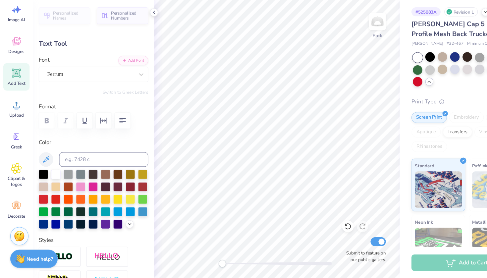
type input "0.19"
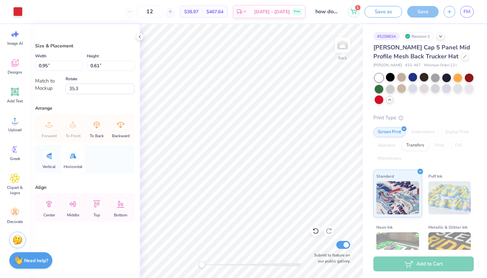
click at [75, 155] on icon at bounding box center [73, 155] width 7 height 5
type input "-1.6"
click at [16, 190] on span "Clipart & logos" at bounding box center [15, 190] width 22 height 11
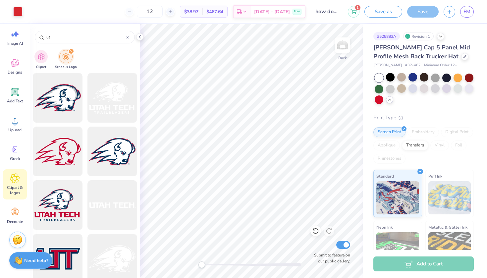
type input "u"
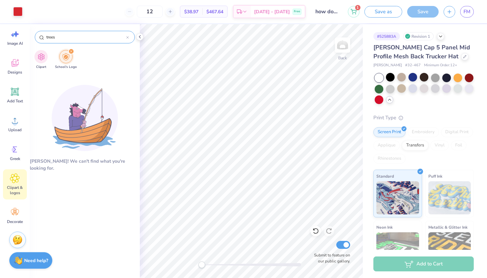
click at [90, 40] on div "trees" at bounding box center [85, 37] width 100 height 13
click at [72, 49] on div "filter for School's Logo" at bounding box center [71, 51] width 6 height 6
click at [69, 54] on div "filter for School's Logo" at bounding box center [71, 51] width 6 height 6
click at [69, 39] on input "trees" at bounding box center [86, 37] width 81 height 7
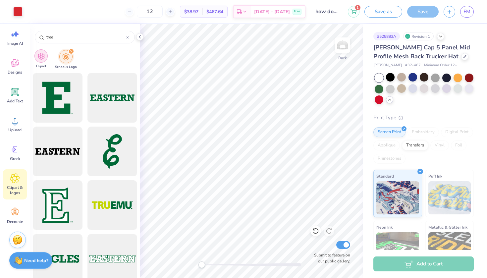
click at [44, 56] on img "filter for Clipart" at bounding box center [41, 56] width 8 height 8
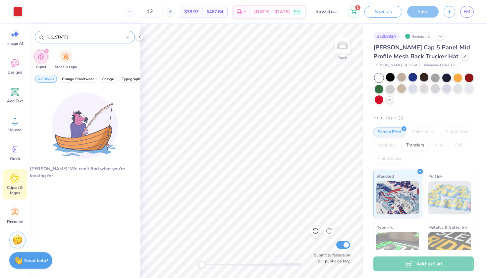
click at [70, 39] on input "[US_STATE]" at bounding box center [86, 37] width 81 height 7
type input "u"
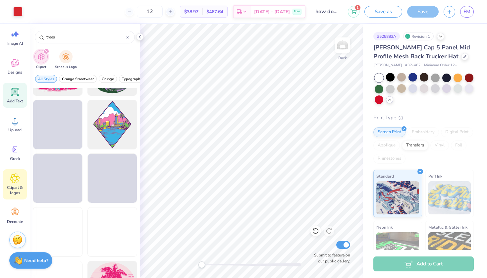
scroll to position [912, 0]
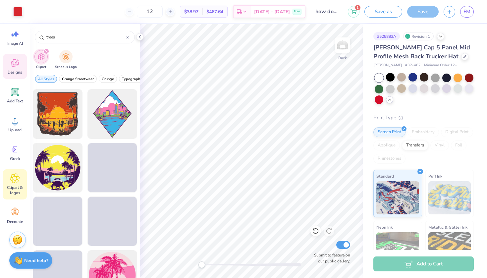
type input "trees"
click at [20, 75] on div "Designs" at bounding box center [15, 66] width 24 height 25
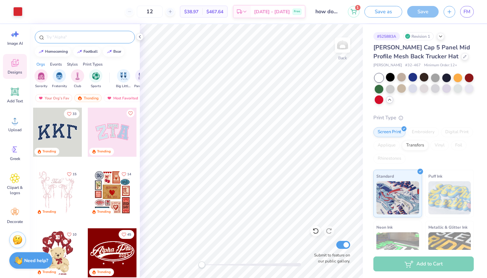
click at [83, 38] on input "text" at bounding box center [88, 37] width 85 height 7
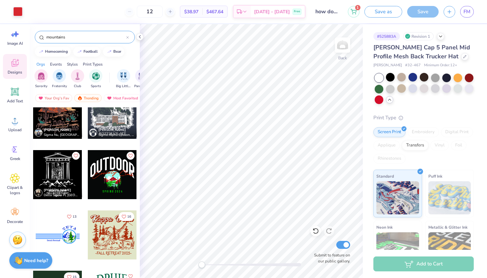
scroll to position [381, 0]
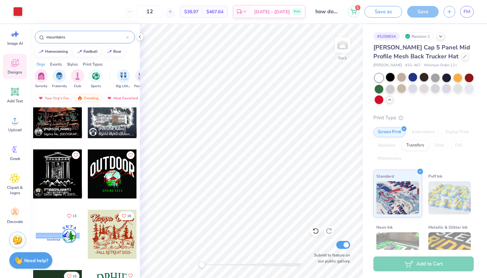
type input "mountains"
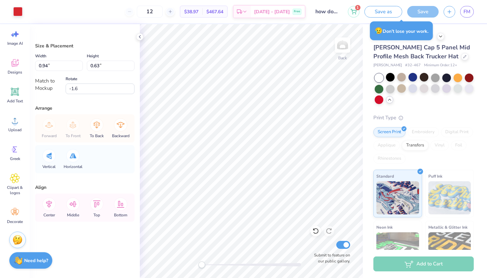
type input "0.51"
type input "0.35"
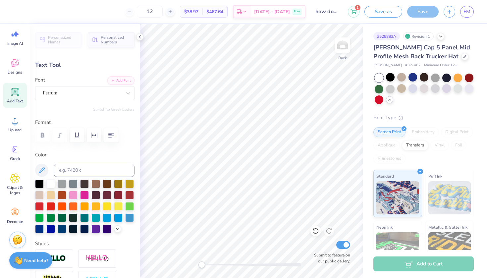
type input "0.20"
type input "0.17"
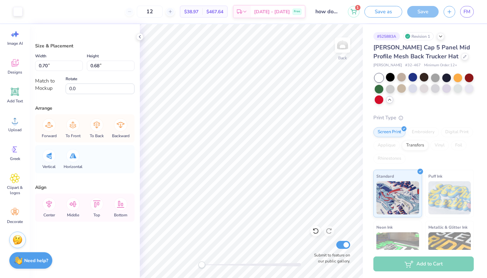
type input "1.75"
type input "0.44"
type input "-1.4"
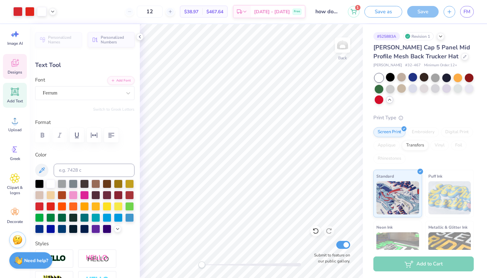
click at [14, 70] on span "Designs" at bounding box center [15, 72] width 15 height 5
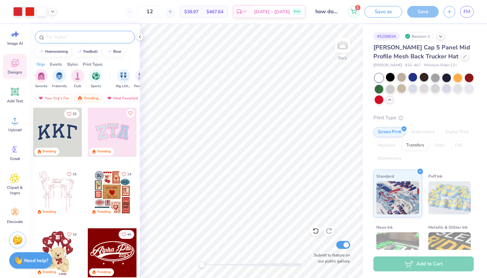
click at [94, 39] on input "text" at bounding box center [88, 37] width 85 height 7
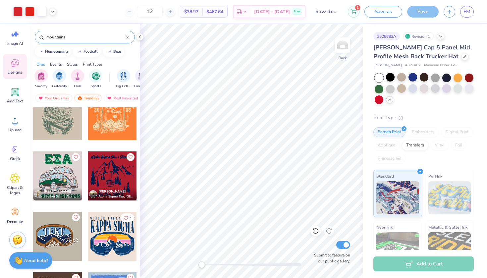
scroll to position [78, 0]
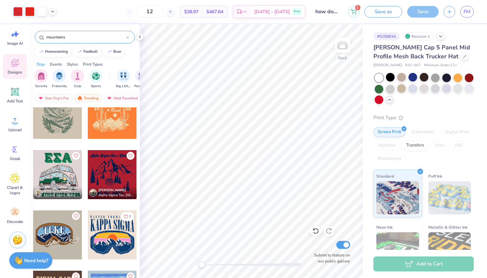
click at [107, 177] on div at bounding box center [63, 174] width 147 height 49
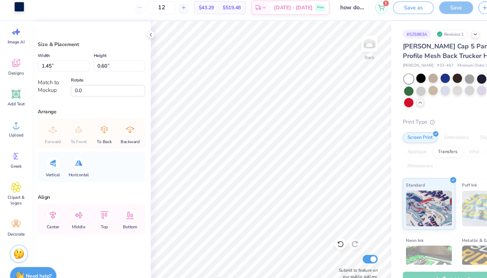
click at [19, 6] on div at bounding box center [17, 10] width 9 height 9
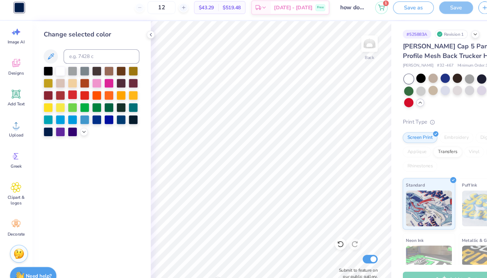
click at [69, 90] on div at bounding box center [67, 92] width 9 height 9
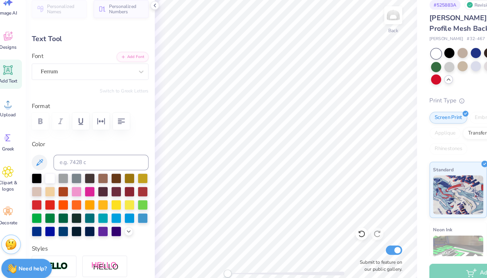
click at [363, 129] on div "# 525883A Revision 1 [PERSON_NAME] Cap 5 Panel Mid Profile Mesh Back Trucker Ha…" at bounding box center [425, 171] width 124 height 295
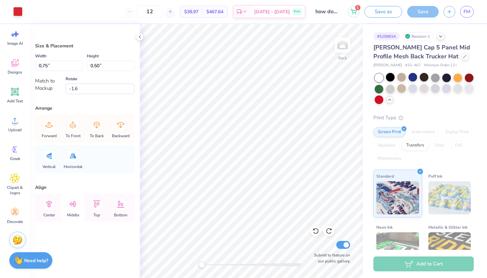
click at [76, 209] on icon at bounding box center [72, 204] width 13 height 13
click at [124, 204] on icon at bounding box center [120, 204] width 13 height 13
click at [19, 68] on icon at bounding box center [15, 63] width 10 height 10
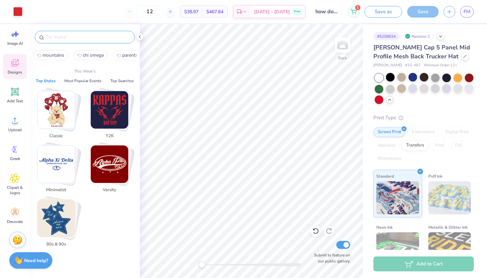
click at [112, 35] on input "text" at bounding box center [88, 37] width 85 height 7
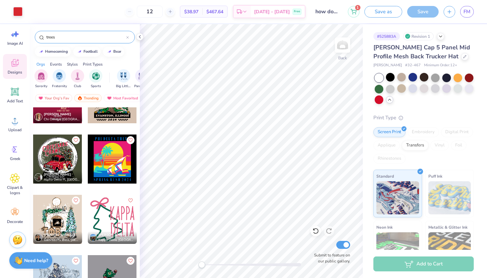
scroll to position [2084, 0]
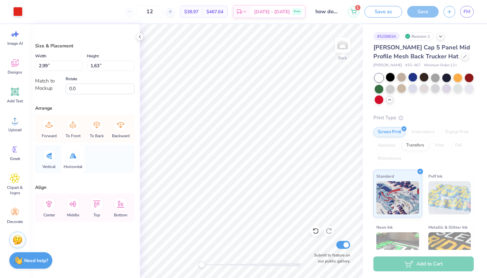
click at [78, 162] on div "Horizontal" at bounding box center [73, 159] width 24 height 28
click at [74, 156] on icon at bounding box center [73, 155] width 7 height 5
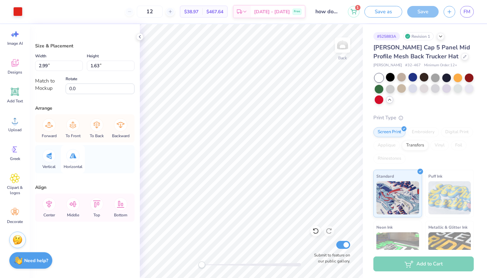
click at [74, 156] on icon at bounding box center [73, 155] width 7 height 5
click at [78, 159] on div at bounding box center [72, 155] width 13 height 13
click at [78, 154] on div at bounding box center [72, 155] width 13 height 13
